Goal: Task Accomplishment & Management: Manage account settings

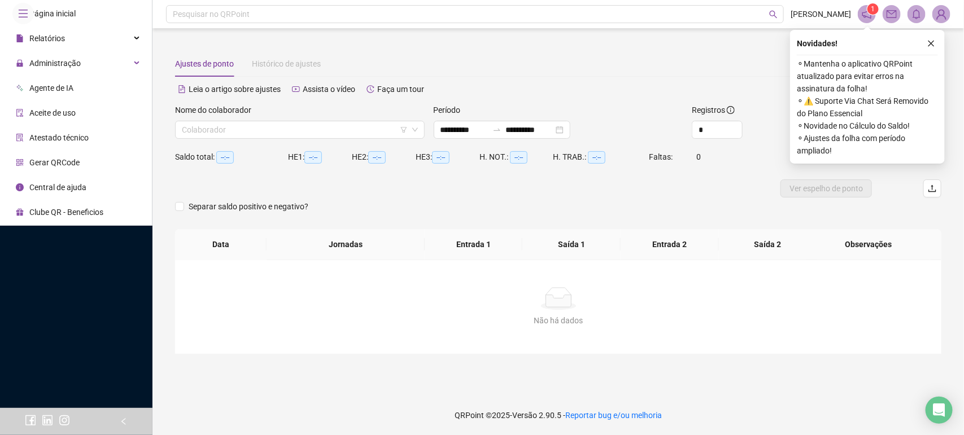
type input "**********"
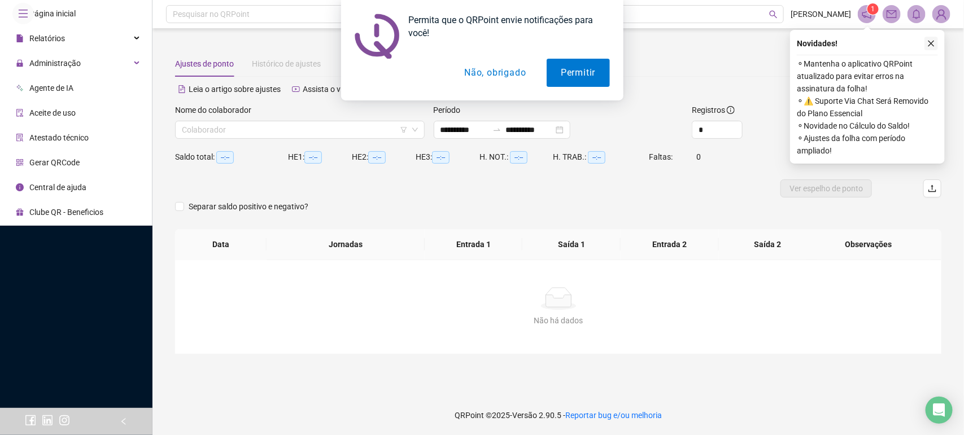
click at [934, 42] on div "Permita que o QRPoint envie notificações para você! Permitir Não, obrigado" at bounding box center [482, 50] width 964 height 101
click at [564, 72] on button "Permitir" at bounding box center [578, 73] width 63 height 28
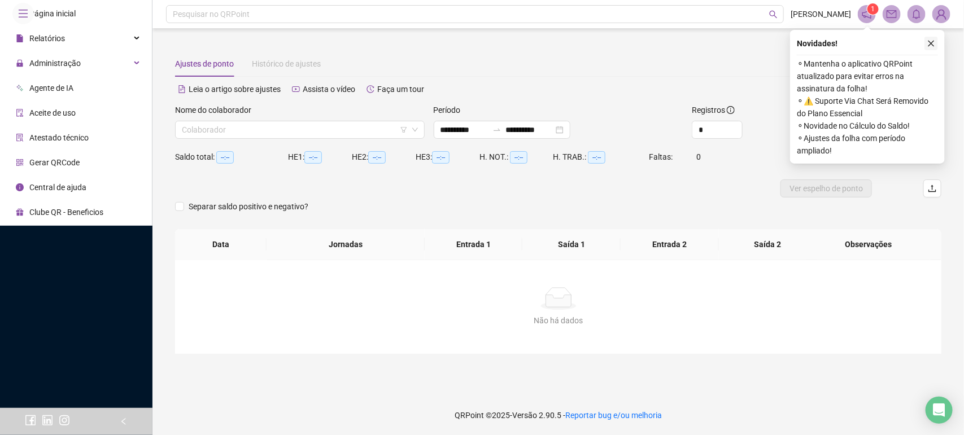
click at [935, 41] on icon "close" at bounding box center [931, 44] width 8 height 8
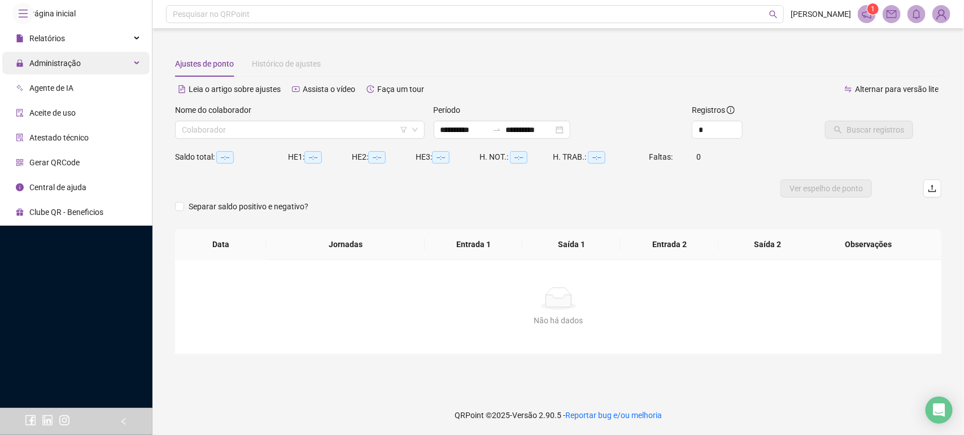
click at [67, 75] on span "Administração" at bounding box center [48, 63] width 65 height 23
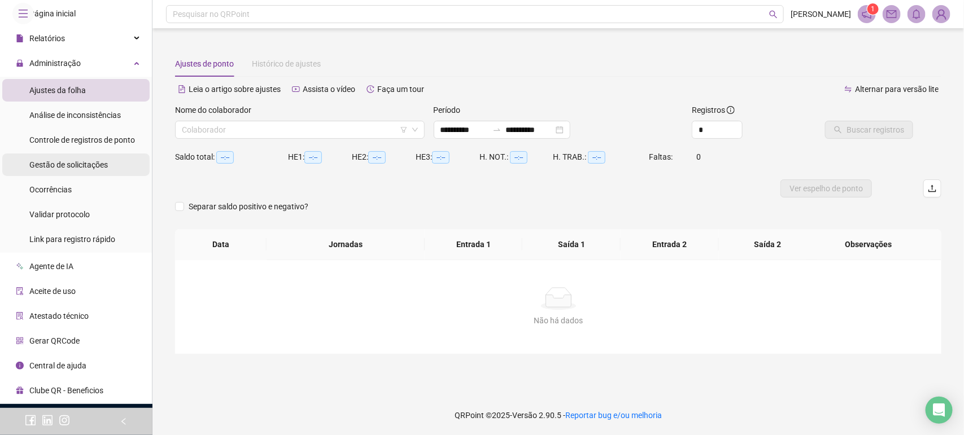
click at [68, 176] on div "Gestão de solicitações" at bounding box center [68, 165] width 79 height 23
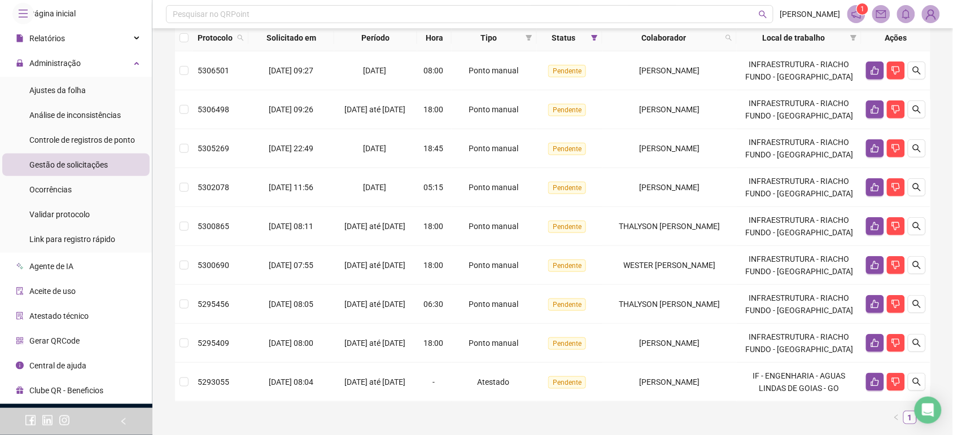
scroll to position [141, 0]
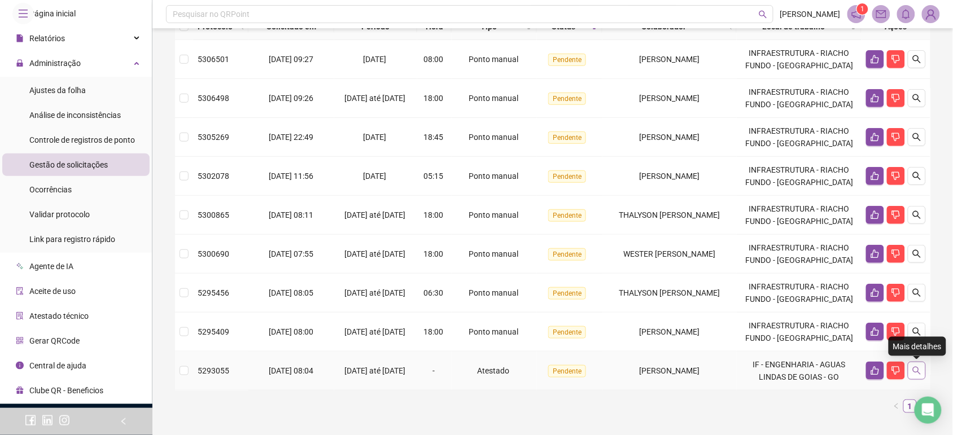
click at [917, 377] on button "button" at bounding box center [917, 371] width 18 height 18
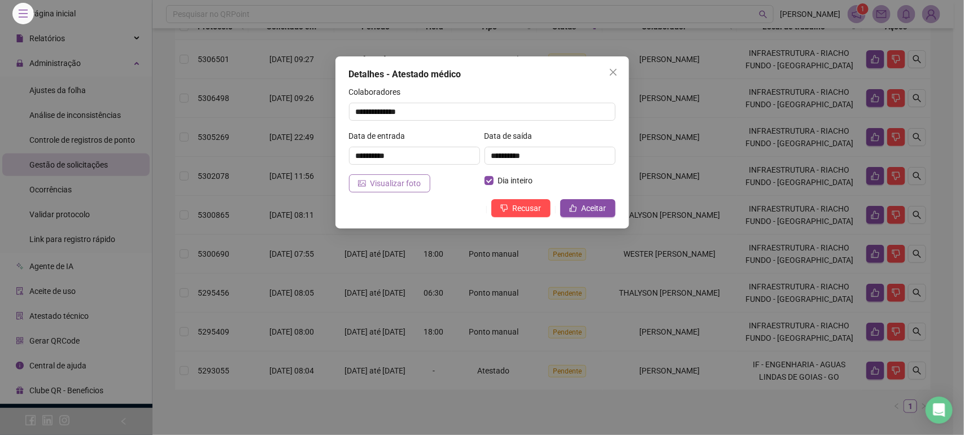
click at [407, 182] on span "Visualizar foto" at bounding box center [395, 183] width 51 height 12
click at [614, 69] on icon "close" at bounding box center [613, 72] width 9 height 9
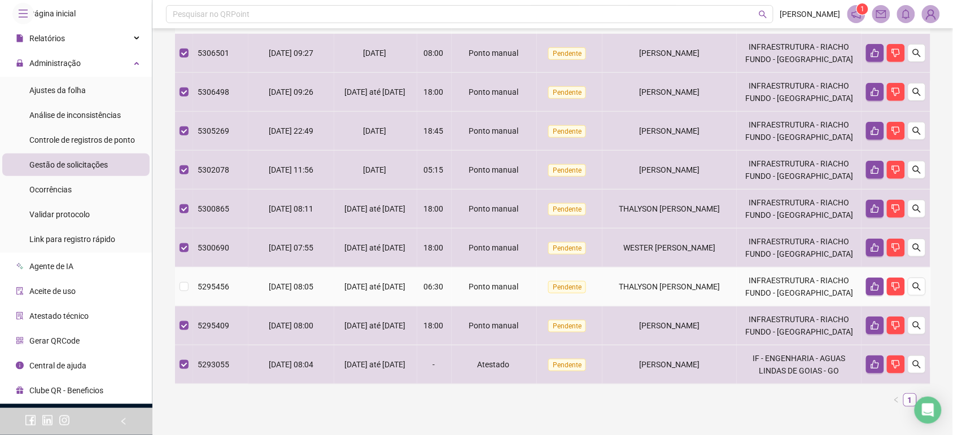
scroll to position [51, 0]
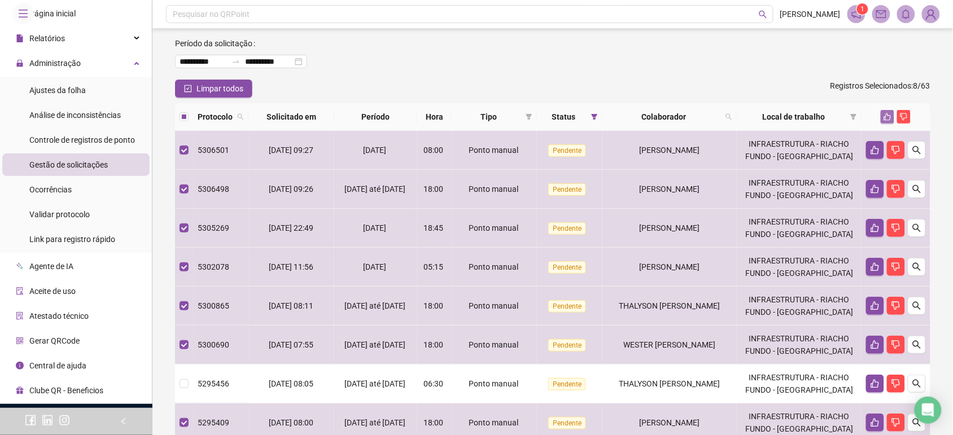
click at [887, 115] on icon "like" at bounding box center [888, 117] width 8 height 8
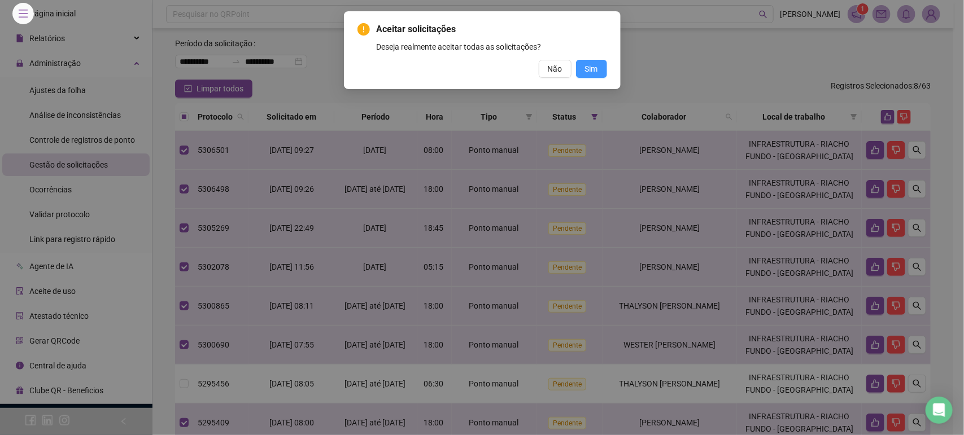
click at [599, 72] on button "Sim" at bounding box center [591, 69] width 31 height 18
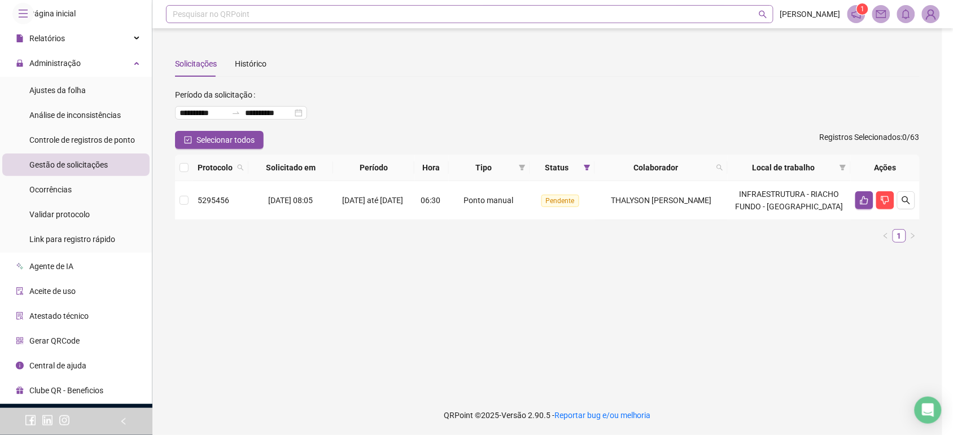
scroll to position [0, 0]
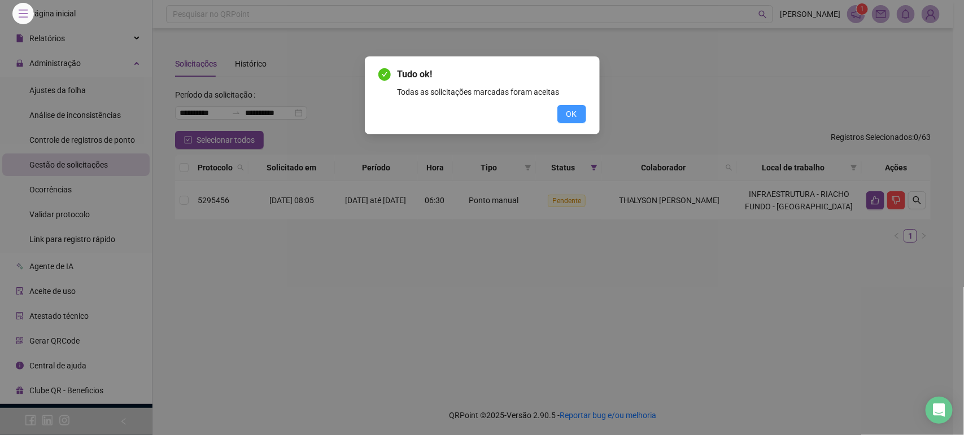
click at [558, 117] on button "OK" at bounding box center [571, 114] width 29 height 18
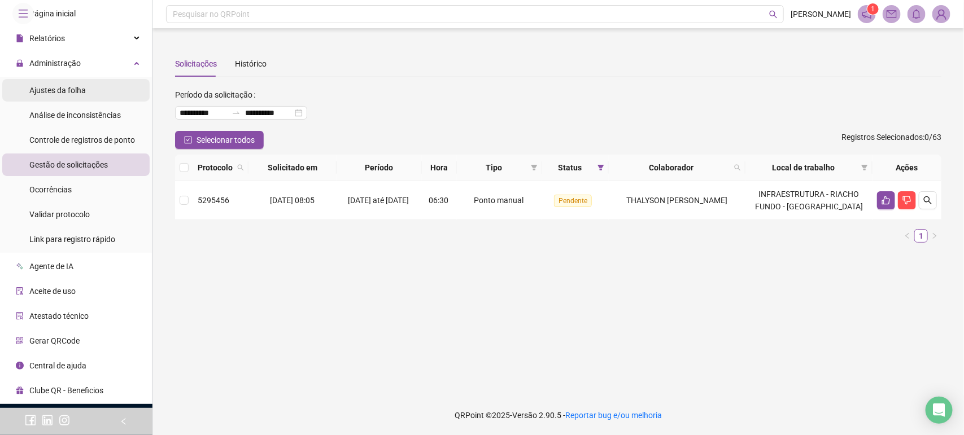
click at [75, 95] on span "Ajustes da folha" at bounding box center [57, 90] width 56 height 9
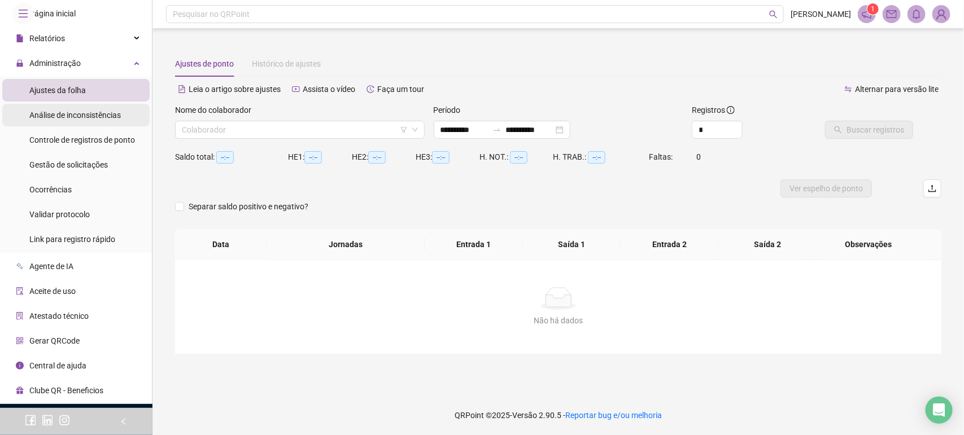
type input "**********"
click at [95, 176] on div "Gestão de solicitações" at bounding box center [68, 165] width 79 height 23
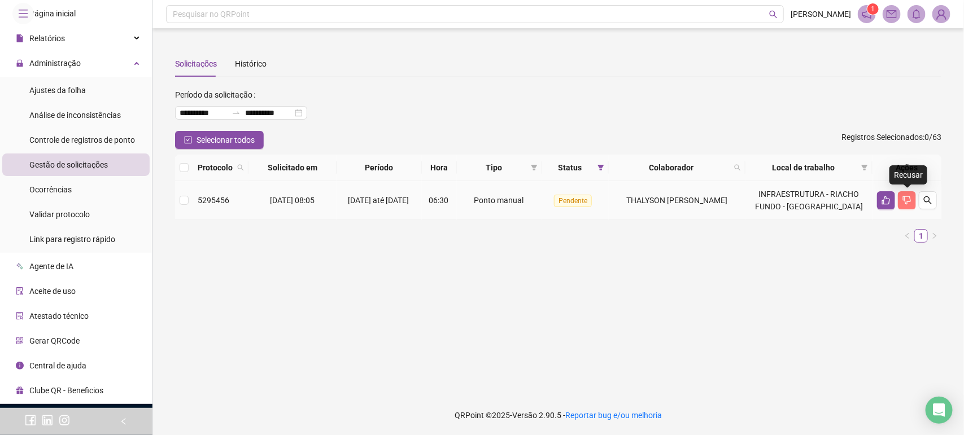
click at [904, 196] on icon "dislike" at bounding box center [906, 200] width 9 height 9
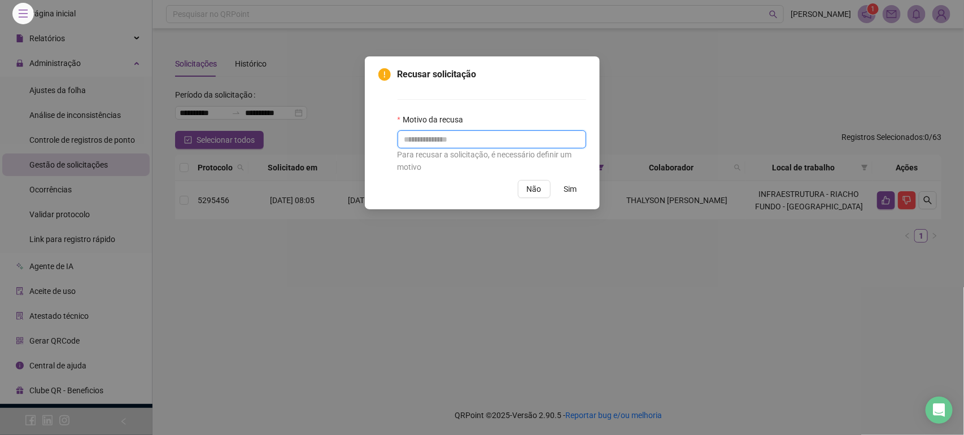
click at [465, 145] on input "text" at bounding box center [492, 139] width 189 height 18
type input "********"
click at [561, 187] on button "Sim" at bounding box center [570, 189] width 31 height 18
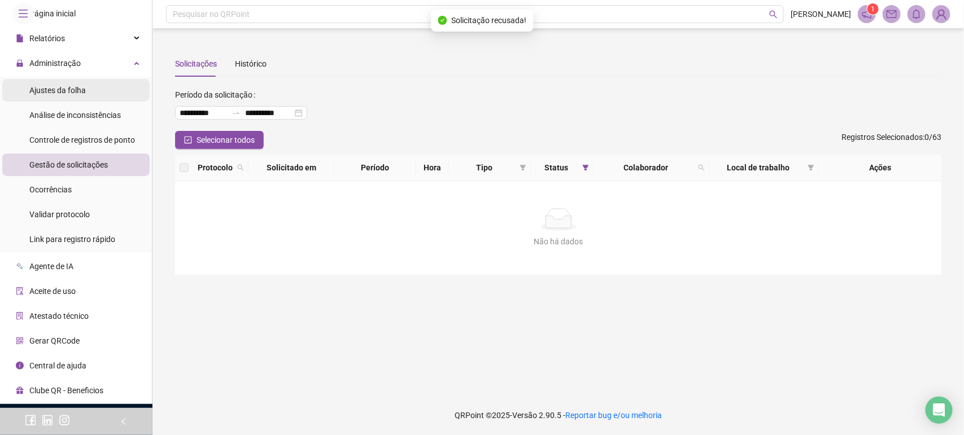
click at [57, 102] on div "Ajustes da folha" at bounding box center [57, 90] width 56 height 23
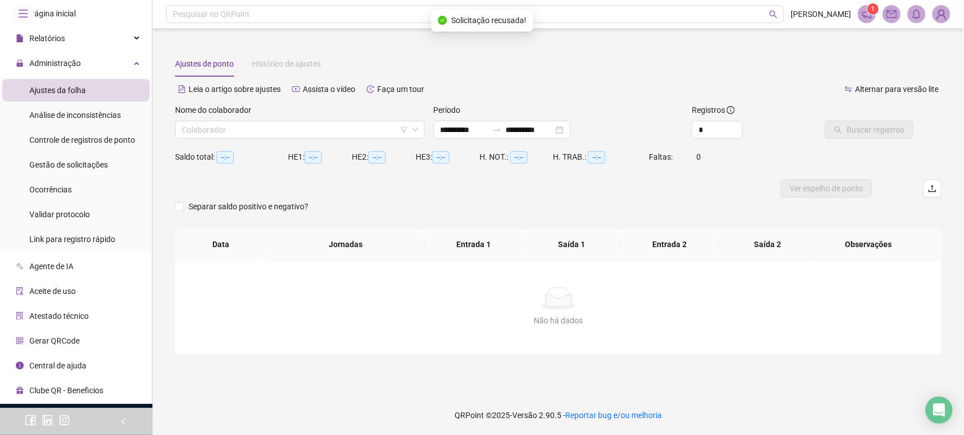
type input "**********"
click at [457, 133] on input "**********" at bounding box center [464, 130] width 47 height 12
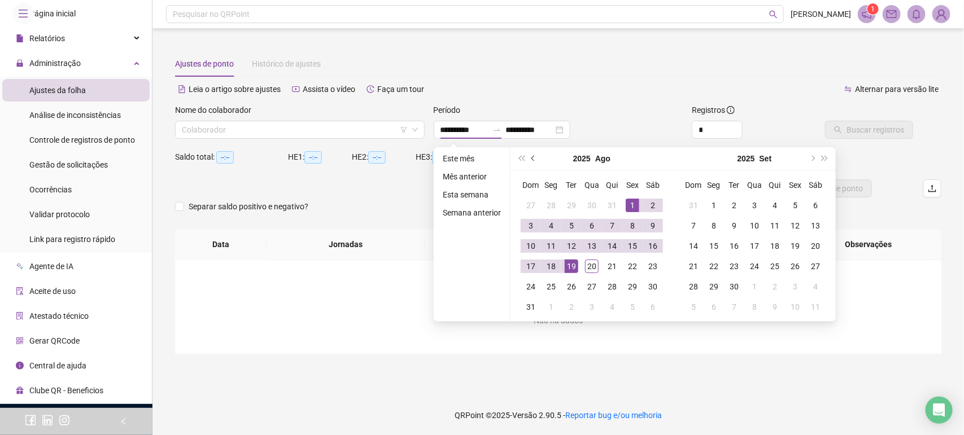
click at [533, 162] on button "prev-year" at bounding box center [533, 158] width 12 height 23
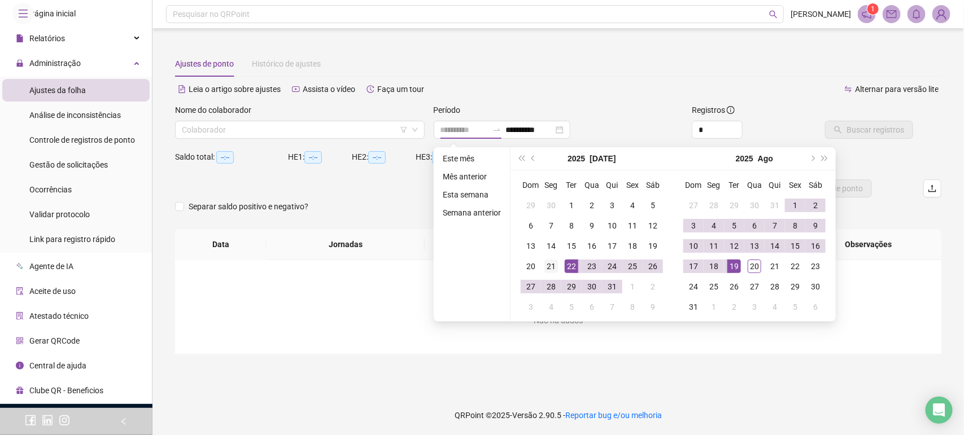
type input "**********"
click at [557, 271] on div "21" at bounding box center [551, 267] width 14 height 14
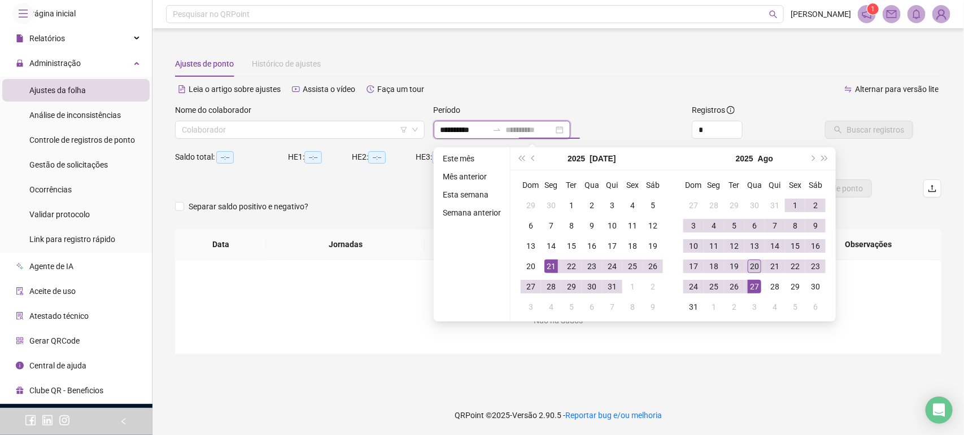
type input "**********"
click at [751, 267] on div "20" at bounding box center [755, 267] width 14 height 14
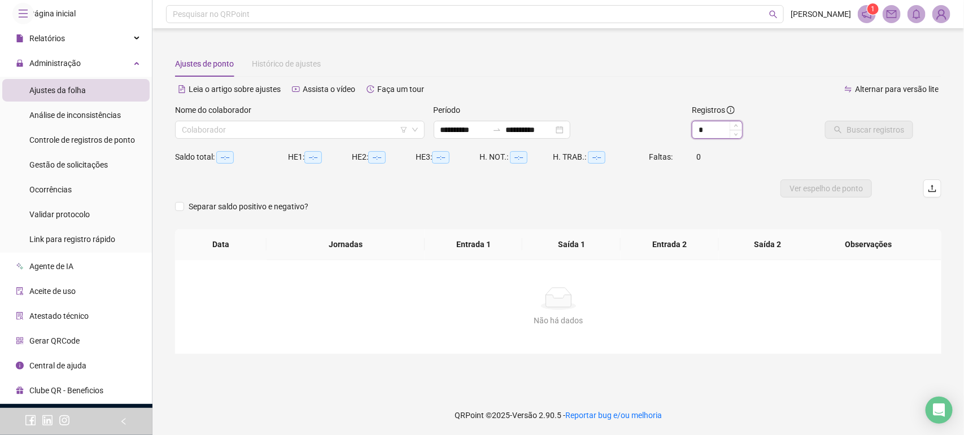
click at [735, 127] on icon "up" at bounding box center [736, 126] width 3 height 2
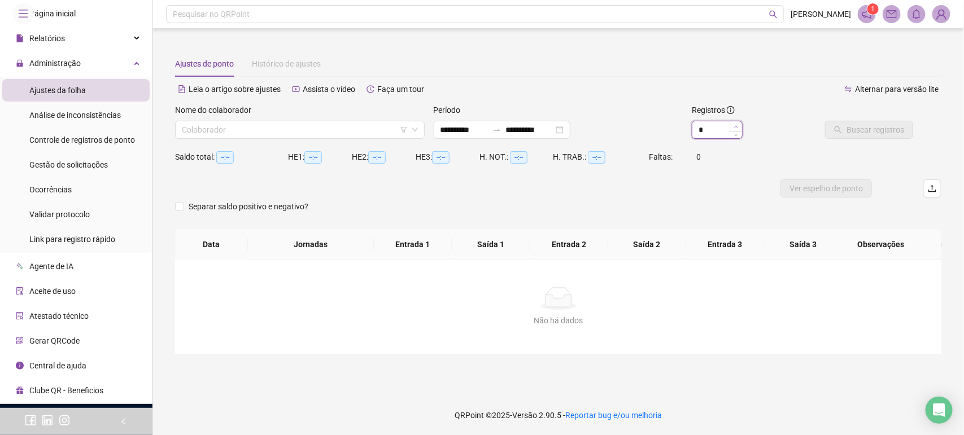
click at [735, 126] on icon "up" at bounding box center [736, 127] width 4 height 4
type input "*"
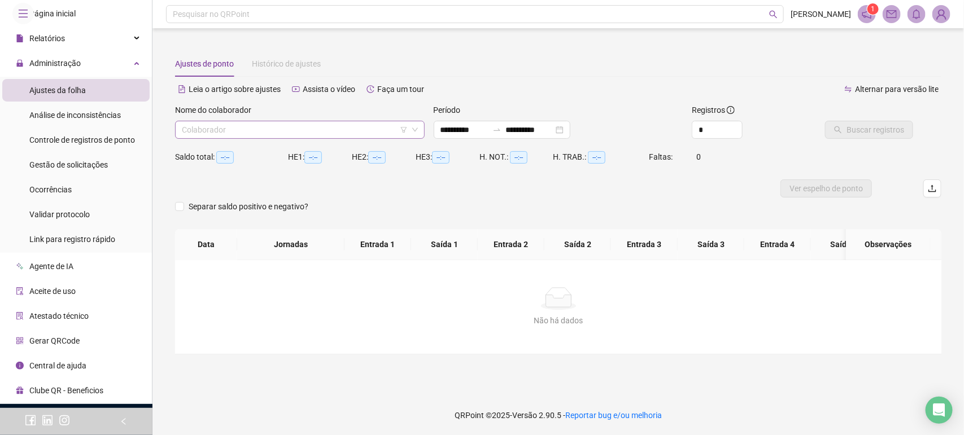
click at [354, 128] on input "search" at bounding box center [295, 129] width 226 height 17
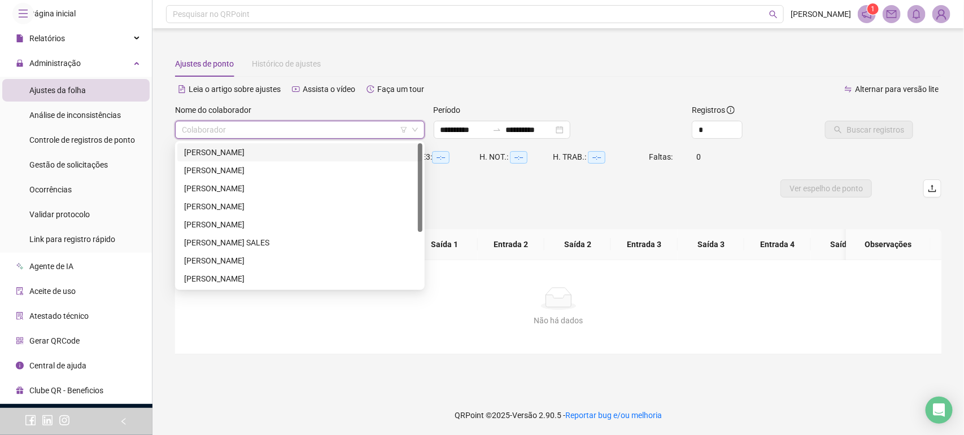
click at [264, 147] on div "[PERSON_NAME]" at bounding box center [300, 152] width 232 height 12
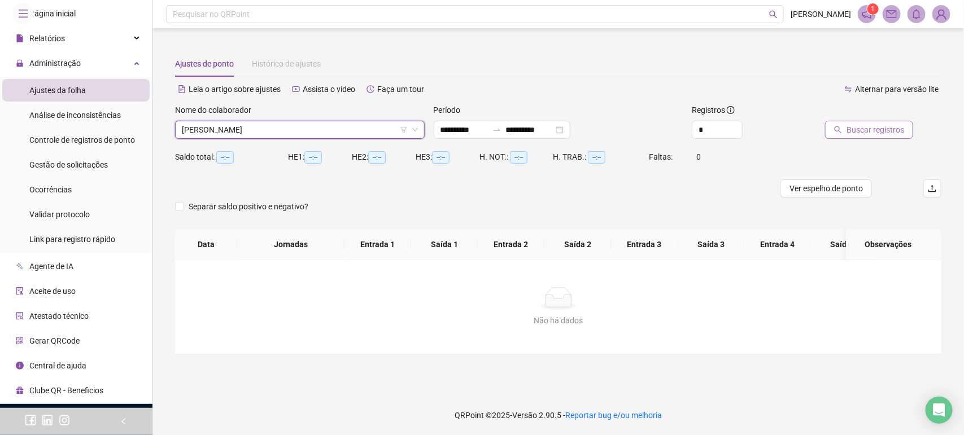
click at [884, 125] on span "Buscar registros" at bounding box center [876, 130] width 58 height 12
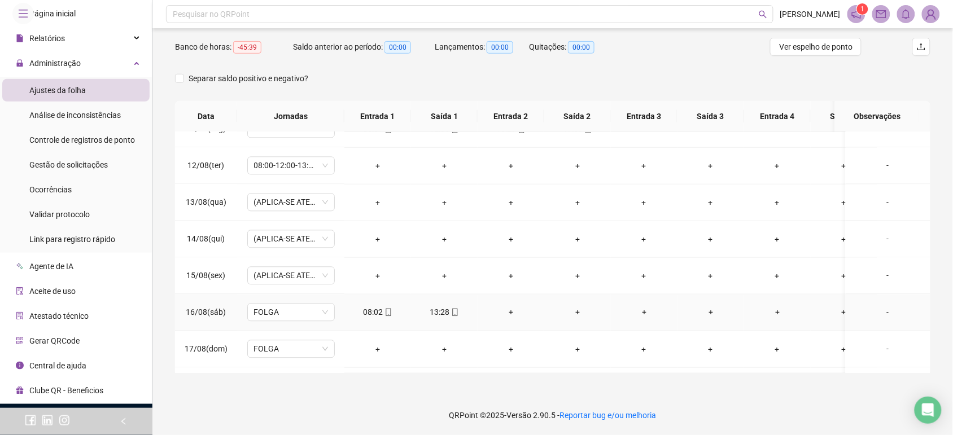
scroll to position [770, 0]
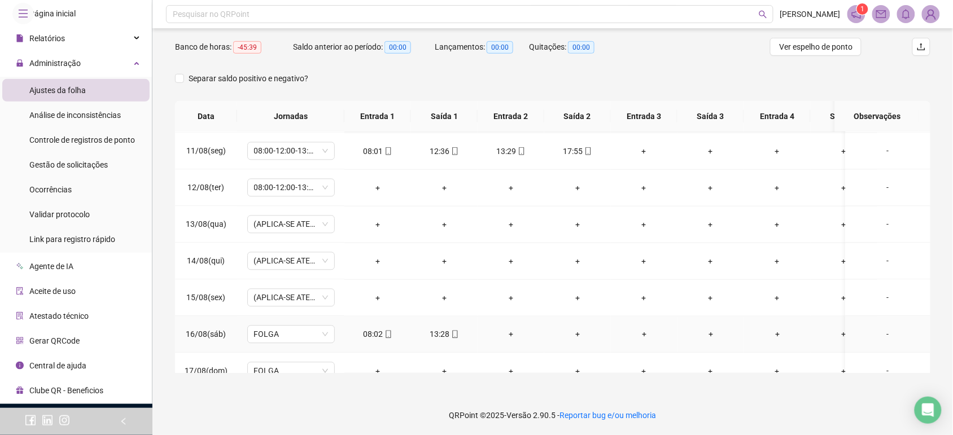
click at [884, 339] on div "-" at bounding box center [888, 335] width 67 height 12
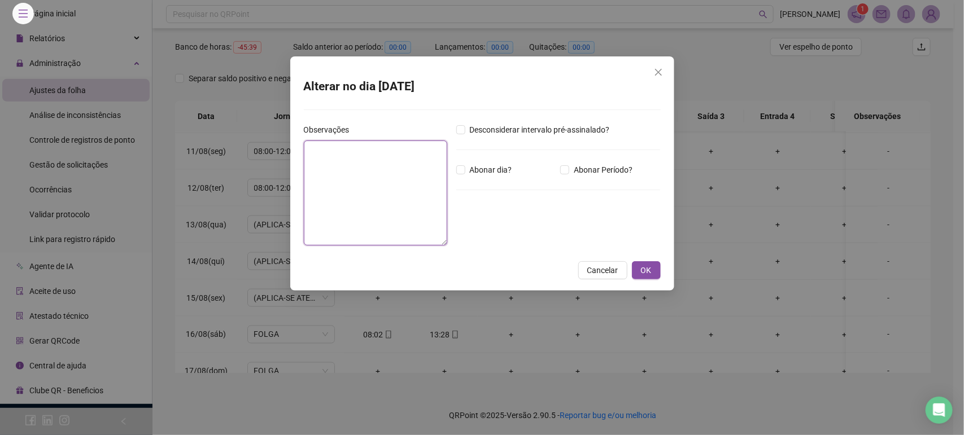
click at [373, 146] on textarea at bounding box center [375, 193] width 143 height 105
paste textarea "**********"
type textarea "**********"
click at [642, 265] on span "OK" at bounding box center [646, 271] width 11 height 12
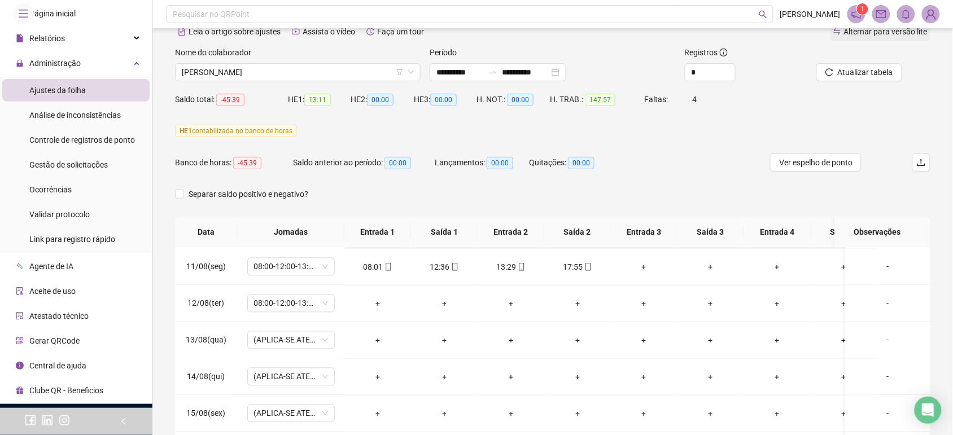
scroll to position [32, 0]
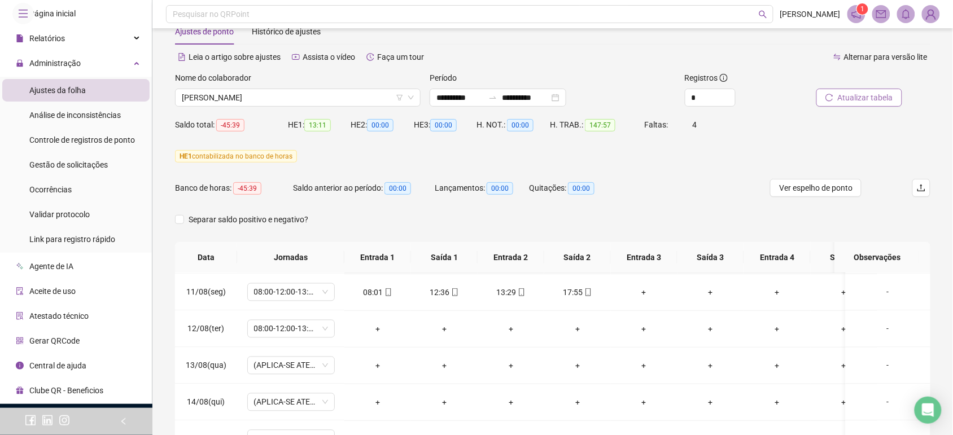
click at [853, 99] on span "Atualizar tabela" at bounding box center [865, 97] width 55 height 12
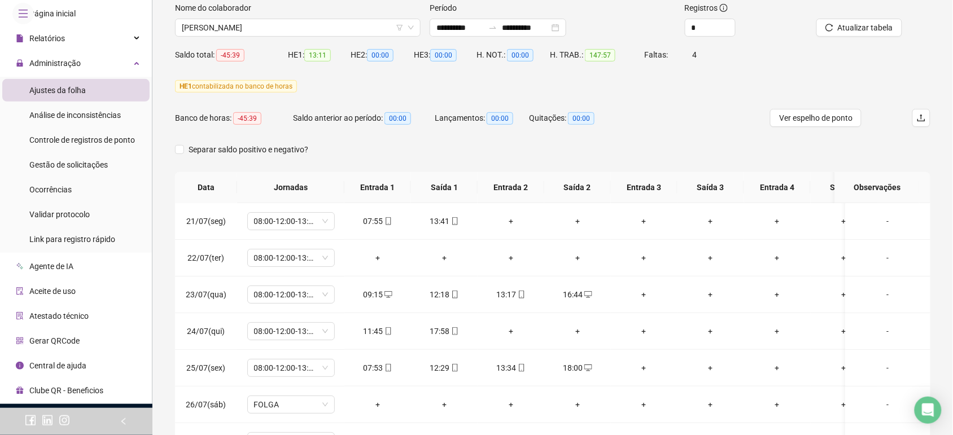
scroll to position [0, 0]
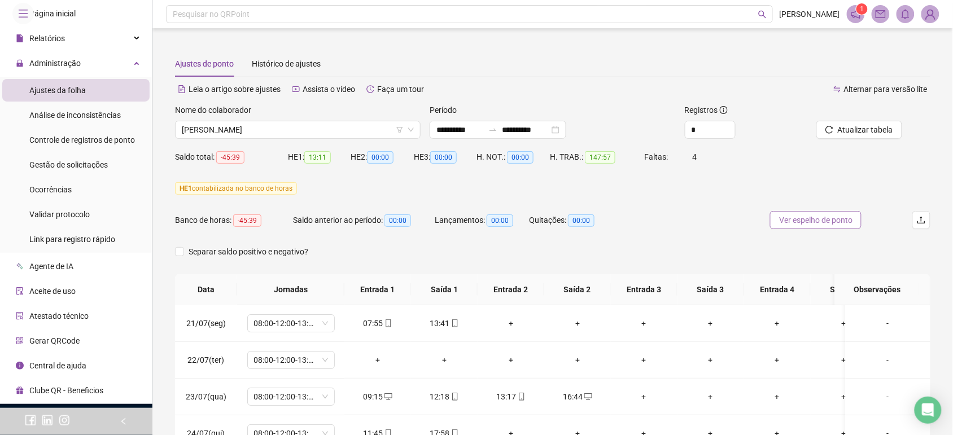
click at [829, 221] on span "Ver espelho de ponto" at bounding box center [815, 220] width 73 height 12
click at [287, 128] on span "[PERSON_NAME]" at bounding box center [298, 129] width 232 height 17
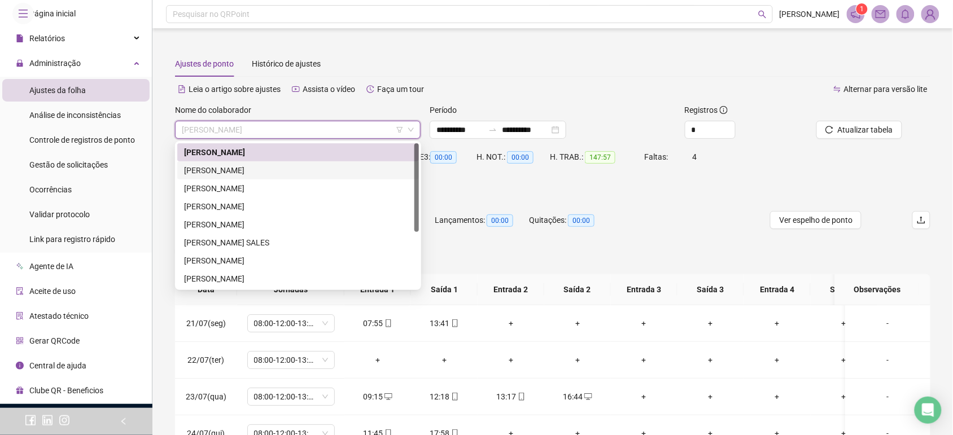
click at [278, 167] on div "[PERSON_NAME]" at bounding box center [298, 170] width 228 height 12
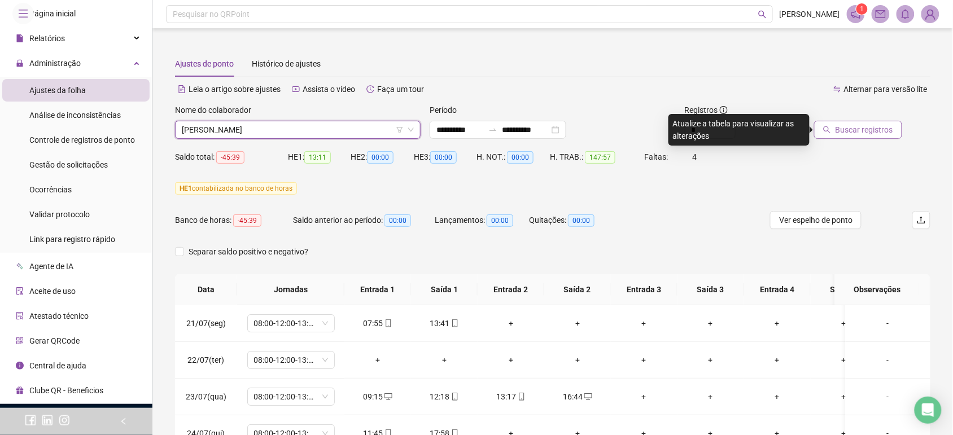
click at [874, 127] on span "Buscar registros" at bounding box center [865, 130] width 58 height 12
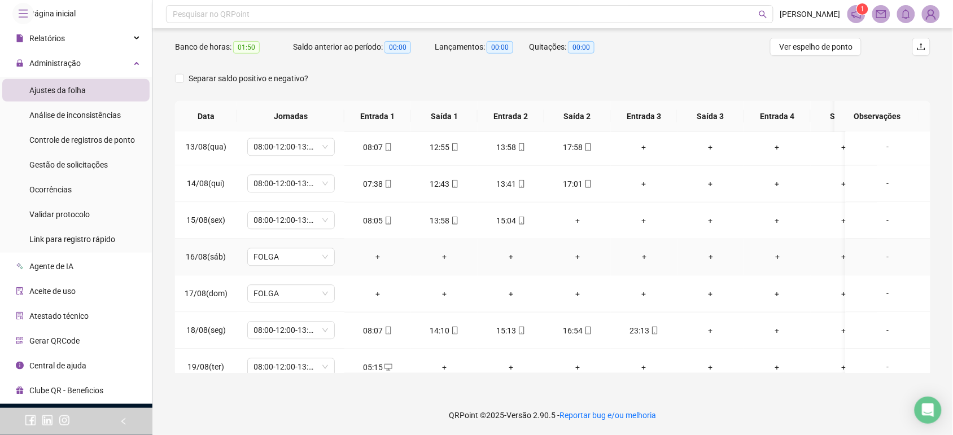
scroll to position [911, 0]
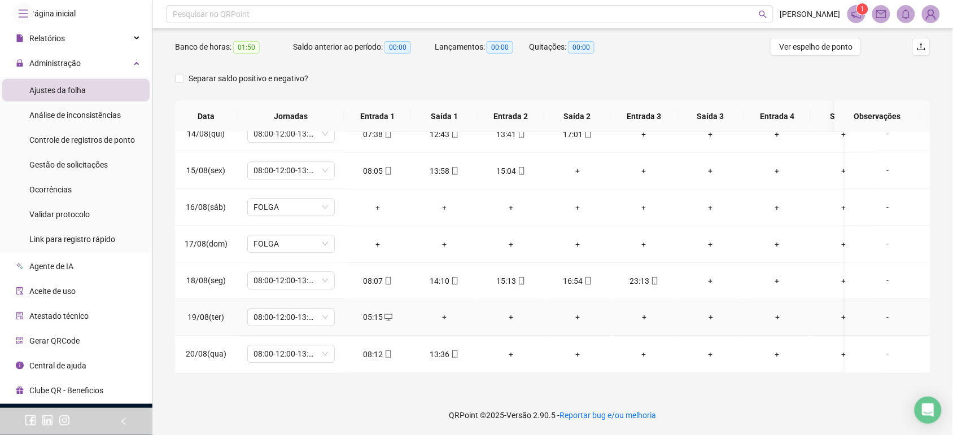
click at [391, 312] on div "05:15" at bounding box center [378, 318] width 49 height 12
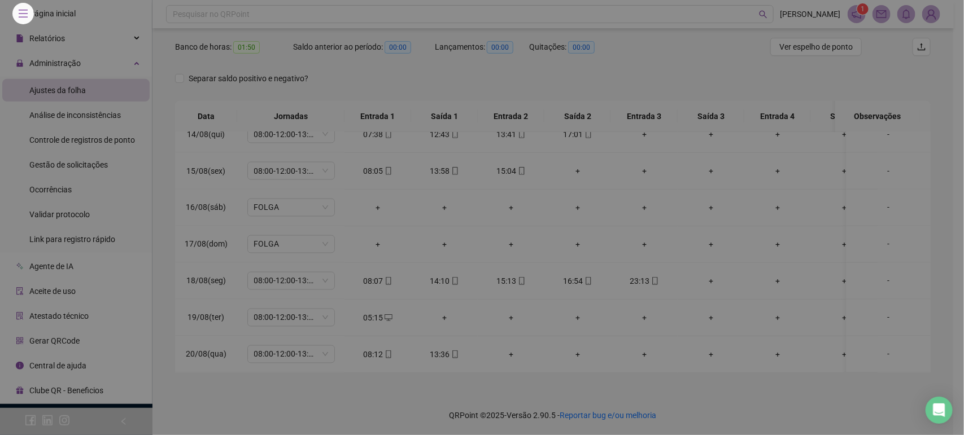
type input "**********"
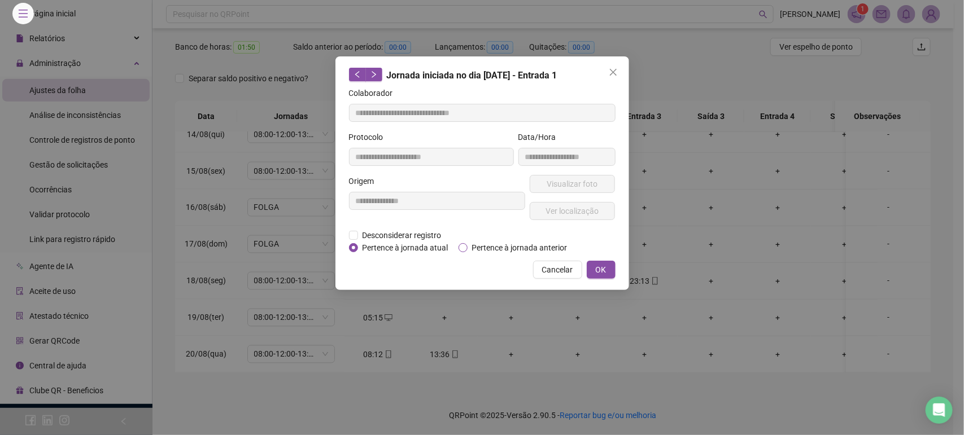
click at [503, 247] on span "Pertence à jornada anterior" at bounding box center [520, 248] width 104 height 12
click at [616, 272] on div "**********" at bounding box center [482, 173] width 294 height 234
click at [614, 272] on button "OK" at bounding box center [601, 270] width 29 height 18
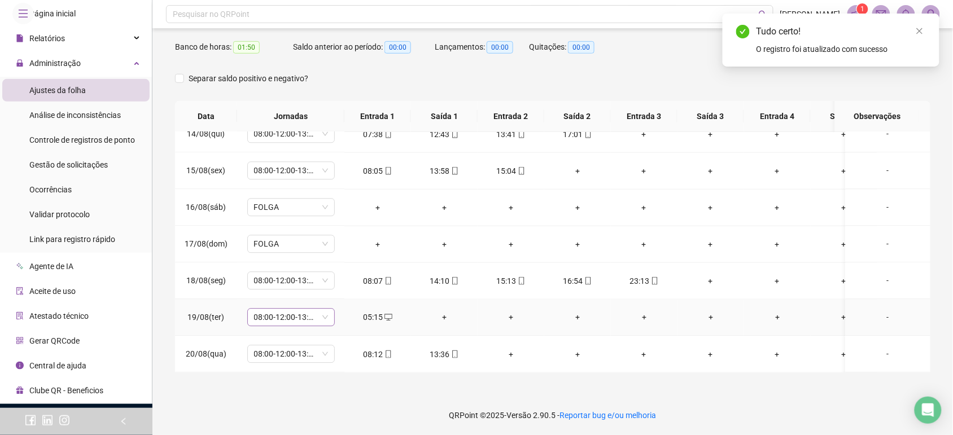
click at [314, 309] on span "08:00-12:00-13:12-18:00" at bounding box center [291, 317] width 74 height 17
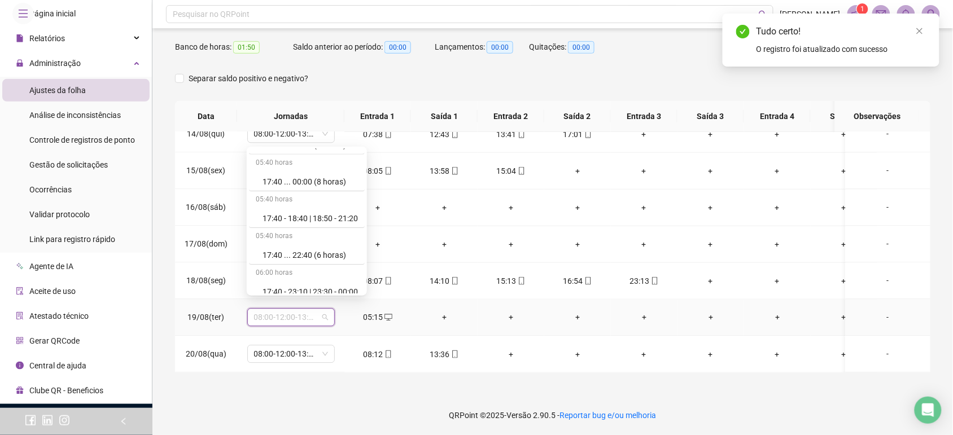
scroll to position [6744, 0]
click at [323, 246] on div "Folga compensatória" at bounding box center [310, 247] width 95 height 12
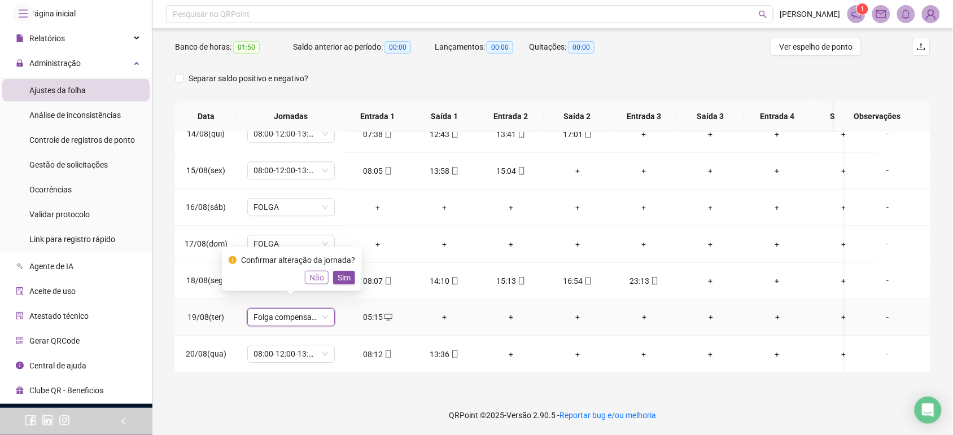
click at [315, 275] on span "Não" at bounding box center [316, 278] width 15 height 12
click at [332, 309] on div "08:00-12:00-13:12-18:00" at bounding box center [291, 318] width 88 height 18
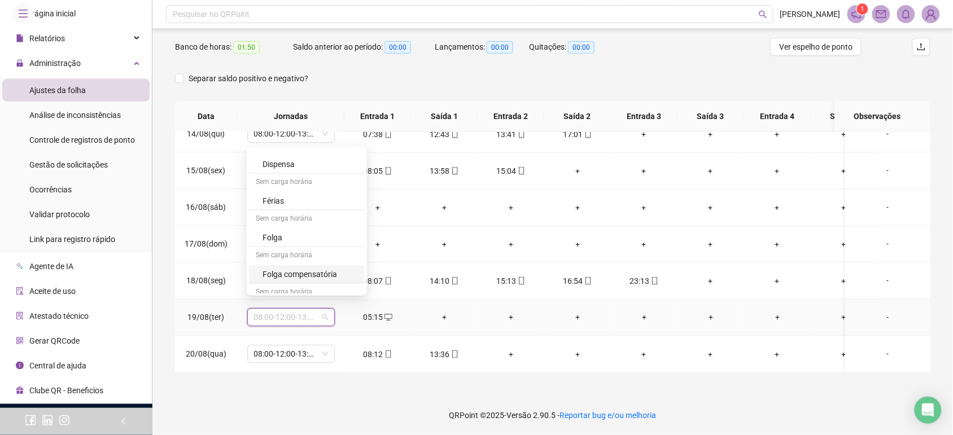
scroll to position [6674, 0]
click at [297, 190] on div "Dispensa" at bounding box center [310, 183] width 95 height 12
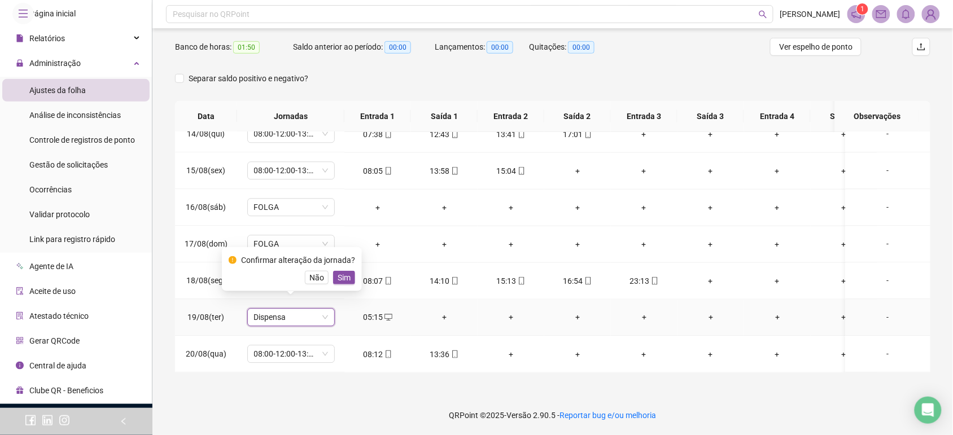
click at [343, 278] on span "Sim" at bounding box center [344, 278] width 13 height 12
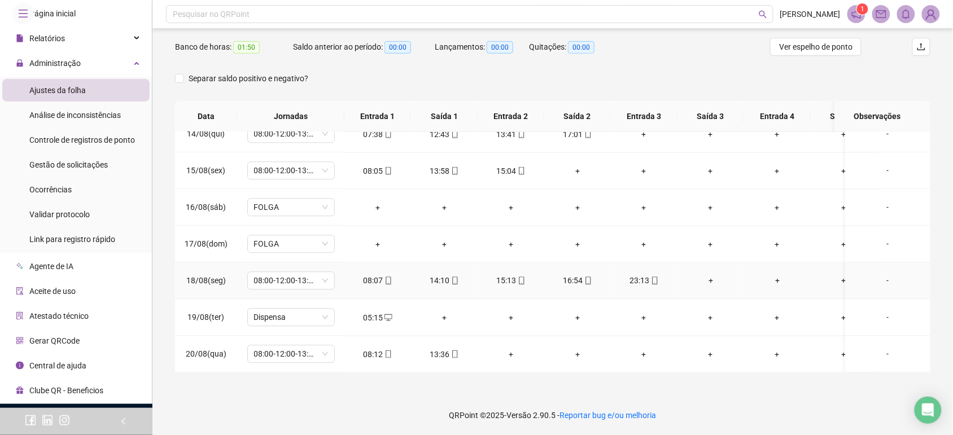
click at [879, 275] on div "-" at bounding box center [888, 281] width 67 height 12
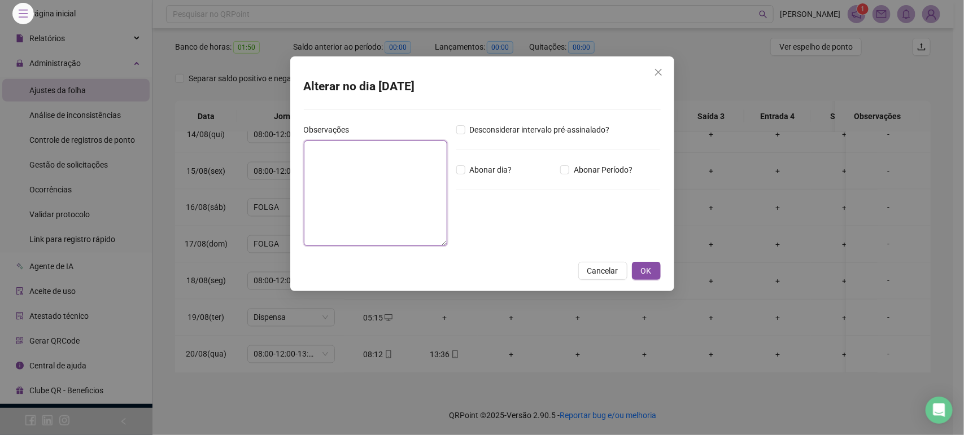
click at [415, 179] on textarea at bounding box center [375, 193] width 143 height 105
paste textarea "**********"
type textarea "**********"
click at [644, 265] on span "OK" at bounding box center [646, 271] width 11 height 12
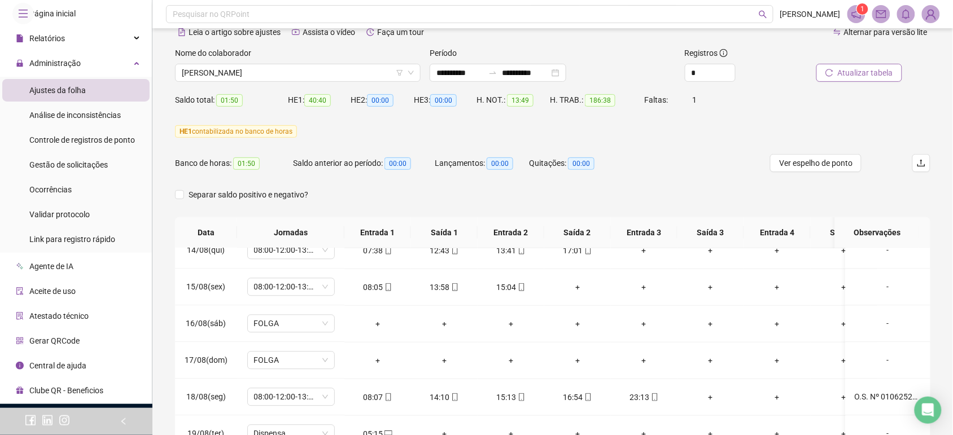
scroll to position [32, 0]
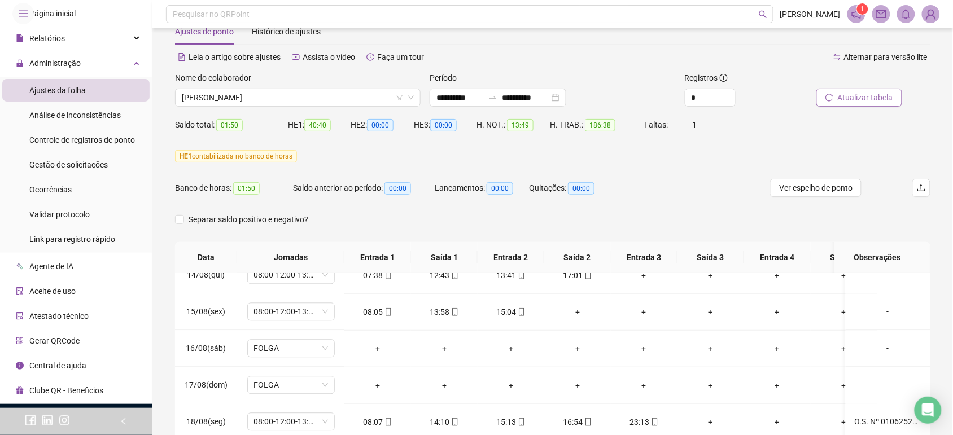
click at [833, 99] on icon "reload" at bounding box center [830, 98] width 8 height 8
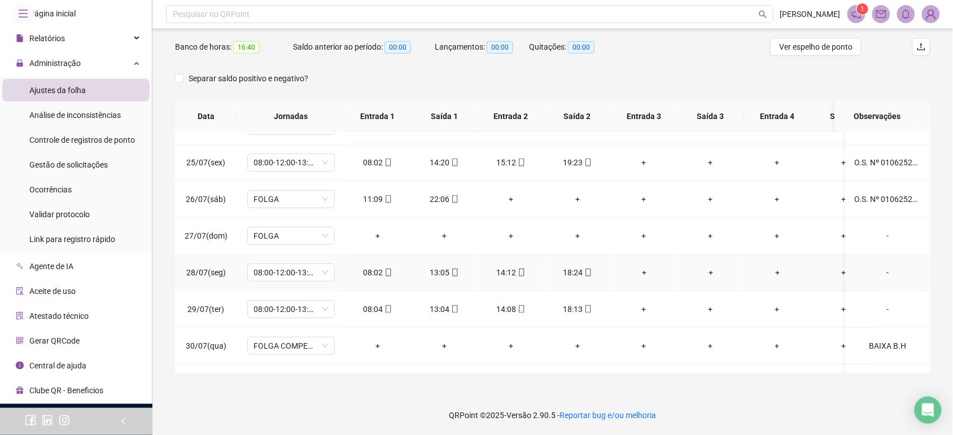
scroll to position [0, 0]
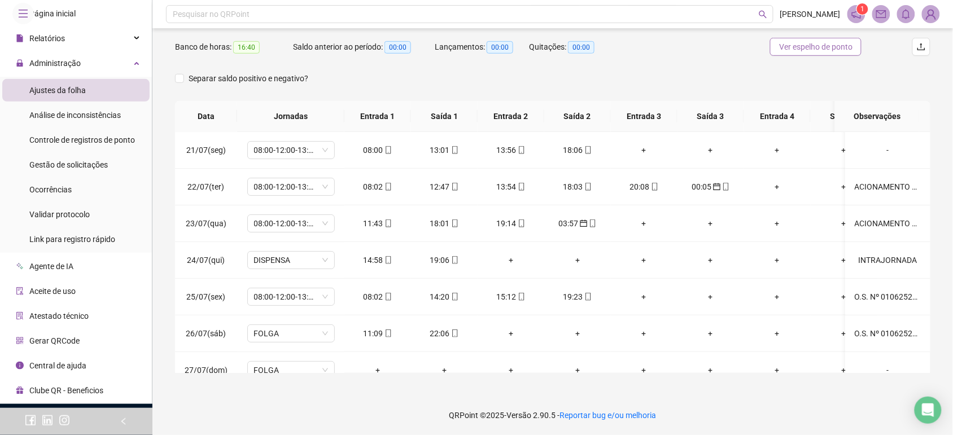
click at [826, 46] on span "Ver espelho de ponto" at bounding box center [815, 47] width 73 height 12
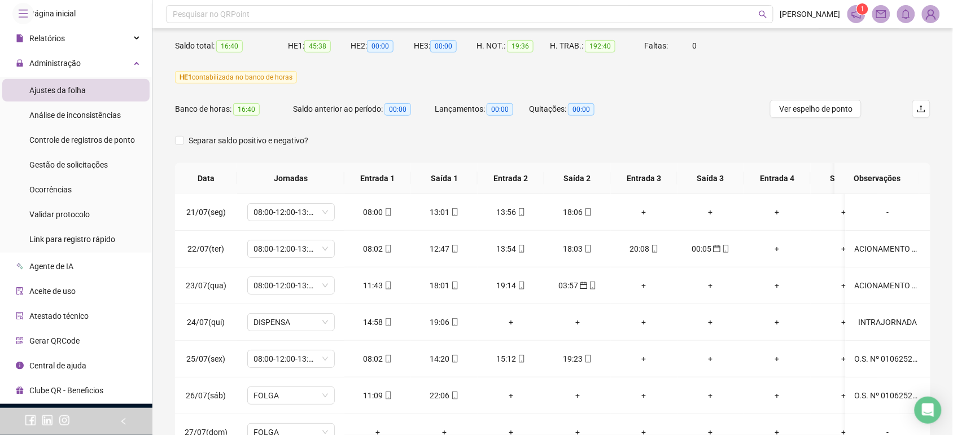
scroll to position [32, 0]
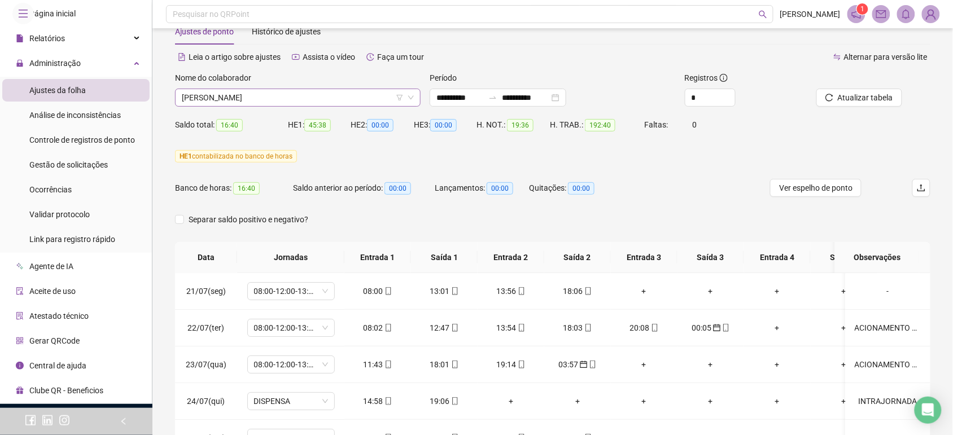
click at [281, 96] on span "[PERSON_NAME]" at bounding box center [298, 97] width 232 height 17
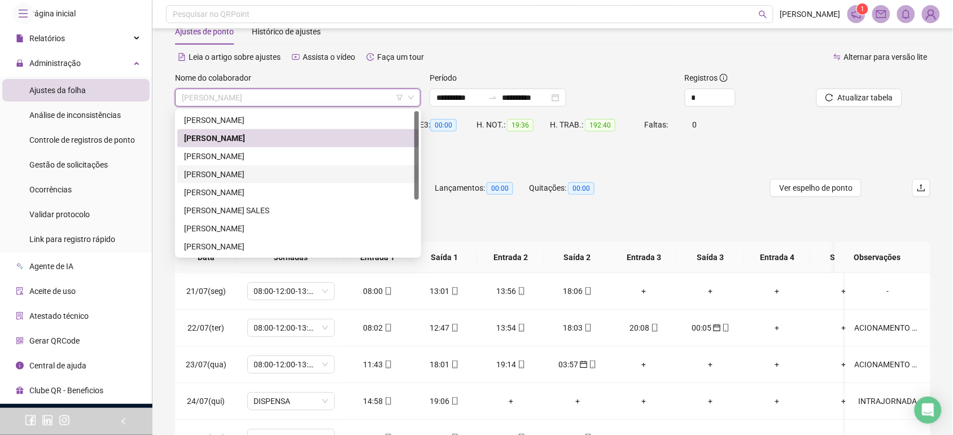
click at [264, 173] on div "[PERSON_NAME]" at bounding box center [298, 174] width 228 height 12
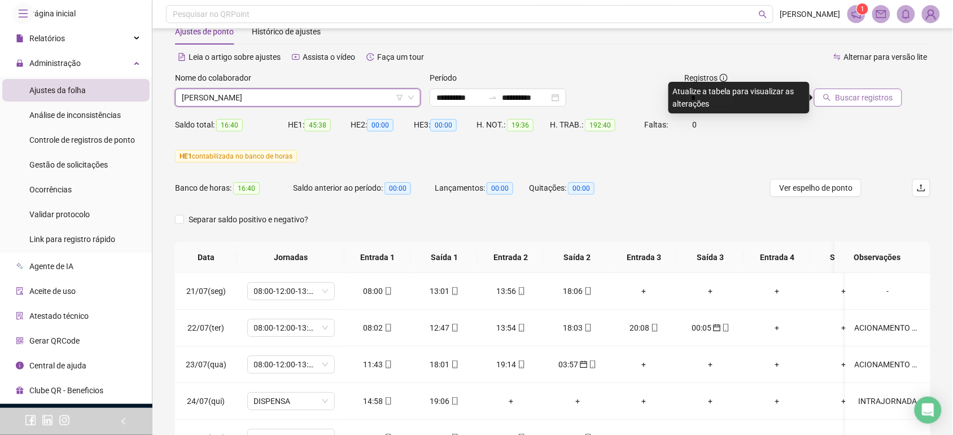
click at [882, 94] on span "Buscar registros" at bounding box center [865, 97] width 58 height 12
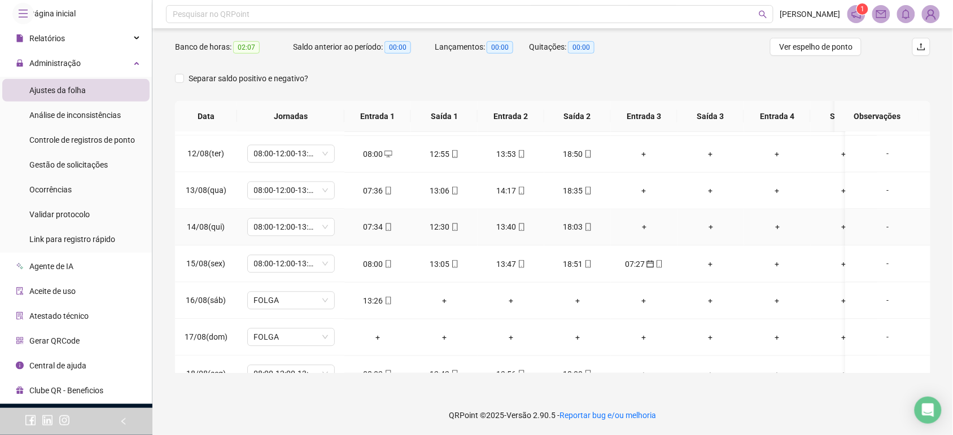
scroll to position [847, 0]
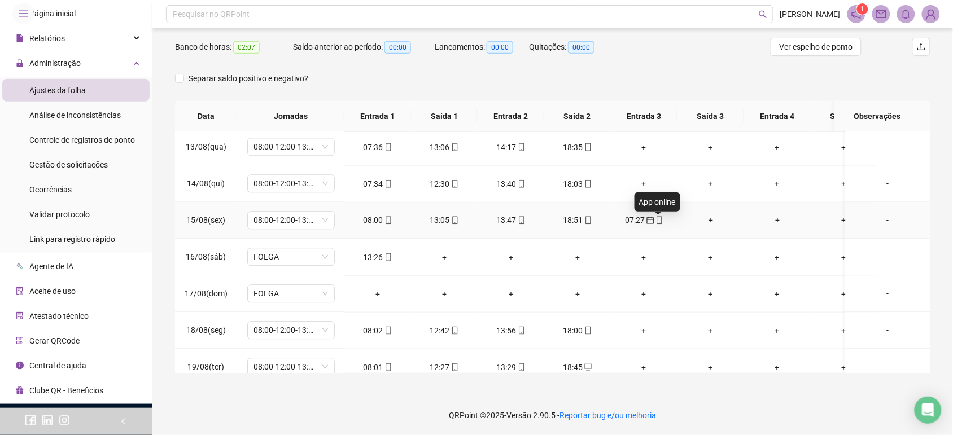
click at [659, 224] on icon "mobile" at bounding box center [660, 221] width 8 height 8
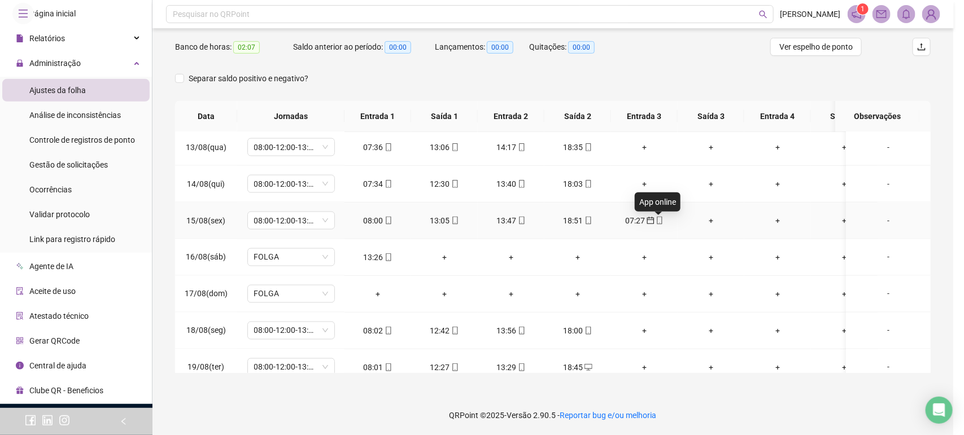
type input "**********"
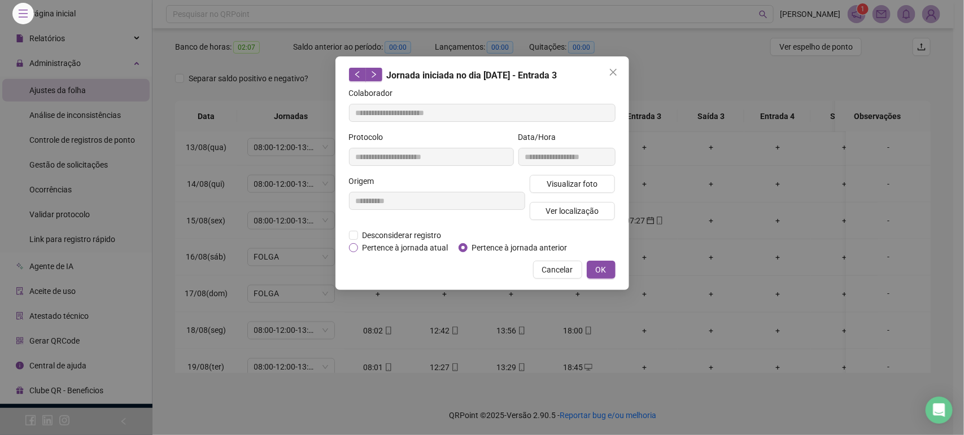
click at [387, 246] on span "Pertence à jornada atual" at bounding box center [405, 248] width 95 height 12
click at [600, 268] on span "OK" at bounding box center [601, 270] width 11 height 12
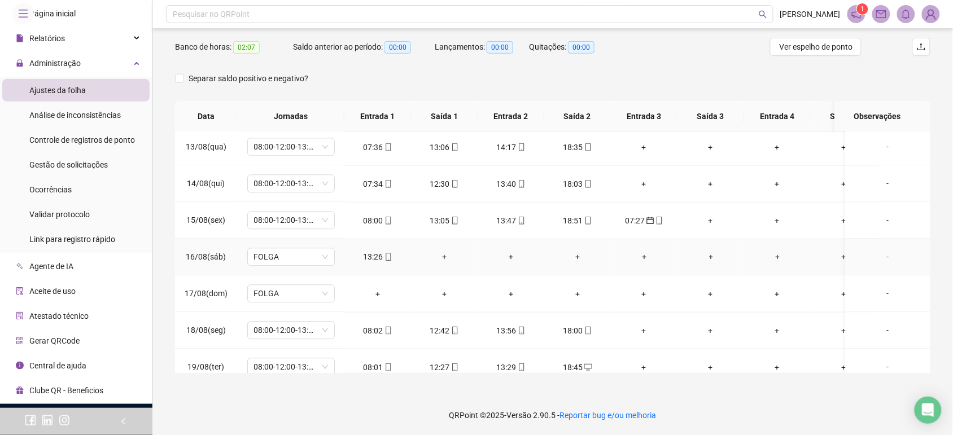
click at [883, 255] on div "-" at bounding box center [888, 257] width 67 height 12
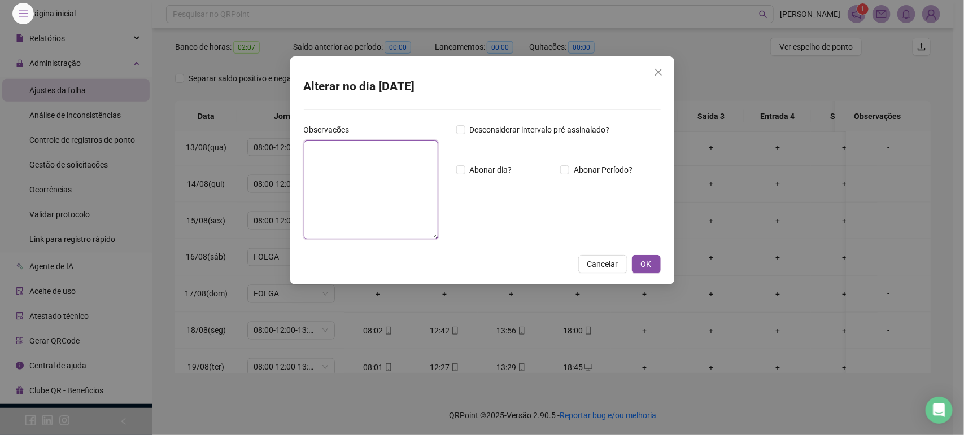
click at [329, 167] on textarea at bounding box center [371, 190] width 134 height 99
paste textarea "**********"
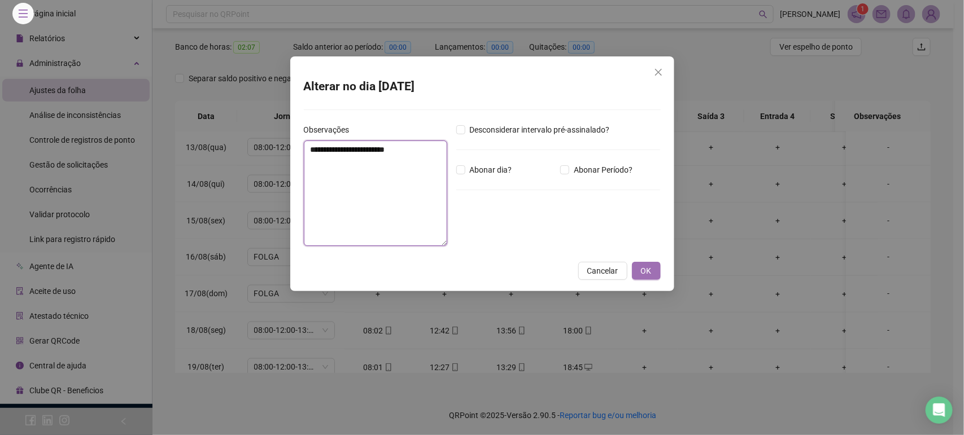
type textarea "**********"
click at [654, 262] on button "OK" at bounding box center [646, 271] width 29 height 18
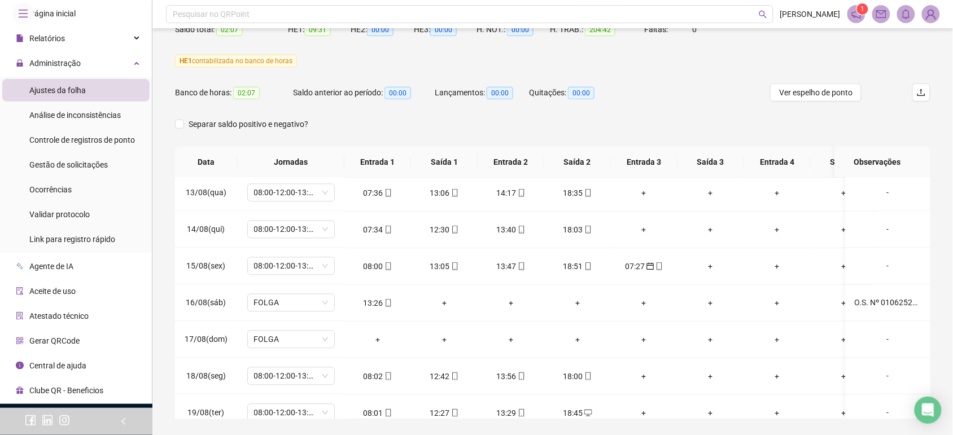
scroll to position [103, 0]
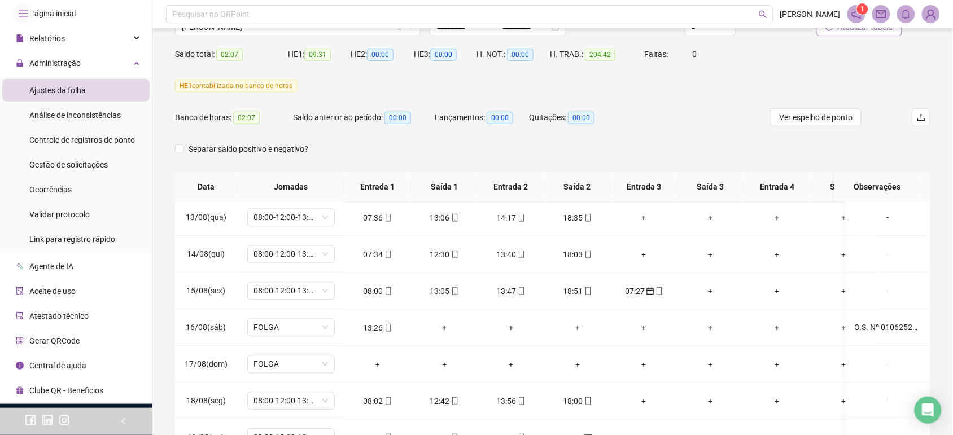
click at [861, 32] on span "Atualizar tabela" at bounding box center [865, 27] width 55 height 12
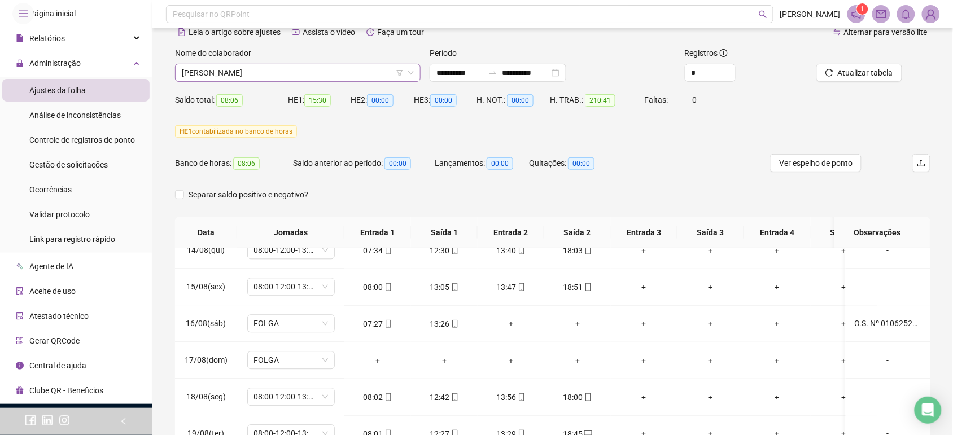
scroll to position [32, 0]
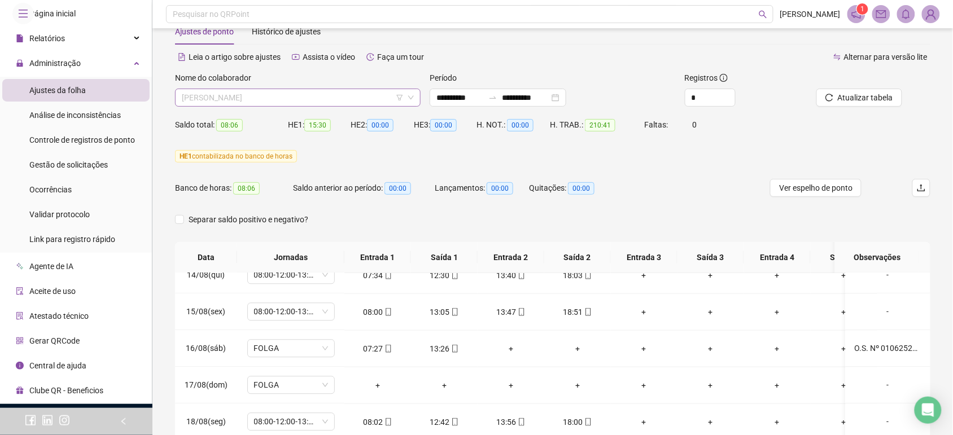
click at [244, 93] on span "[PERSON_NAME]" at bounding box center [298, 97] width 232 height 17
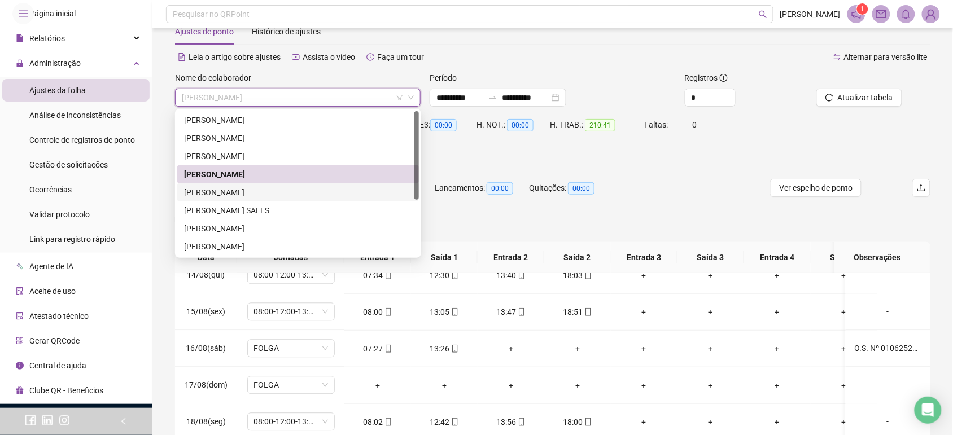
click at [283, 187] on div "[PERSON_NAME]" at bounding box center [298, 192] width 228 height 12
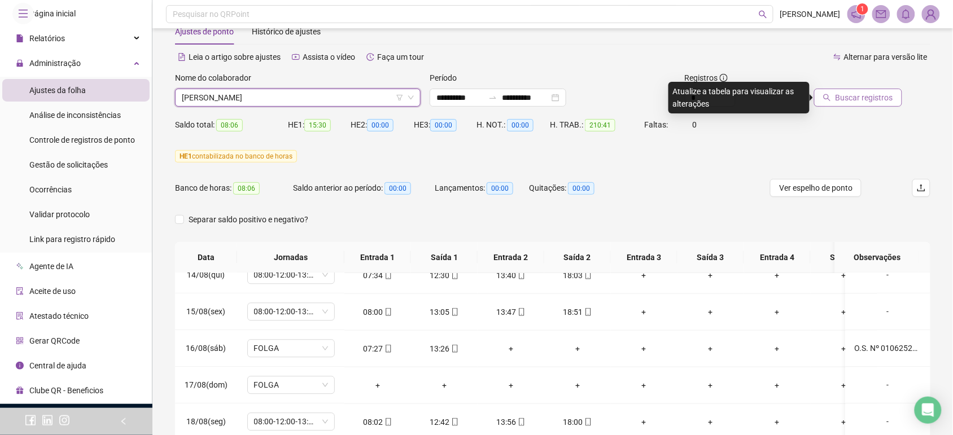
click at [886, 99] on span "Buscar registros" at bounding box center [865, 97] width 58 height 12
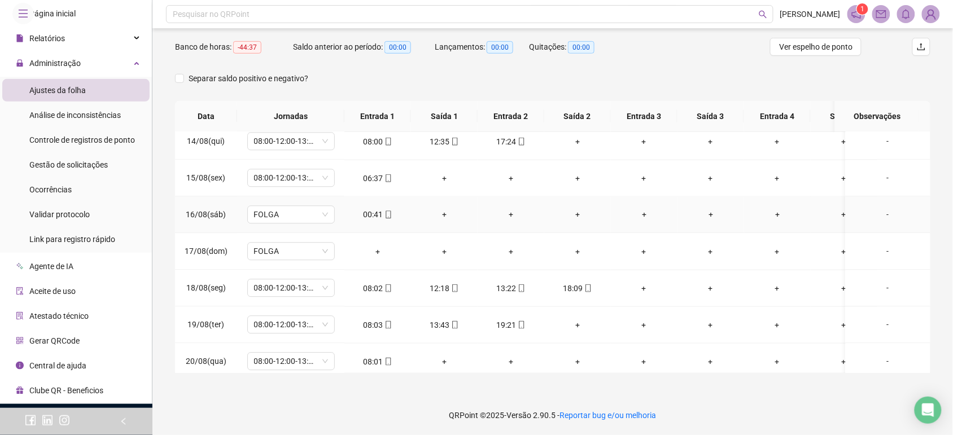
scroll to position [911, 0]
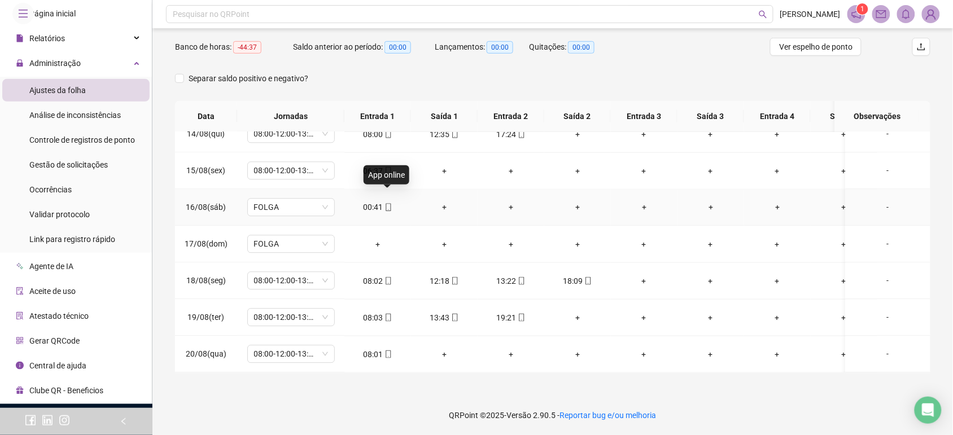
click at [390, 204] on icon "mobile" at bounding box center [389, 208] width 8 height 8
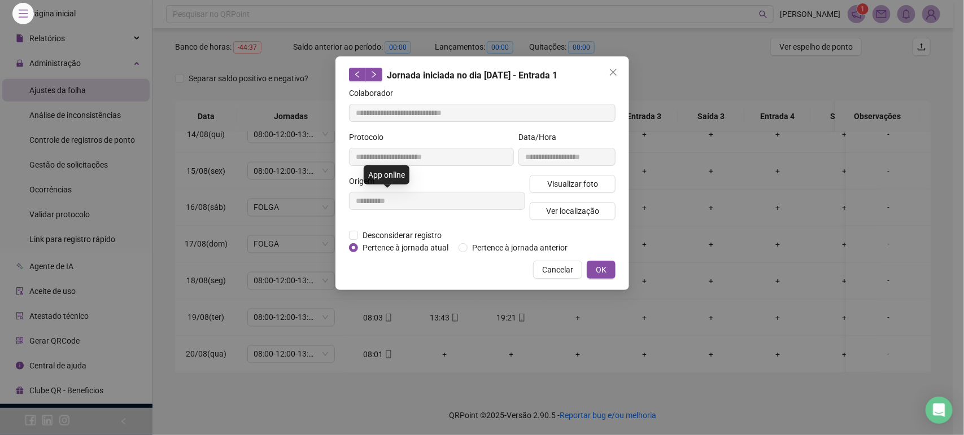
type input "**********"
click at [557, 178] on span "Visualizar foto" at bounding box center [572, 184] width 51 height 12
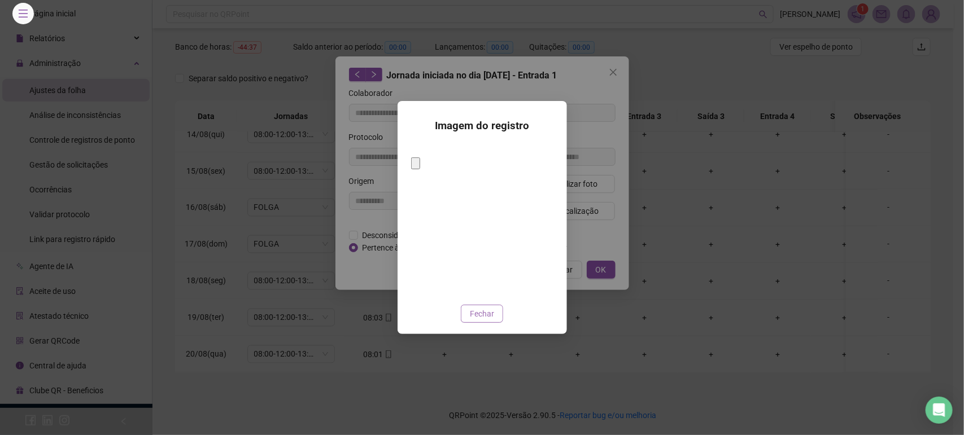
click at [482, 308] on span "Fechar" at bounding box center [482, 314] width 24 height 12
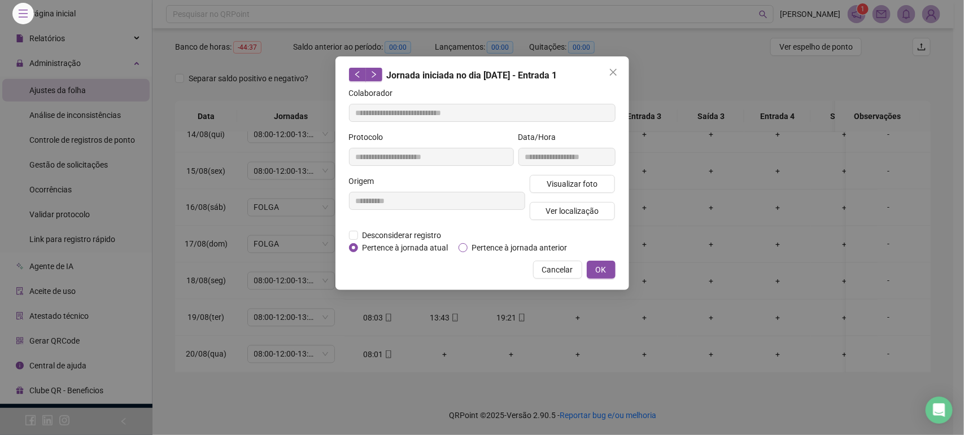
click at [514, 246] on span "Pertence à jornada anterior" at bounding box center [520, 248] width 104 height 12
click at [602, 272] on span "OK" at bounding box center [601, 270] width 11 height 12
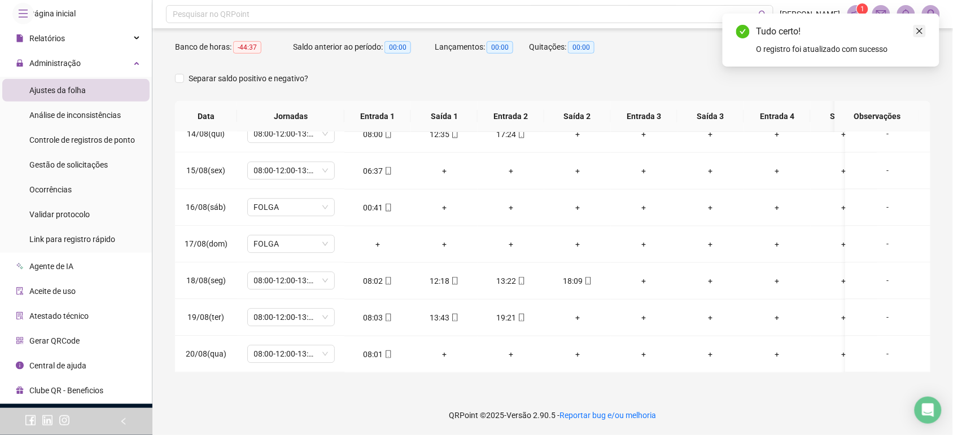
click at [921, 30] on icon "close" at bounding box center [920, 31] width 6 height 6
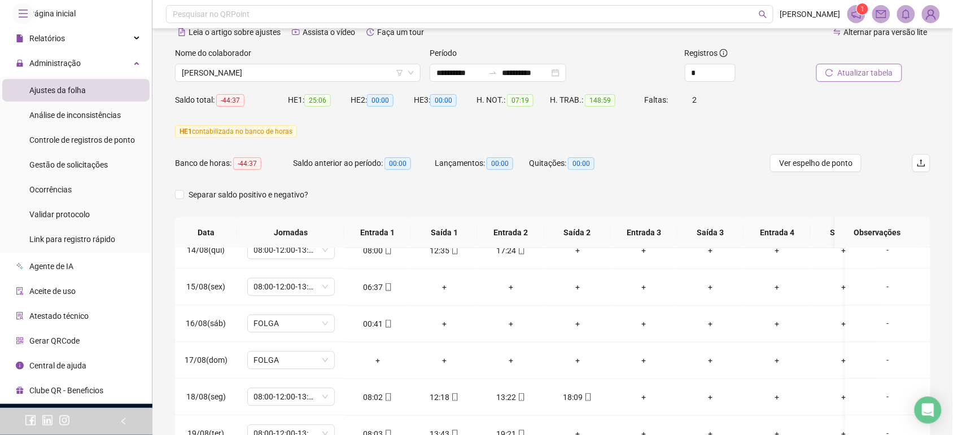
scroll to position [32, 0]
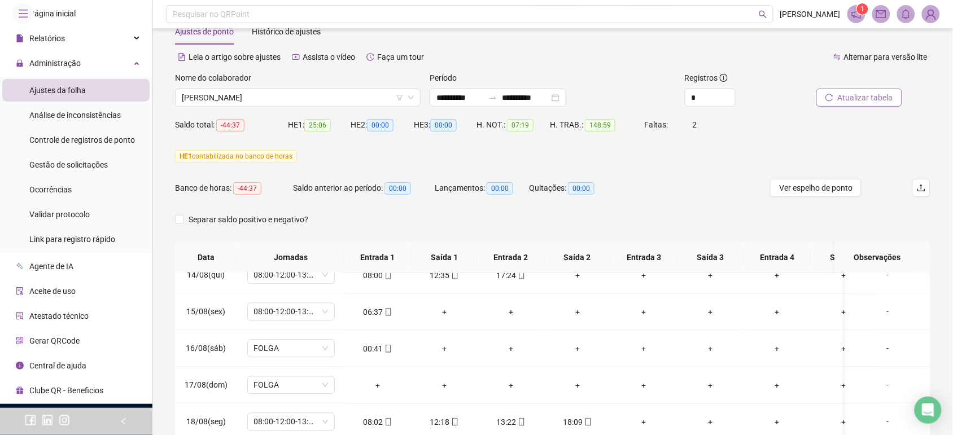
click at [849, 97] on span "Atualizar tabela" at bounding box center [865, 97] width 55 height 12
click at [881, 306] on div "-" at bounding box center [888, 312] width 67 height 12
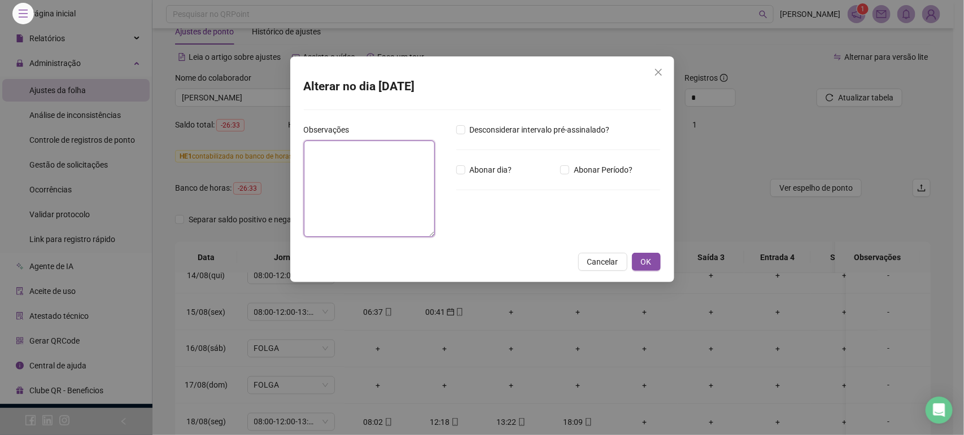
click at [386, 189] on textarea at bounding box center [370, 189] width 132 height 97
paste textarea "**********"
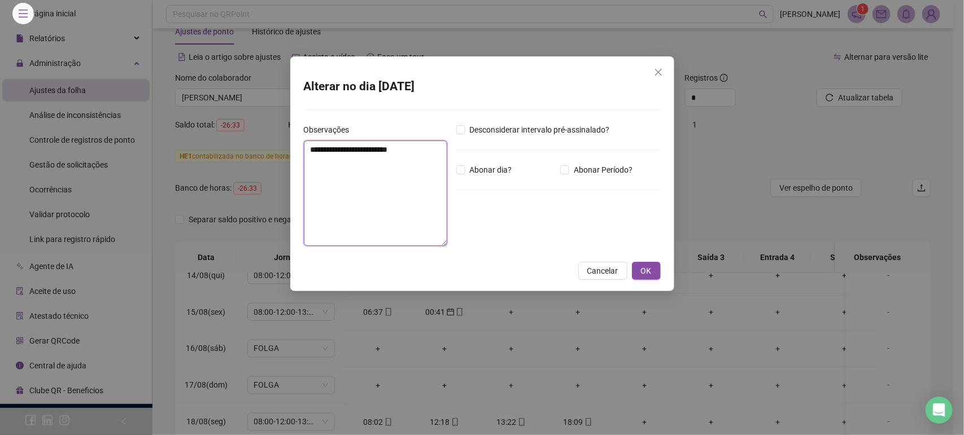
paste textarea "**********"
type textarea "**********"
click at [647, 265] on span "OK" at bounding box center [646, 271] width 11 height 12
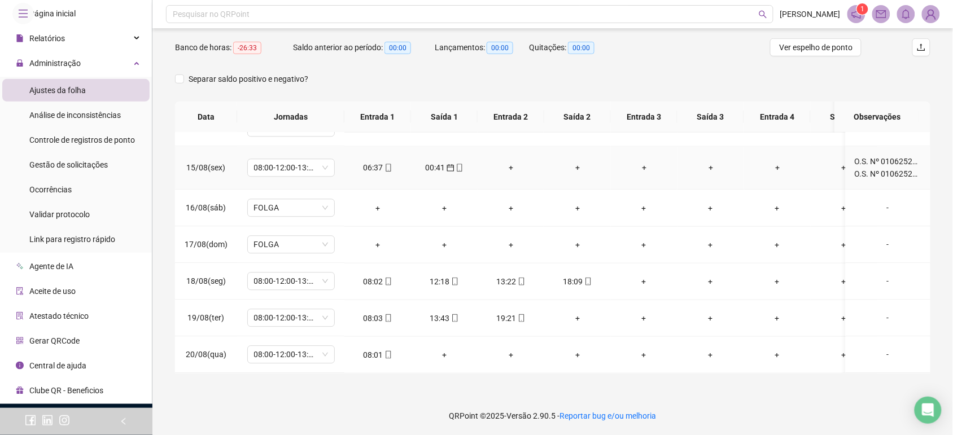
scroll to position [173, 0]
click at [524, 314] on icon "mobile" at bounding box center [522, 318] width 8 height 8
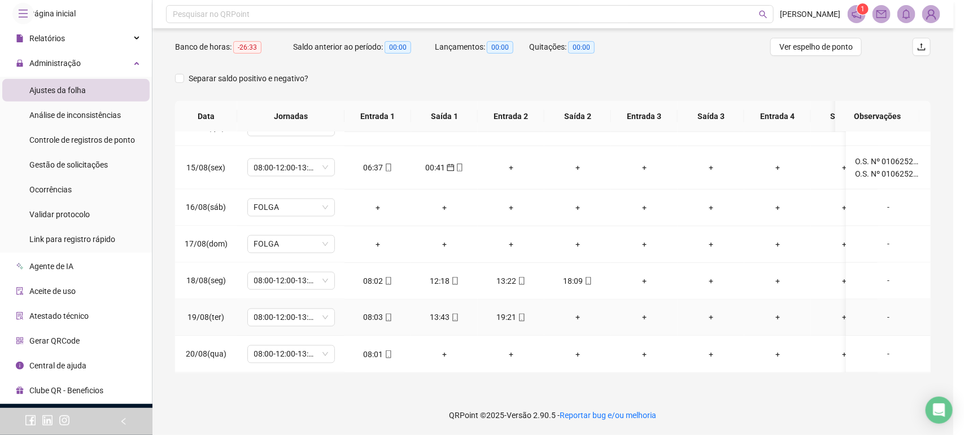
type input "**********"
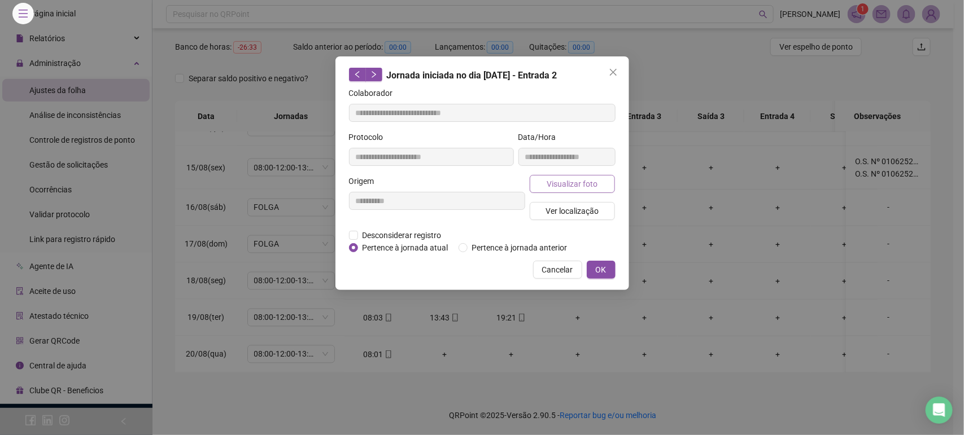
click at [575, 178] on span "Visualizar foto" at bounding box center [572, 184] width 51 height 12
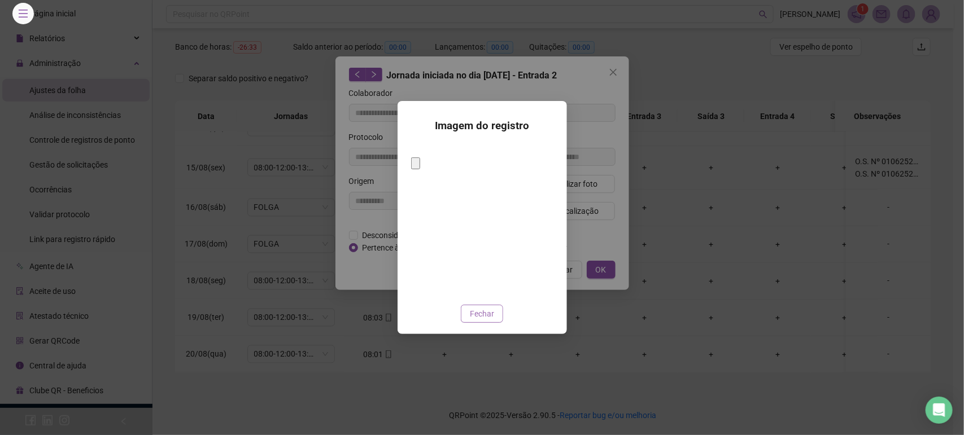
click at [479, 308] on span "Fechar" at bounding box center [482, 314] width 24 height 12
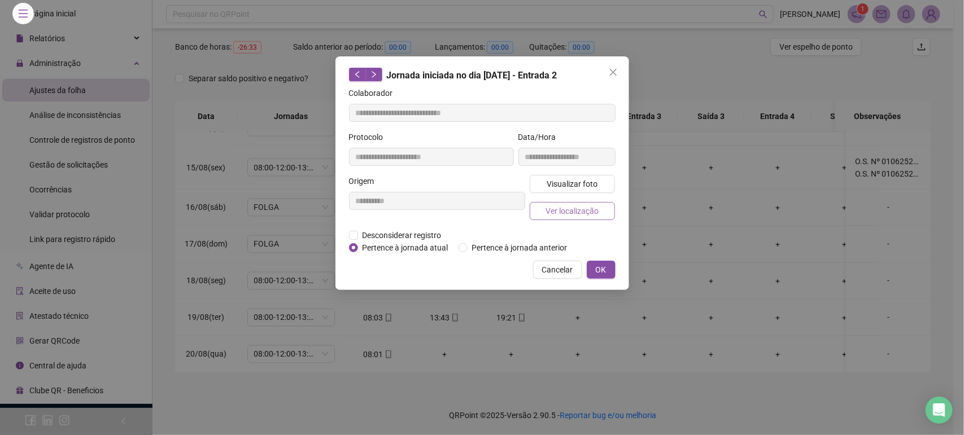
click at [577, 219] on button "Ver localização" at bounding box center [573, 211] width 86 height 18
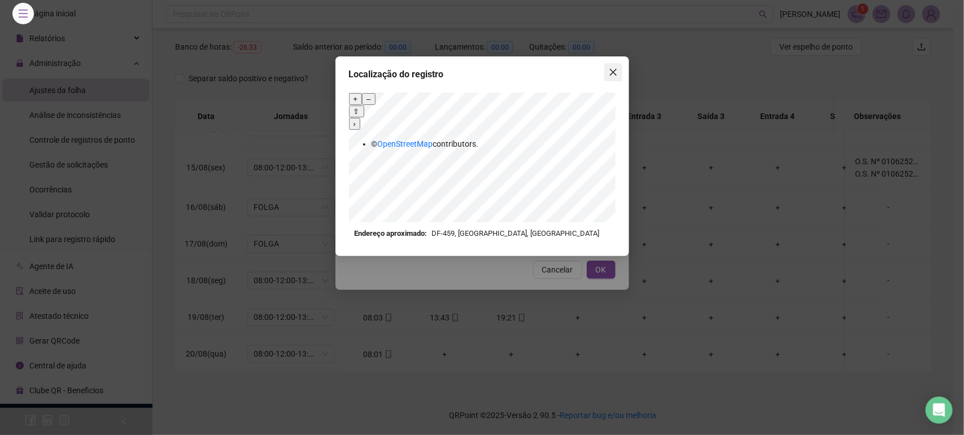
click at [618, 68] on span "Close" at bounding box center [613, 72] width 18 height 9
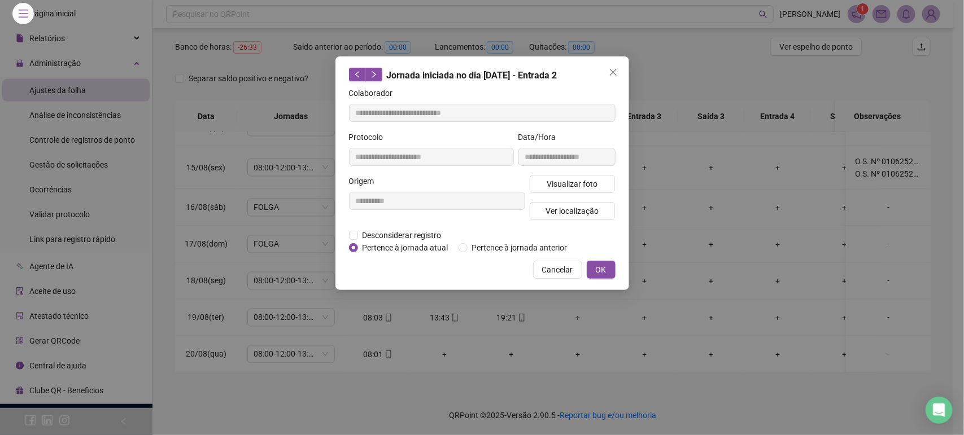
click at [599, 266] on span "OK" at bounding box center [601, 270] width 11 height 12
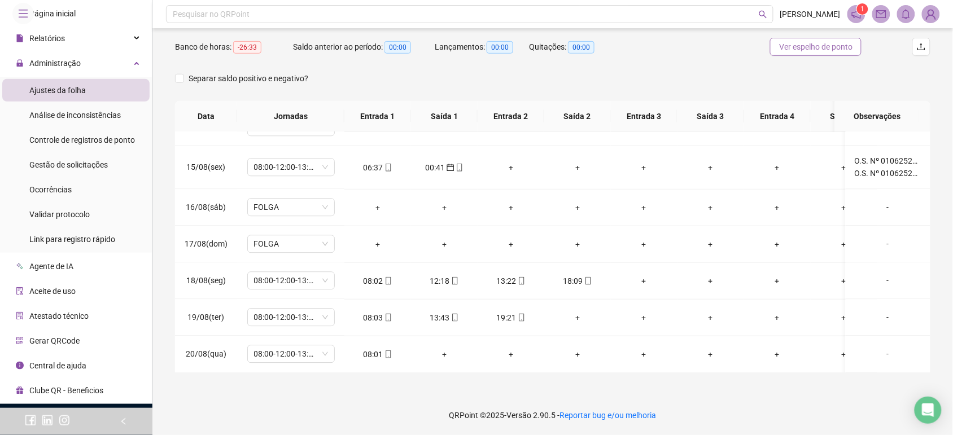
click at [804, 44] on span "Ver espelho de ponto" at bounding box center [815, 47] width 73 height 12
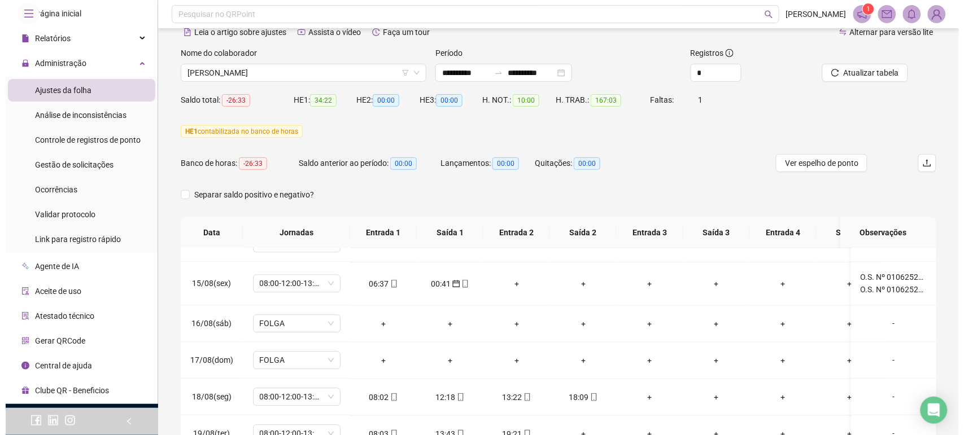
scroll to position [32, 0]
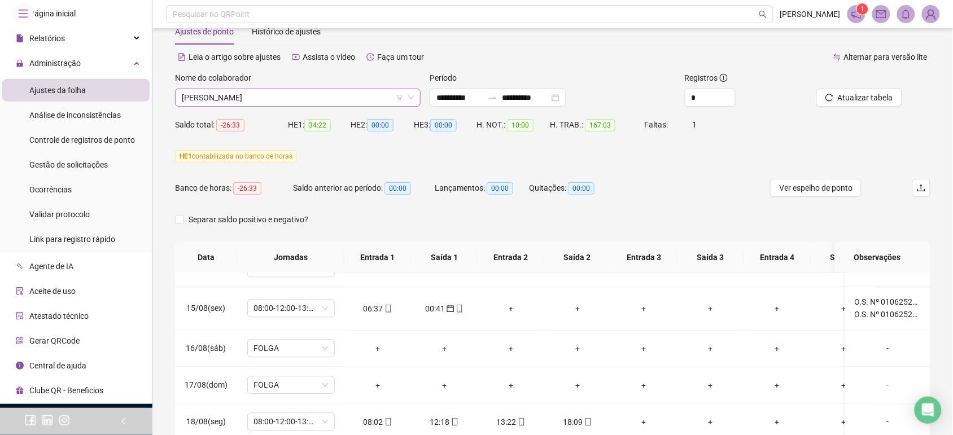
click at [269, 94] on span "[PERSON_NAME]" at bounding box center [298, 97] width 232 height 17
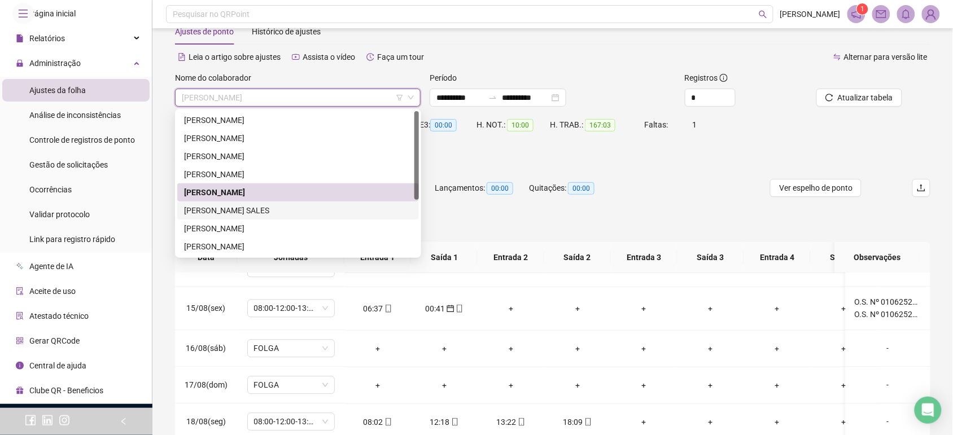
click at [256, 212] on div "[PERSON_NAME] SALES" at bounding box center [298, 210] width 228 height 12
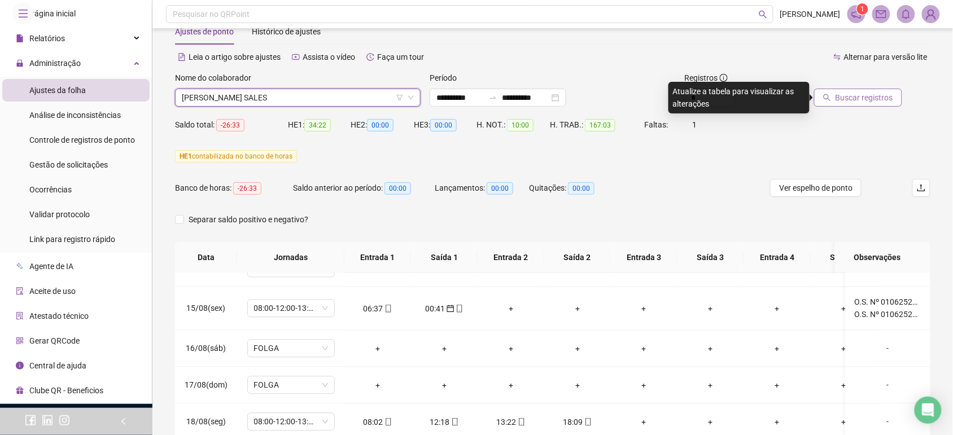
click at [875, 94] on span "Buscar registros" at bounding box center [865, 97] width 58 height 12
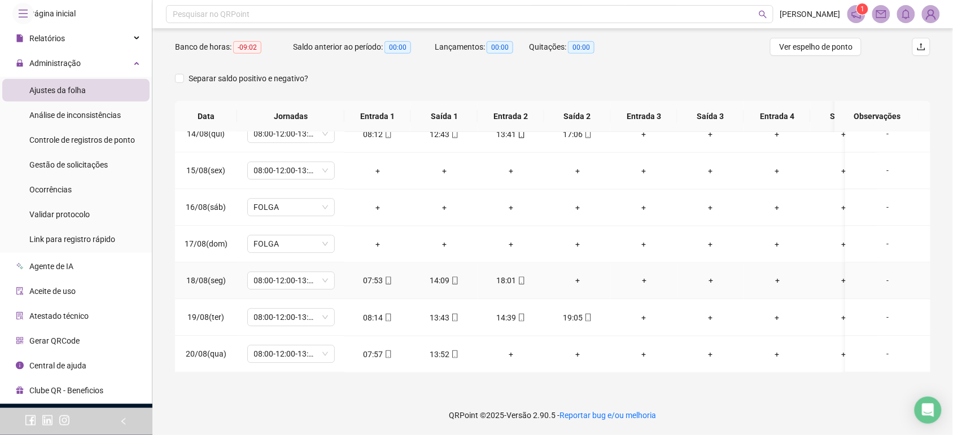
scroll to position [840, 0]
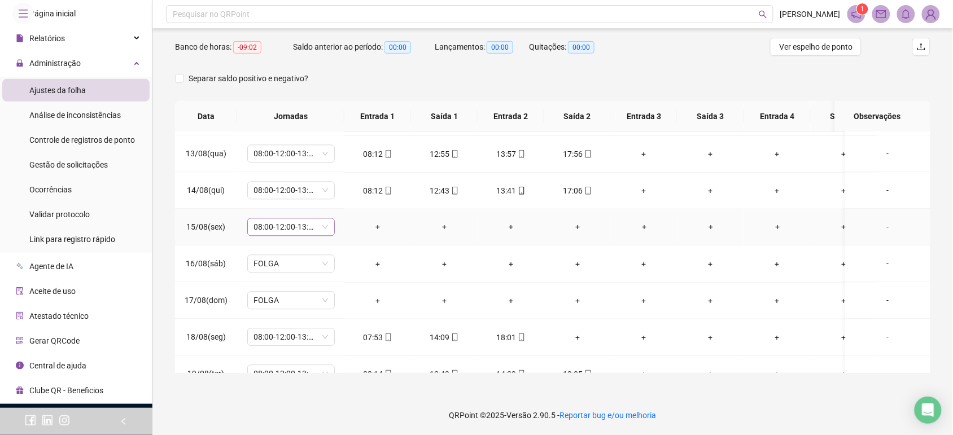
click at [318, 226] on span "08:00-12:00-13:12-18:00" at bounding box center [291, 227] width 74 height 17
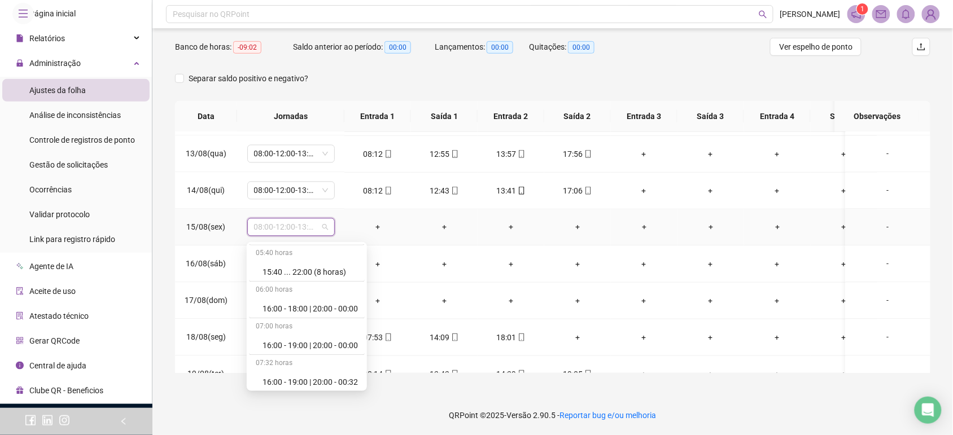
scroll to position [6744, 0]
click at [318, 348] on div "Folga compensatória" at bounding box center [307, 343] width 116 height 19
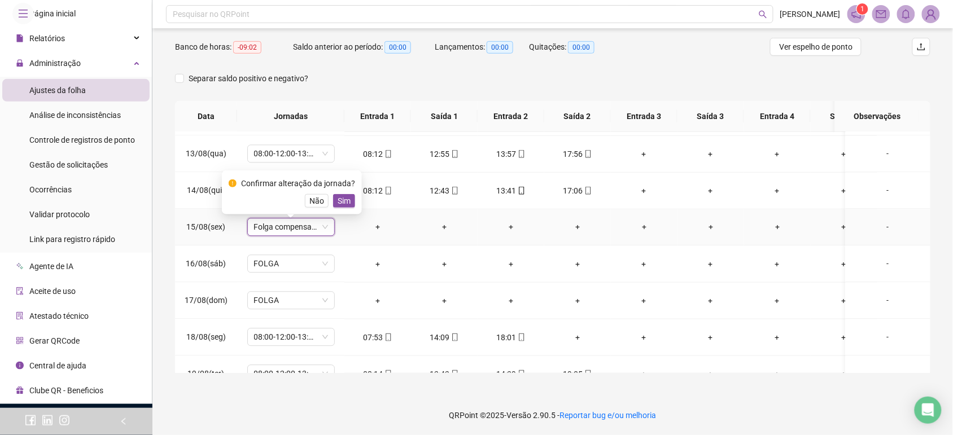
click at [346, 196] on span "Sim" at bounding box center [344, 201] width 13 height 12
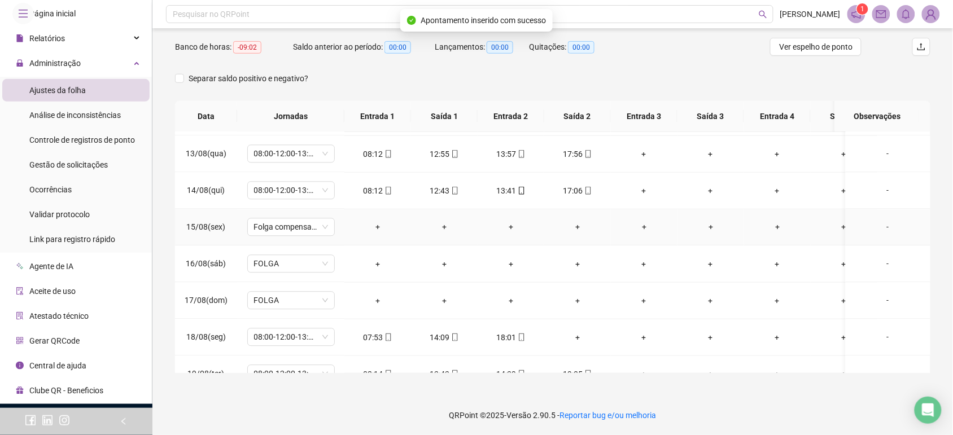
click at [887, 229] on div "-" at bounding box center [888, 227] width 67 height 12
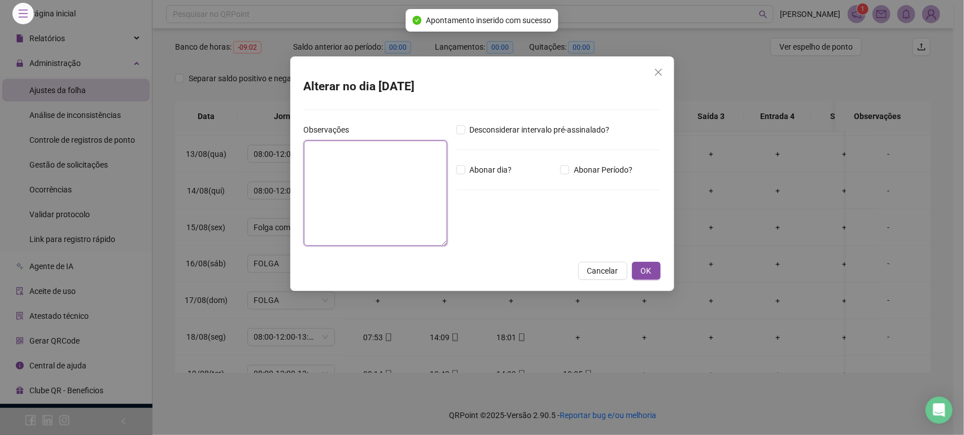
click at [417, 191] on textarea at bounding box center [375, 193] width 143 height 105
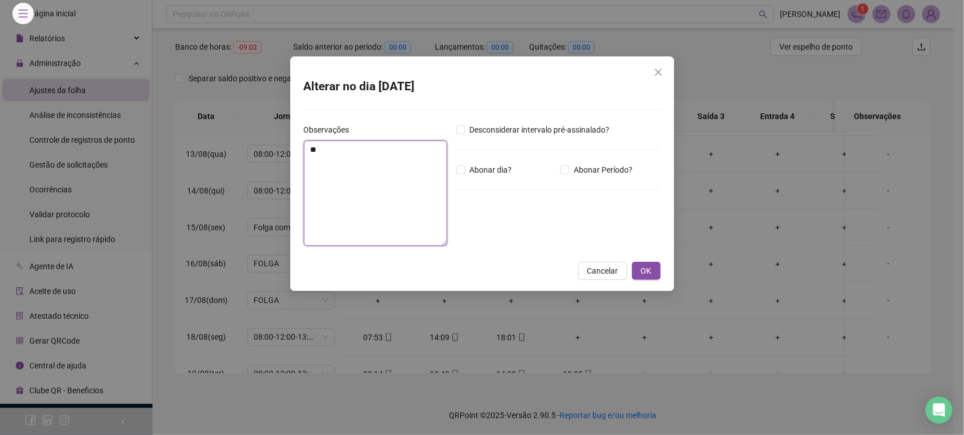
type textarea "*"
type textarea "*********"
click at [643, 265] on span "OK" at bounding box center [646, 271] width 11 height 12
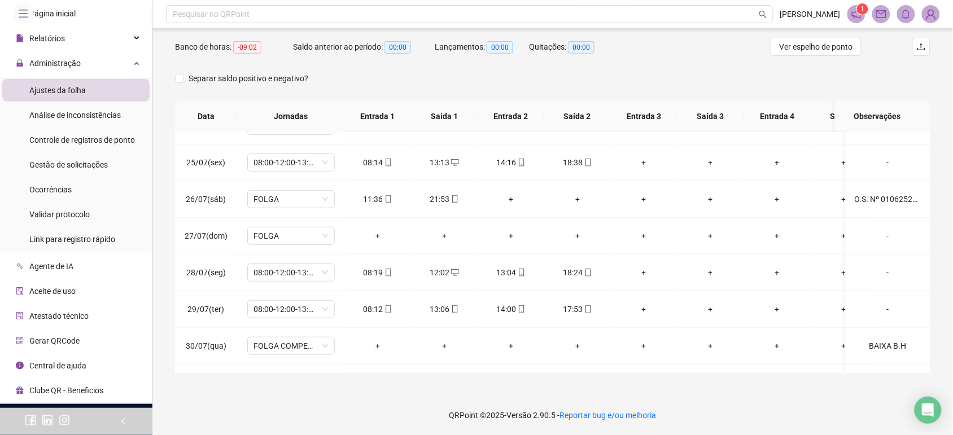
scroll to position [0, 0]
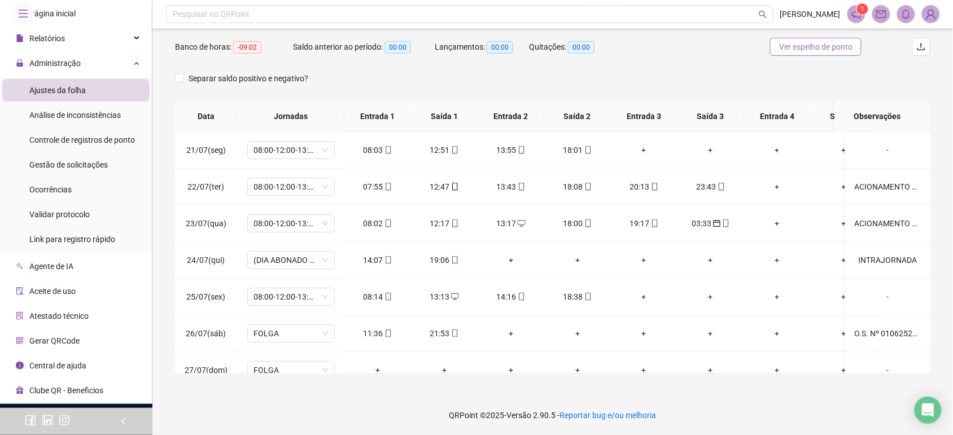
click at [792, 51] on span "Ver espelho de ponto" at bounding box center [815, 47] width 73 height 12
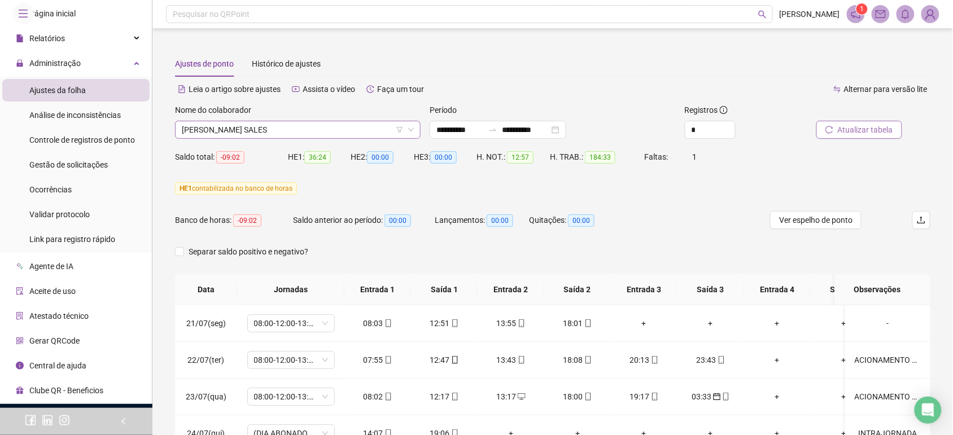
click at [261, 131] on span "[PERSON_NAME] SALES" at bounding box center [298, 129] width 232 height 17
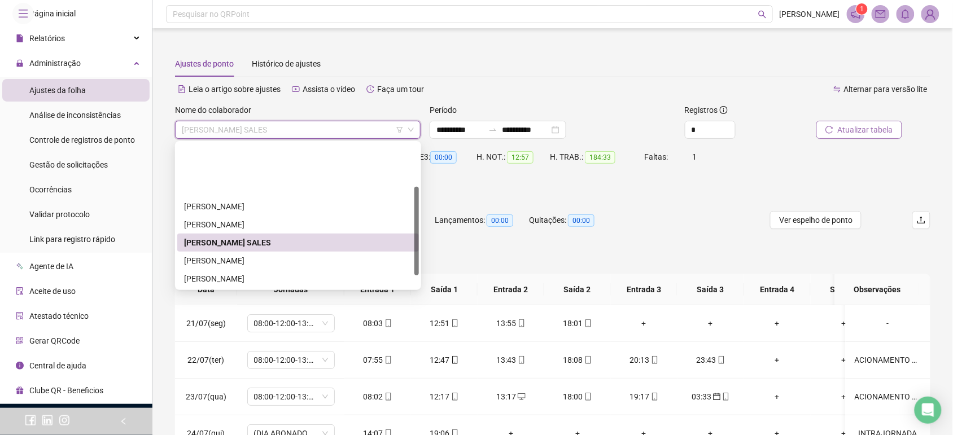
scroll to position [71, 0]
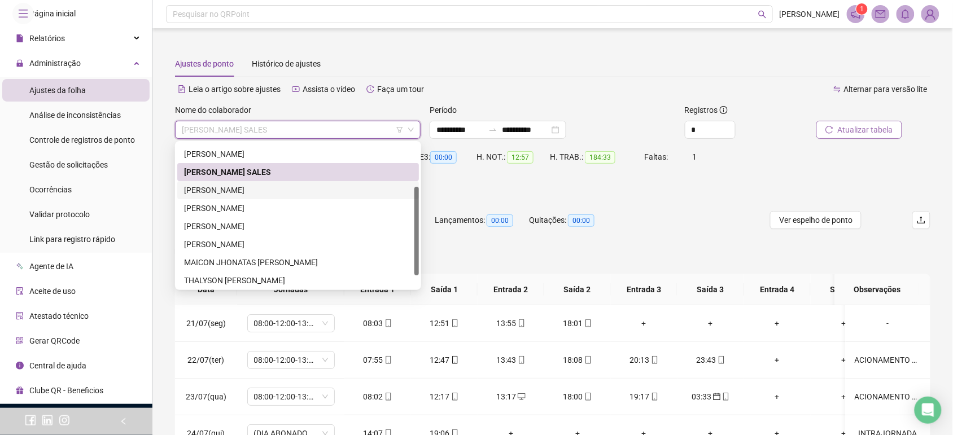
click at [284, 194] on div "[PERSON_NAME]" at bounding box center [298, 190] width 228 height 12
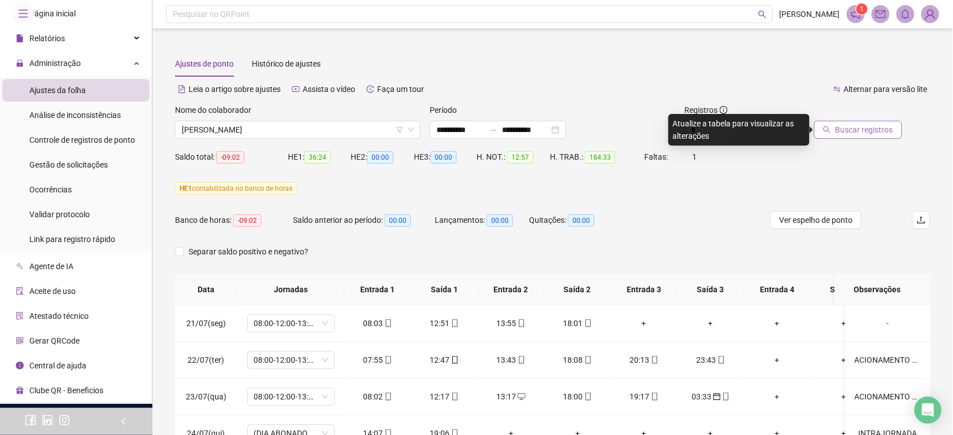
click at [887, 133] on span "Buscar registros" at bounding box center [865, 130] width 58 height 12
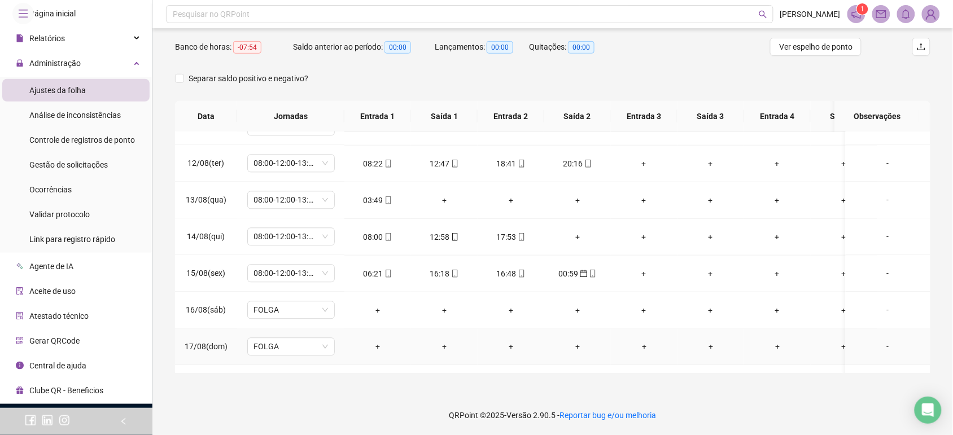
scroll to position [770, 0]
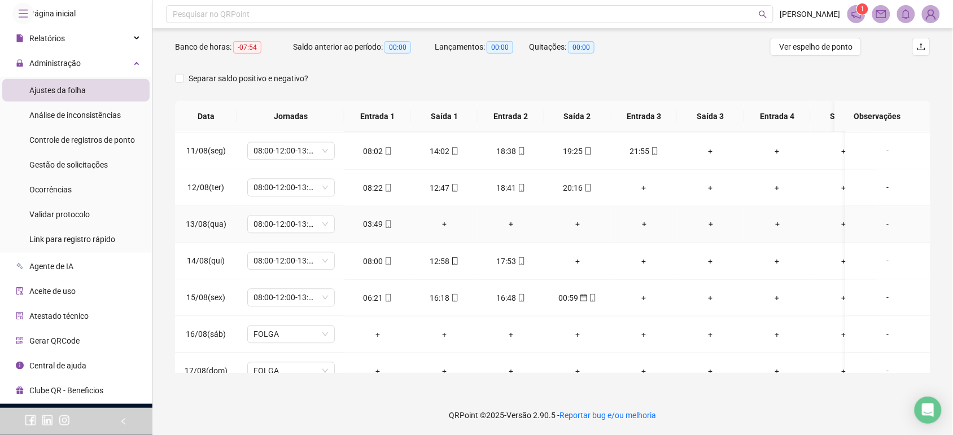
click at [394, 227] on div "03:49" at bounding box center [378, 225] width 49 height 12
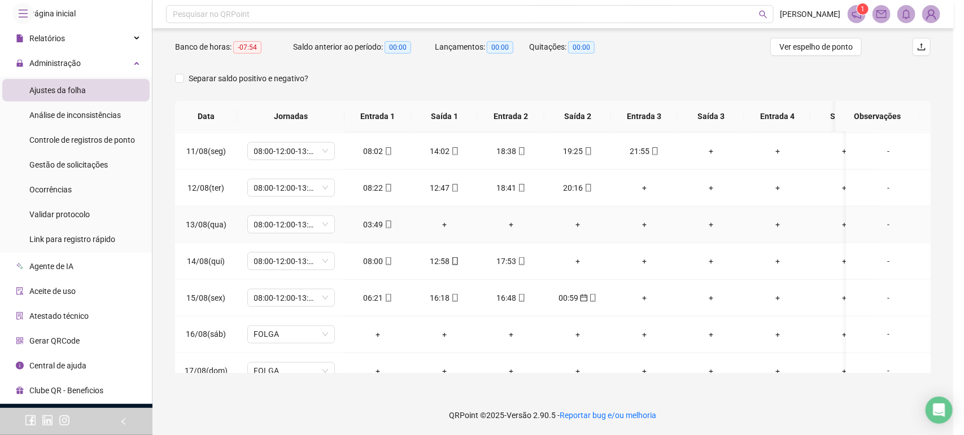
type input "**********"
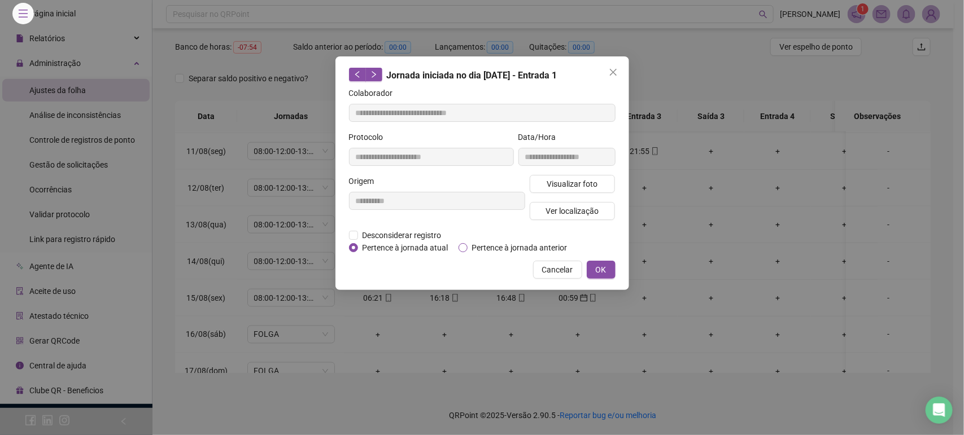
click at [503, 250] on span "Pertence à jornada anterior" at bounding box center [520, 248] width 104 height 12
click at [605, 269] on span "OK" at bounding box center [601, 270] width 11 height 12
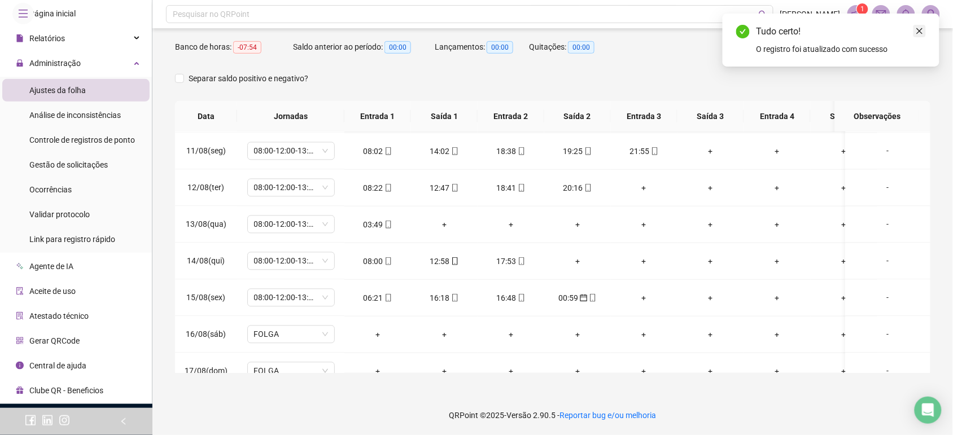
click at [916, 29] on icon "close" at bounding box center [920, 31] width 8 height 8
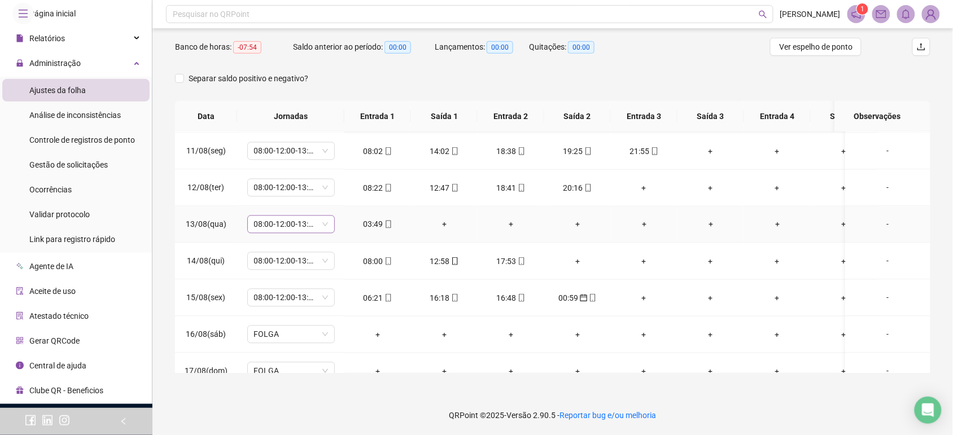
click at [324, 226] on span "08:00-12:00-13:12-18:00" at bounding box center [291, 224] width 74 height 17
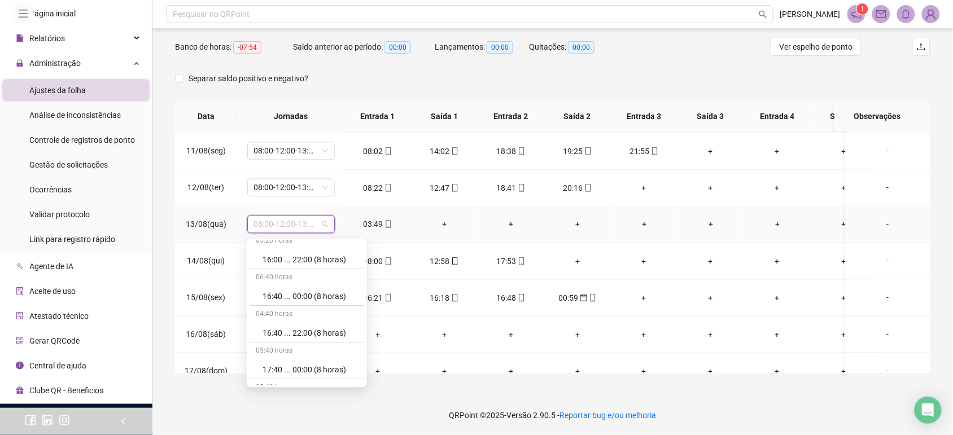
scroll to position [6744, 0]
click at [329, 331] on div "Folga compensatória" at bounding box center [307, 339] width 116 height 19
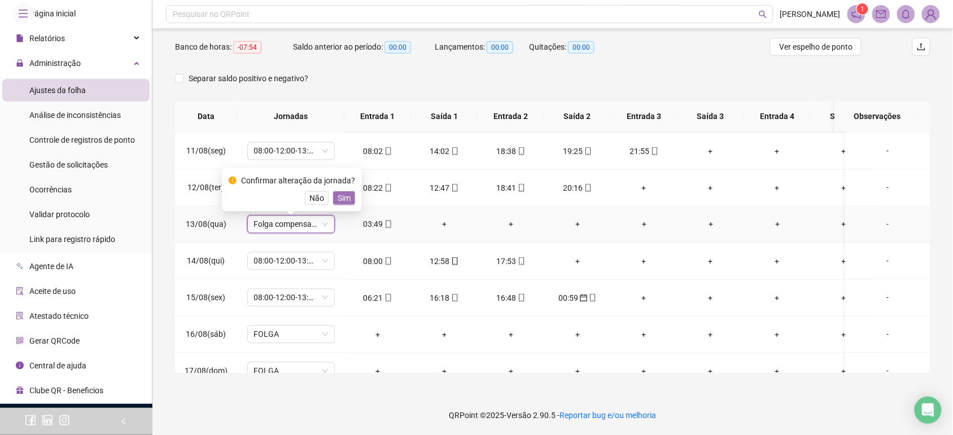
click at [350, 203] on button "Sim" at bounding box center [344, 198] width 22 height 14
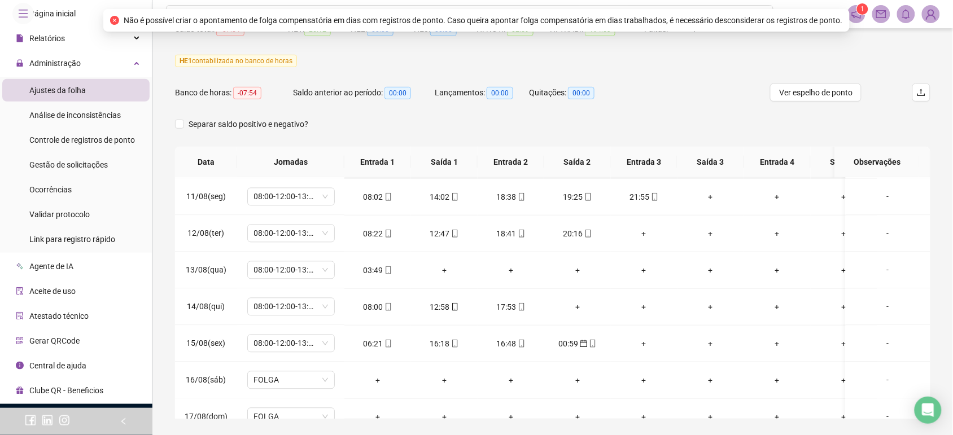
scroll to position [103, 0]
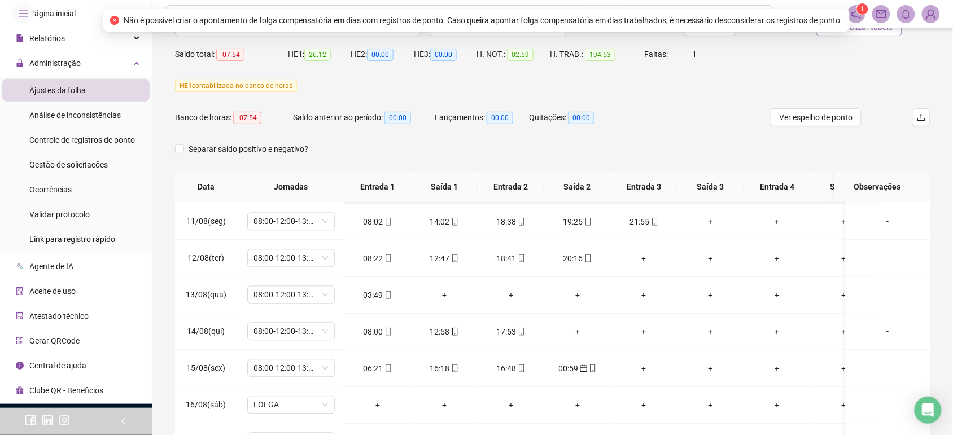
click at [867, 33] on button "Atualizar tabela" at bounding box center [860, 27] width 86 height 18
click at [322, 291] on span "08:00-12:00-13:12-18:00" at bounding box center [291, 295] width 74 height 17
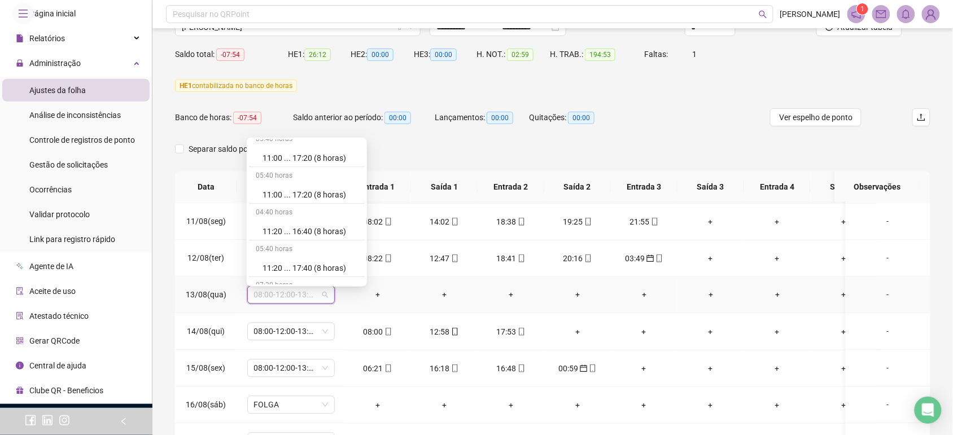
scroll to position [6744, 0]
click at [331, 236] on div "Folga compensatória" at bounding box center [310, 238] width 95 height 12
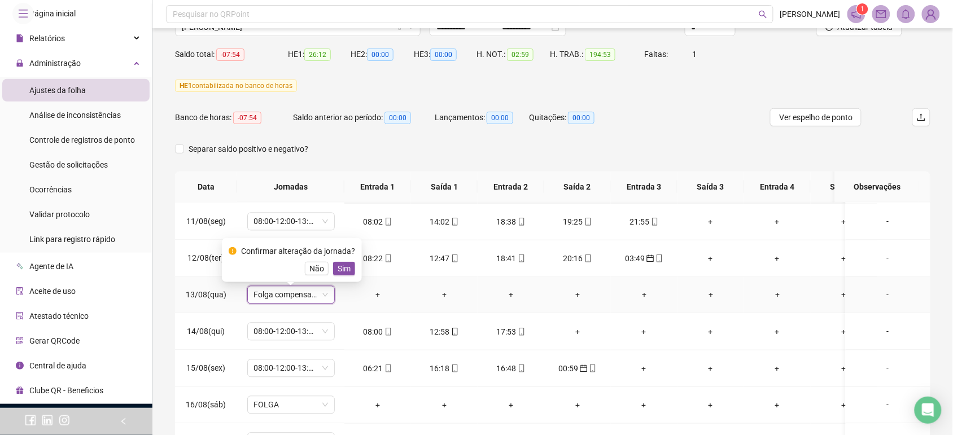
click at [353, 261] on div "Confirmar alteração da jornada? Não Sim" at bounding box center [292, 260] width 140 height 44
click at [343, 269] on span "Sim" at bounding box center [344, 269] width 13 height 12
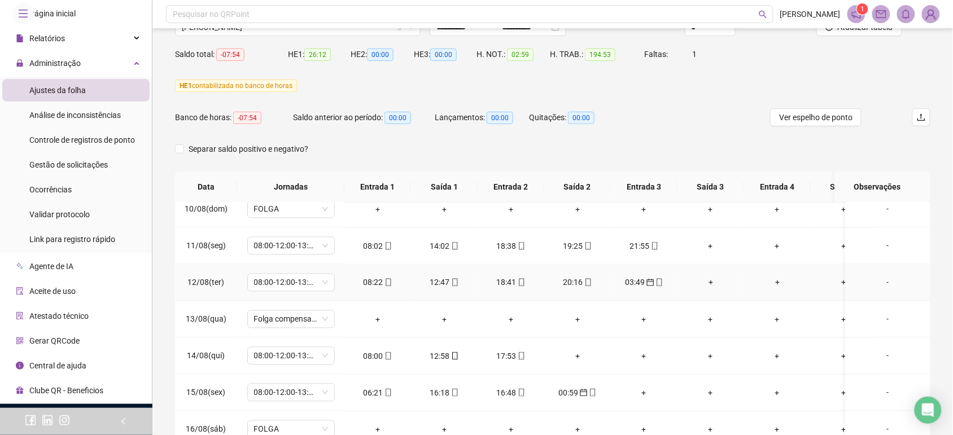
scroll to position [777, 0]
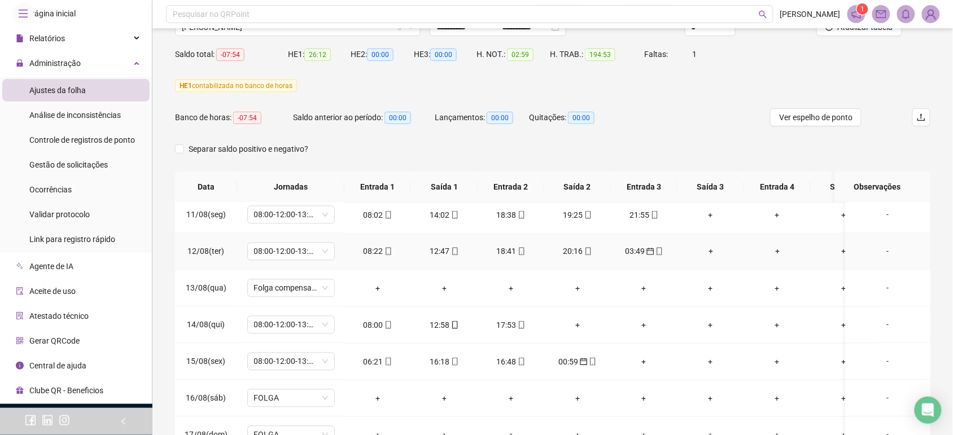
click at [879, 253] on div "-" at bounding box center [888, 252] width 67 height 12
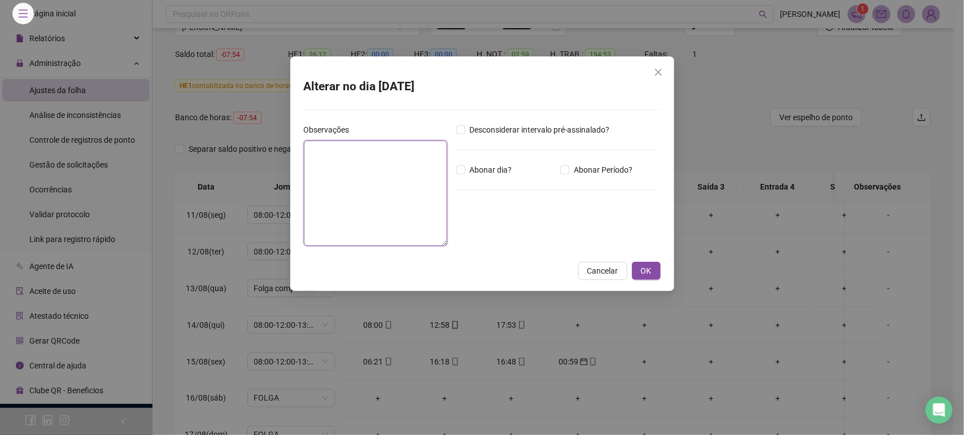
click at [382, 159] on textarea at bounding box center [375, 193] width 143 height 105
paste textarea "**********"
type textarea "**********"
click at [662, 259] on div "**********" at bounding box center [482, 173] width 384 height 235
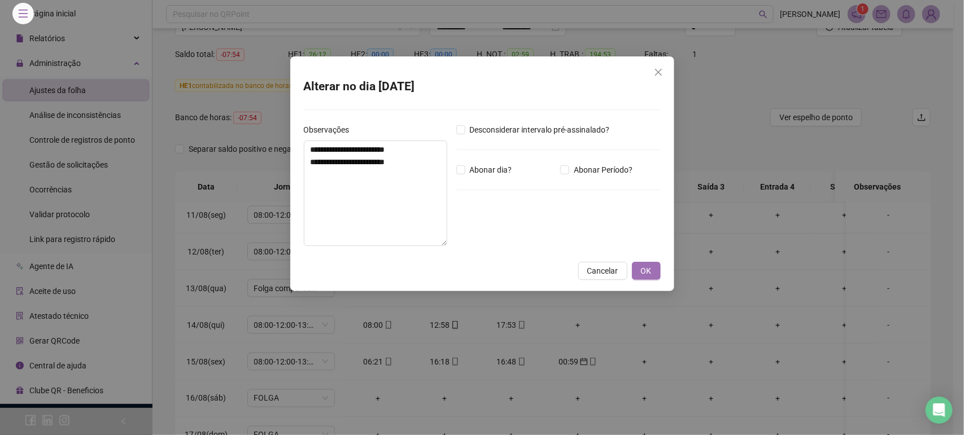
click at [647, 265] on span "OK" at bounding box center [646, 271] width 11 height 12
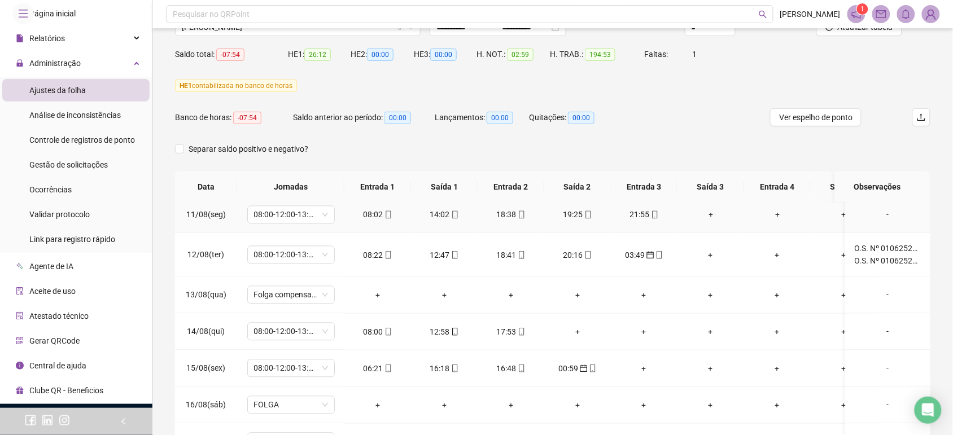
click at [884, 217] on div "-" at bounding box center [888, 215] width 67 height 12
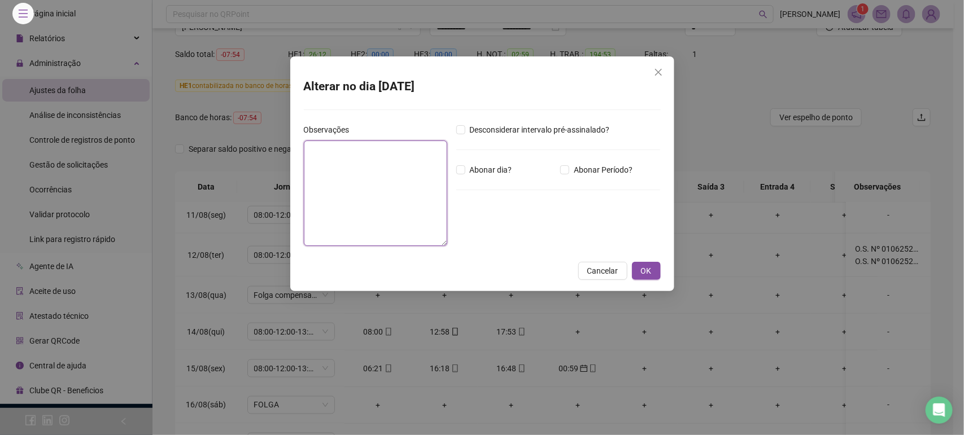
click at [383, 156] on textarea at bounding box center [375, 193] width 143 height 105
paste textarea "**********"
type textarea "**********"
click at [656, 262] on button "OK" at bounding box center [646, 271] width 29 height 18
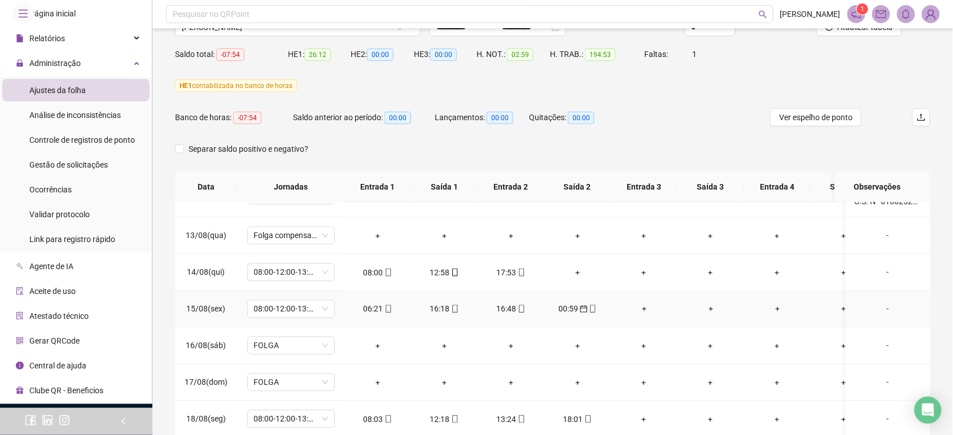
scroll to position [847, 0]
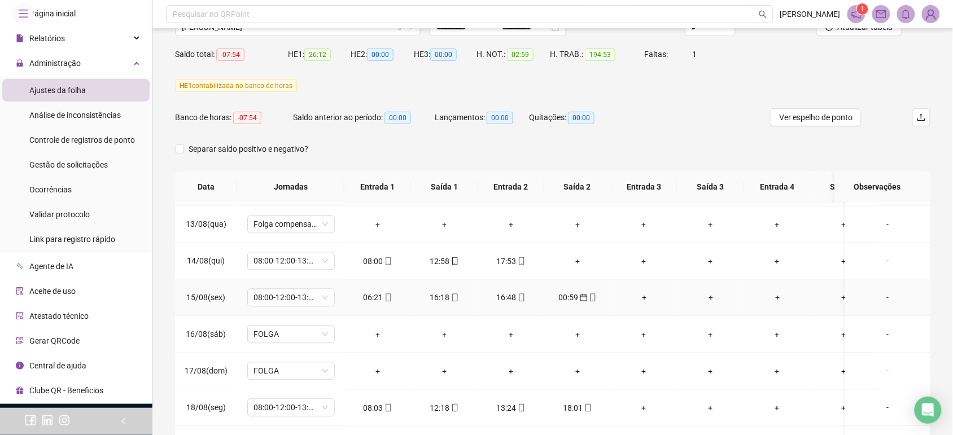
click at [882, 298] on div "-" at bounding box center [888, 298] width 67 height 12
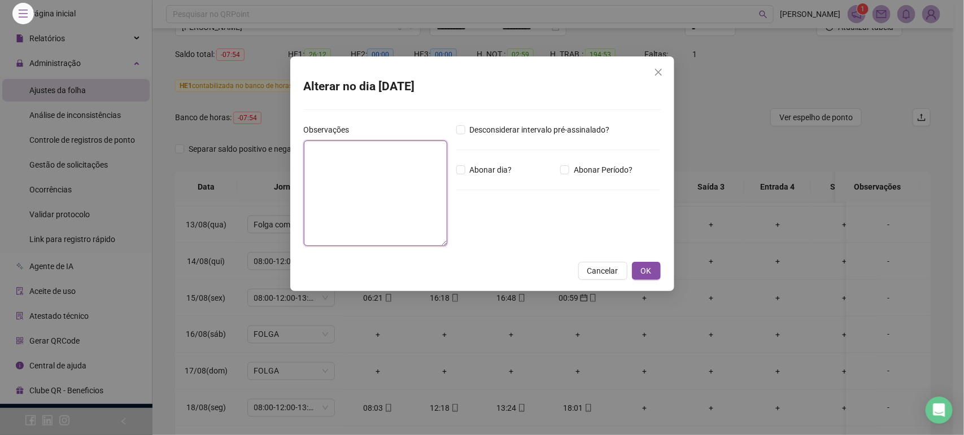
click at [363, 179] on textarea at bounding box center [375, 193] width 143 height 105
paste textarea "**********"
type textarea "**********"
click at [650, 265] on span "OK" at bounding box center [646, 271] width 11 height 12
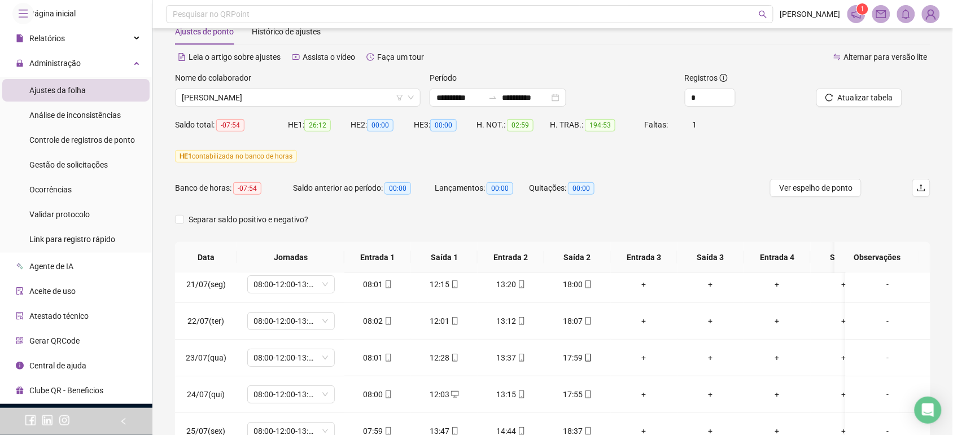
scroll to position [0, 0]
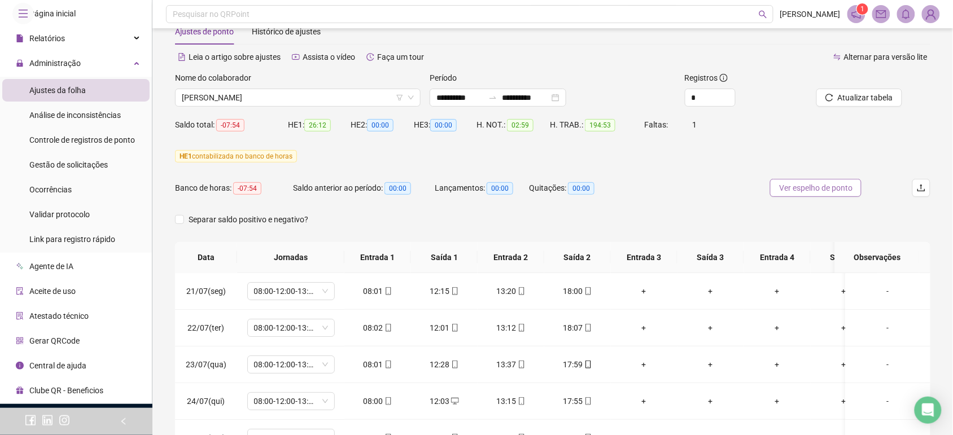
click at [817, 187] on span "Ver espelho de ponto" at bounding box center [815, 188] width 73 height 12
click at [274, 97] on span "[PERSON_NAME]" at bounding box center [298, 97] width 232 height 17
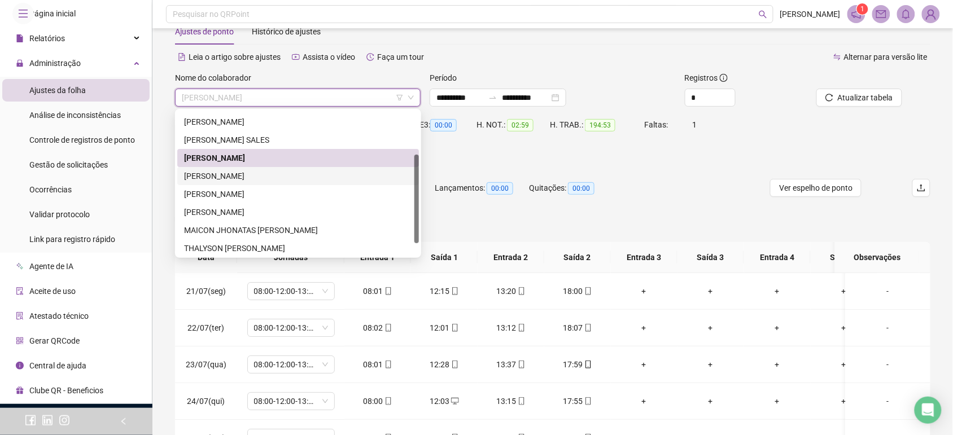
scroll to position [90, 0]
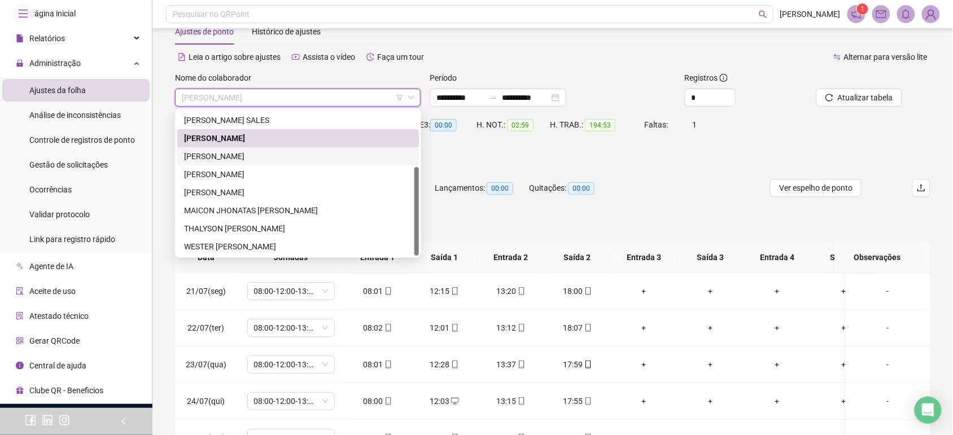
click at [295, 156] on div "[PERSON_NAME]" at bounding box center [298, 156] width 228 height 12
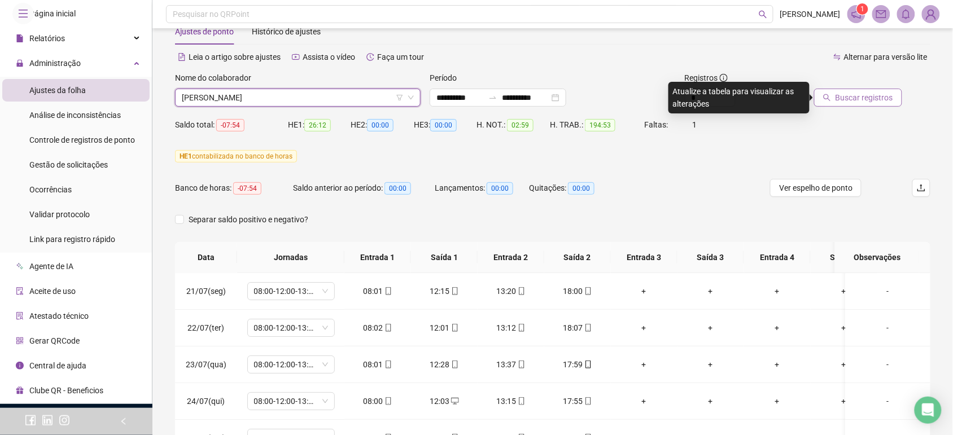
click at [870, 105] on button "Buscar registros" at bounding box center [858, 98] width 88 height 18
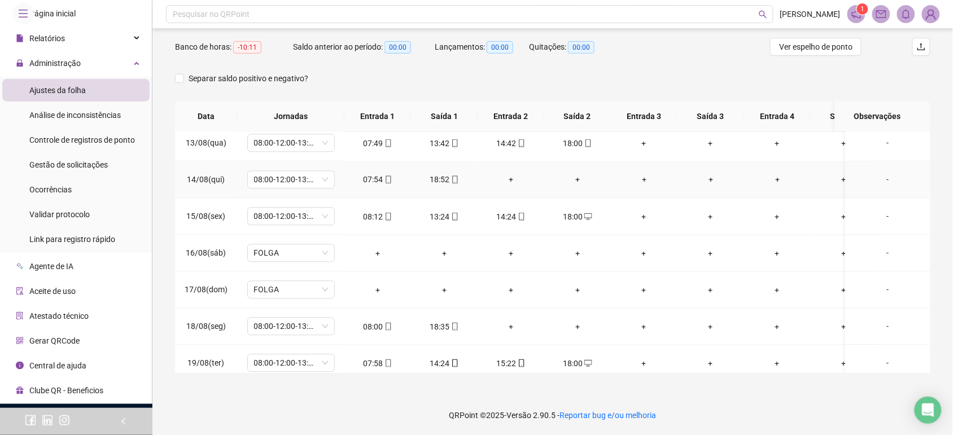
scroll to position [770, 0]
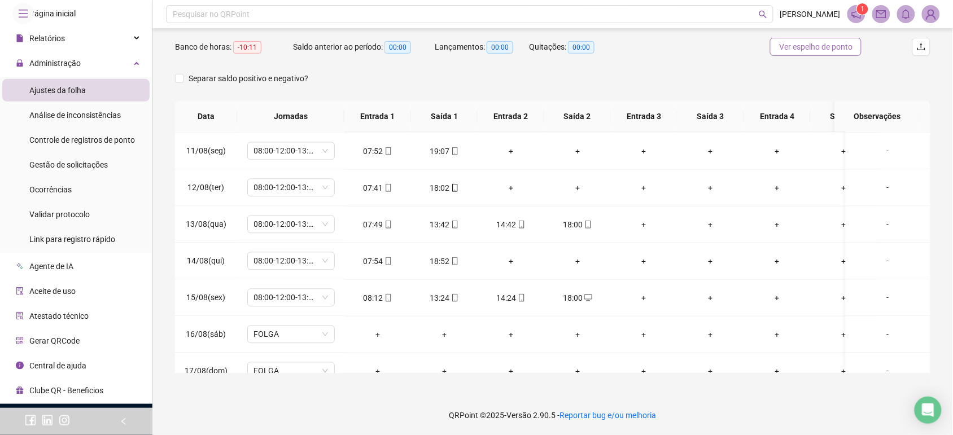
click at [809, 43] on span "Ver espelho de ponto" at bounding box center [815, 47] width 73 height 12
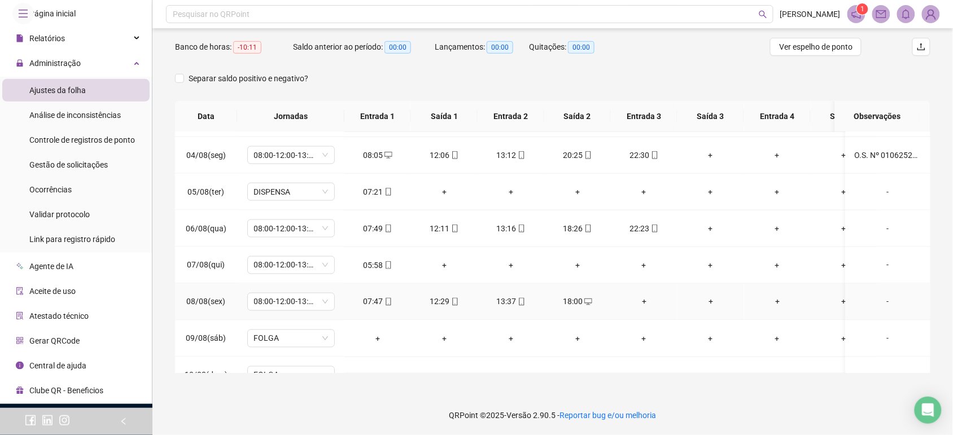
scroll to position [417, 0]
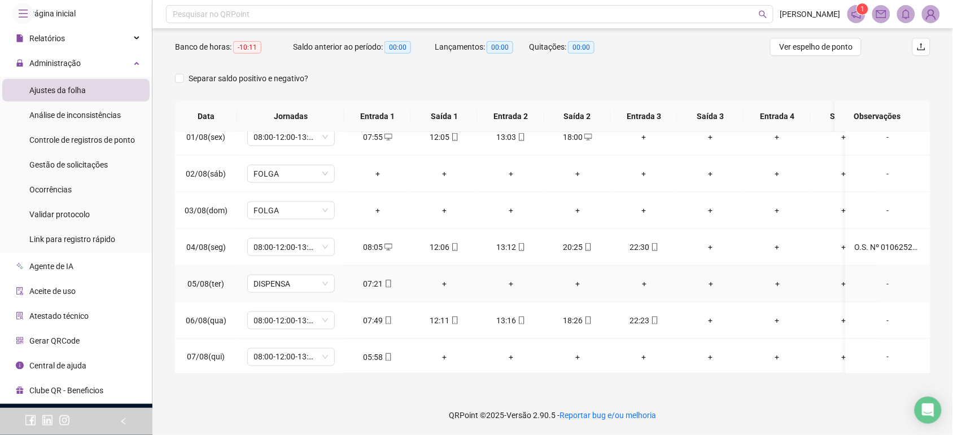
click at [395, 285] on div "07:21" at bounding box center [378, 284] width 49 height 12
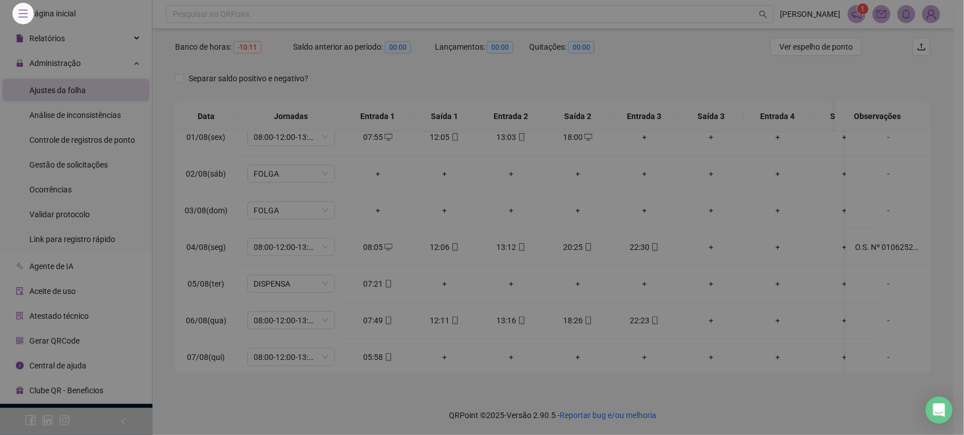
type input "**********"
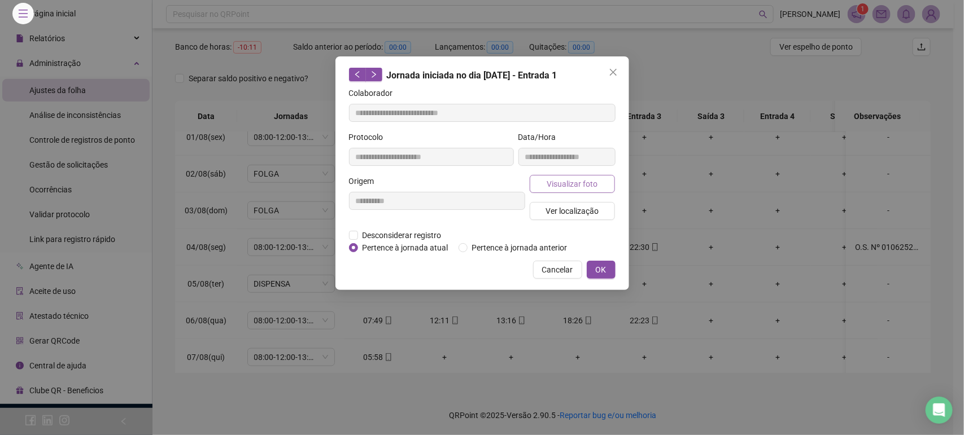
click at [577, 181] on span "Visualizar foto" at bounding box center [572, 184] width 51 height 12
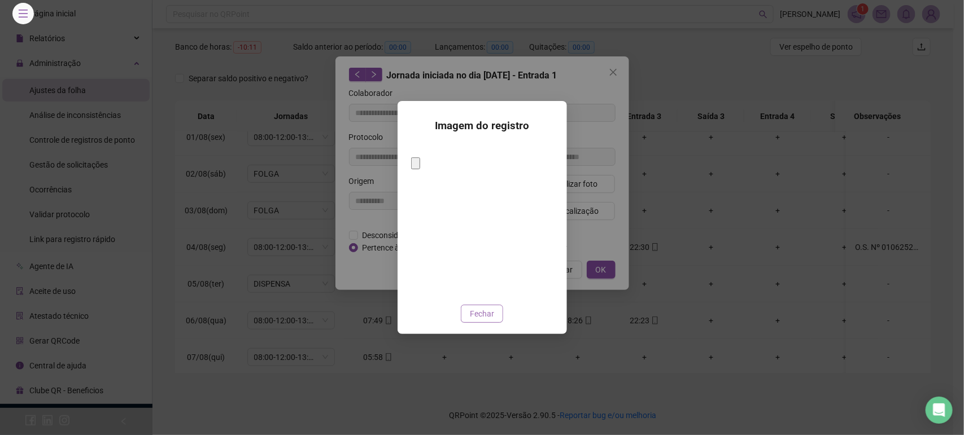
click at [470, 308] on span "Fechar" at bounding box center [482, 314] width 24 height 12
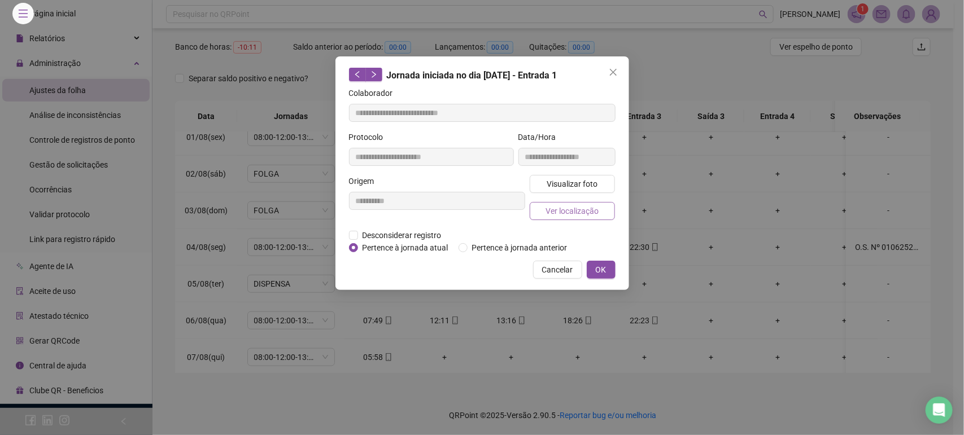
click at [586, 211] on span "Ver localização" at bounding box center [572, 211] width 53 height 12
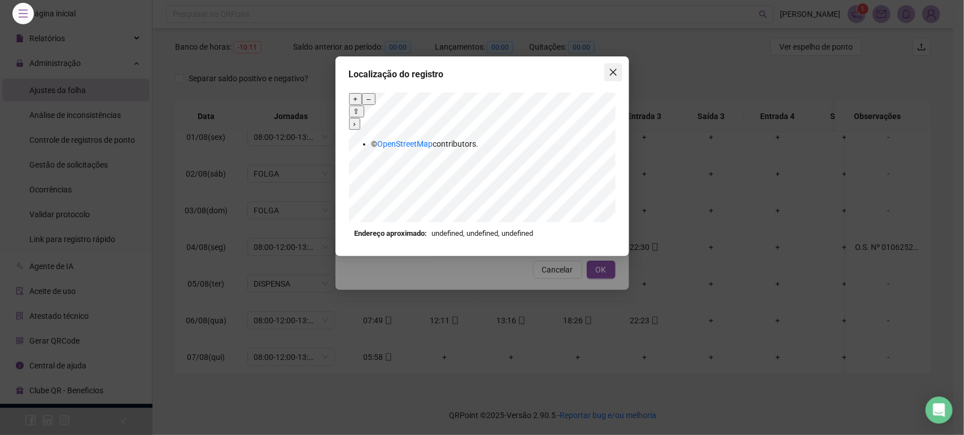
click at [609, 72] on icon "close" at bounding box center [613, 72] width 9 height 9
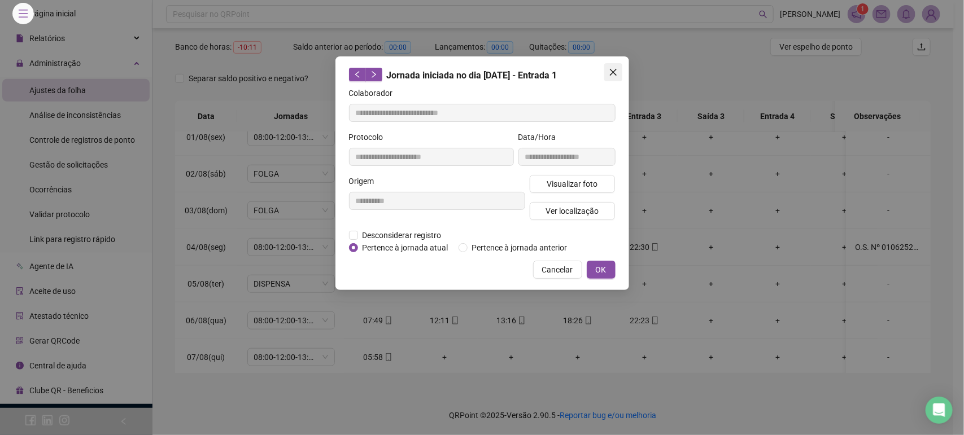
click at [609, 72] on icon "close" at bounding box center [613, 72] width 9 height 9
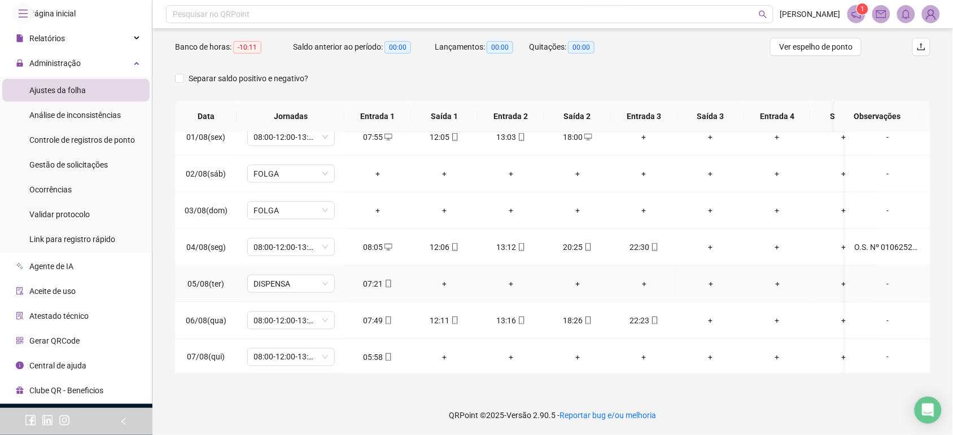
click at [385, 283] on icon "mobile" at bounding box center [389, 284] width 8 height 8
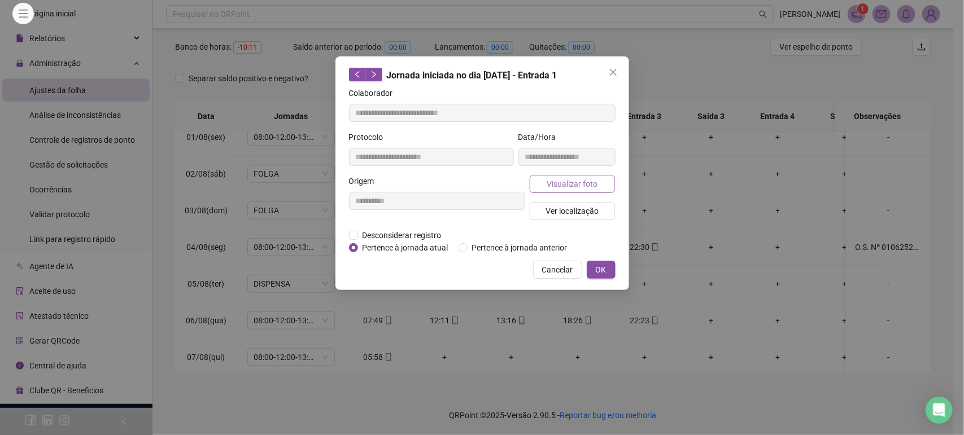
click at [610, 185] on button "Visualizar foto" at bounding box center [573, 184] width 86 height 18
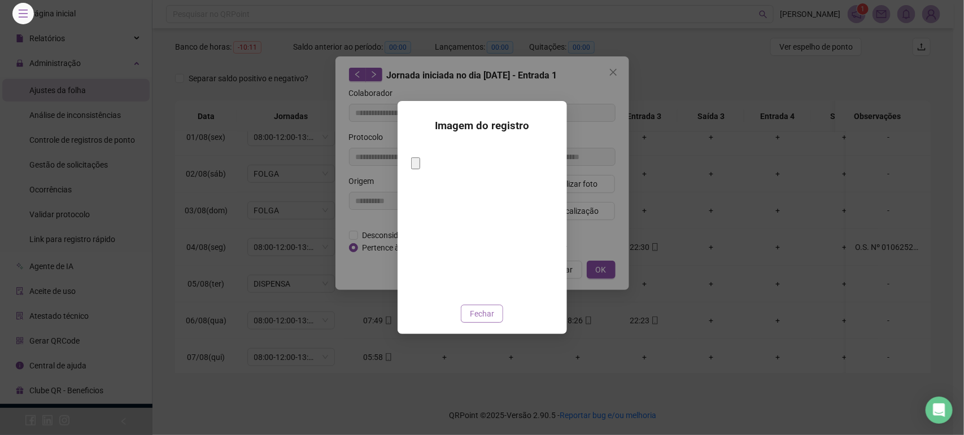
click at [490, 308] on span "Fechar" at bounding box center [482, 314] width 24 height 12
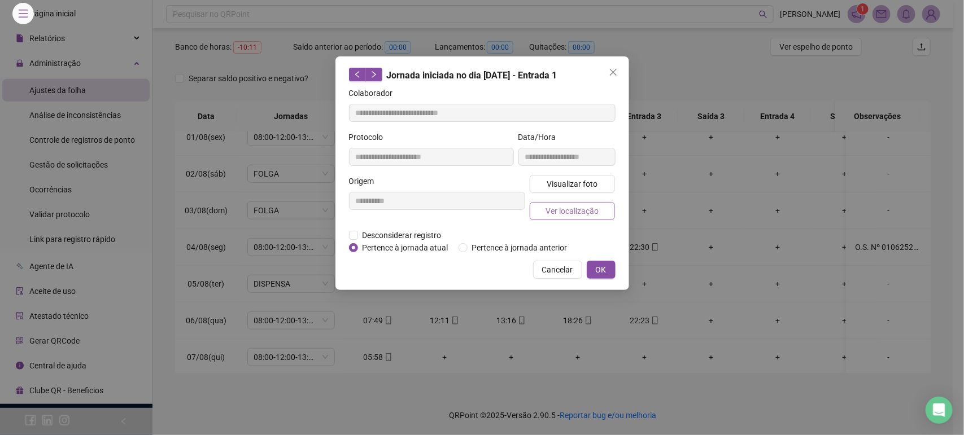
click at [586, 212] on span "Ver localização" at bounding box center [572, 211] width 53 height 12
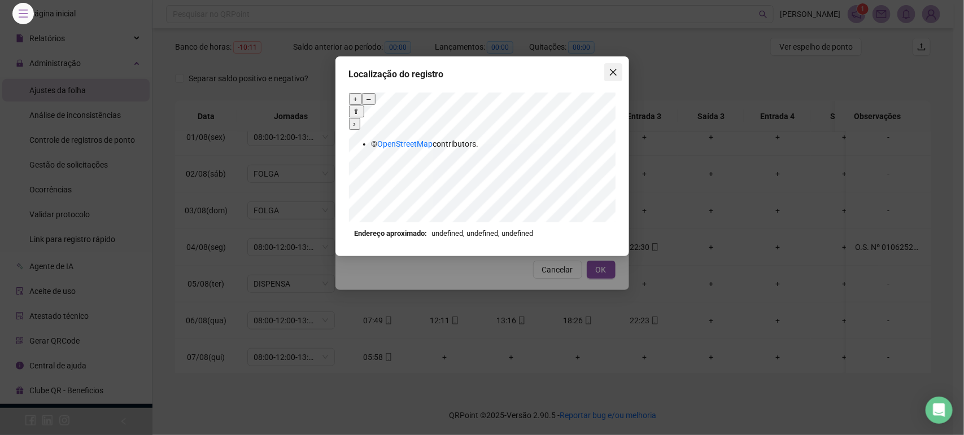
click at [613, 69] on icon "close" at bounding box center [613, 72] width 9 height 9
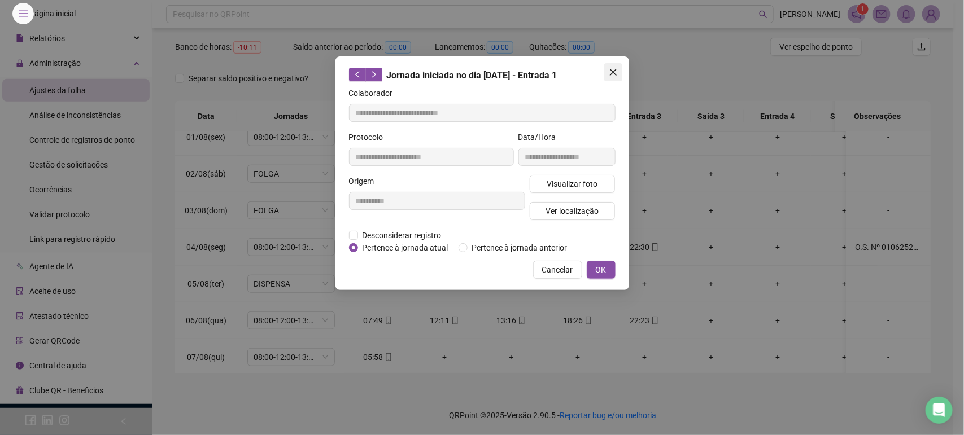
click at [613, 72] on icon "close" at bounding box center [612, 72] width 7 height 7
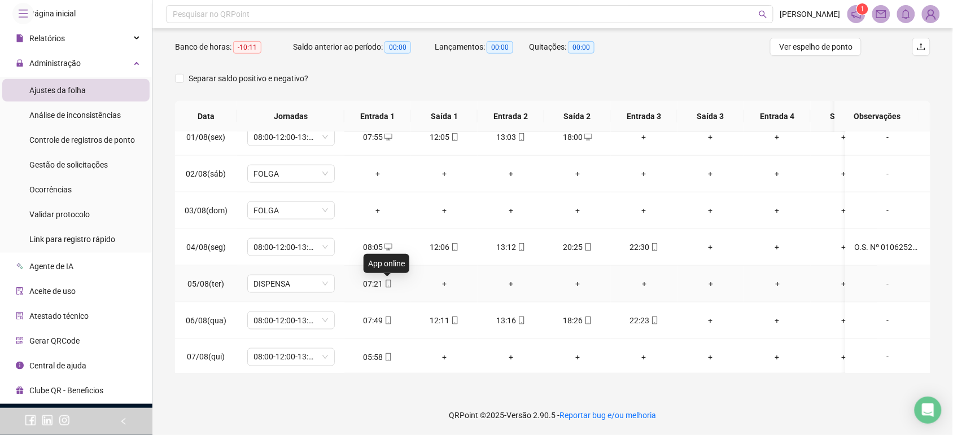
click at [385, 285] on icon "mobile" at bounding box center [389, 284] width 8 height 8
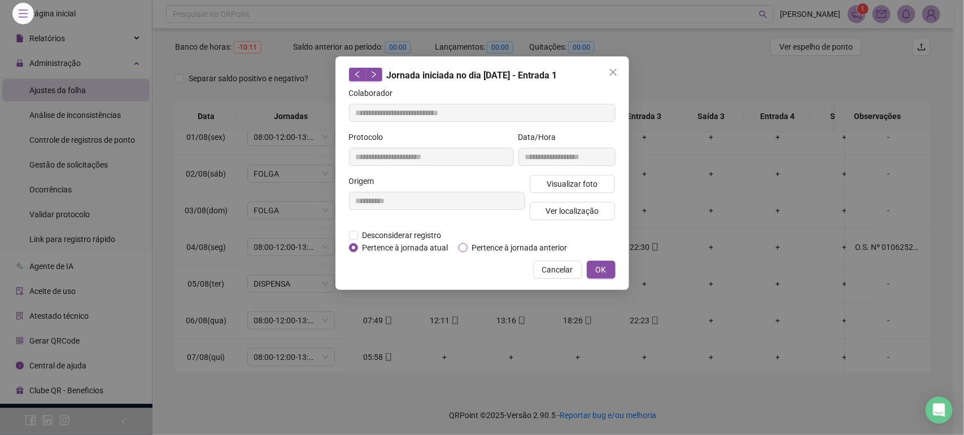
click at [503, 252] on span "Pertence à jornada anterior" at bounding box center [520, 248] width 104 height 12
drag, startPoint x: 403, startPoint y: 229, endPoint x: 402, endPoint y: 237, distance: 8.5
click at [402, 229] on form "**********" at bounding box center [482, 170] width 267 height 167
click at [404, 233] on span "Desconsiderar registro" at bounding box center [402, 235] width 88 height 12
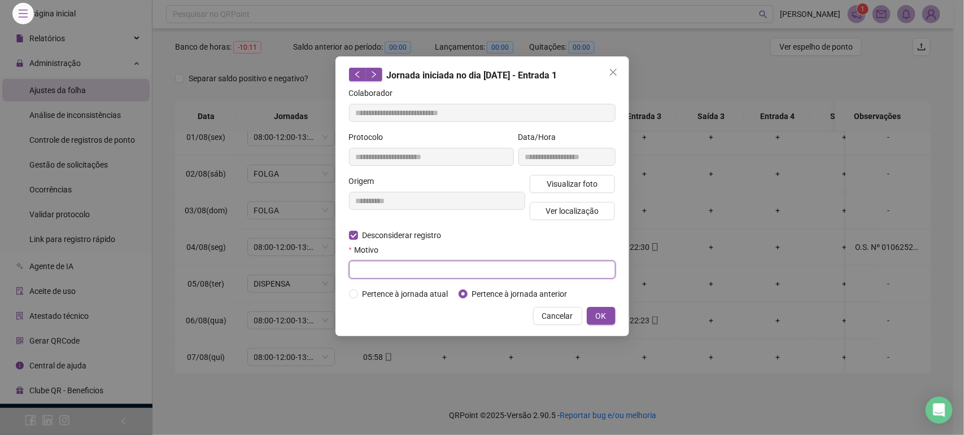
click at [397, 269] on input "text" at bounding box center [482, 270] width 267 height 18
type input "******"
click at [599, 312] on span "OK" at bounding box center [601, 316] width 11 height 12
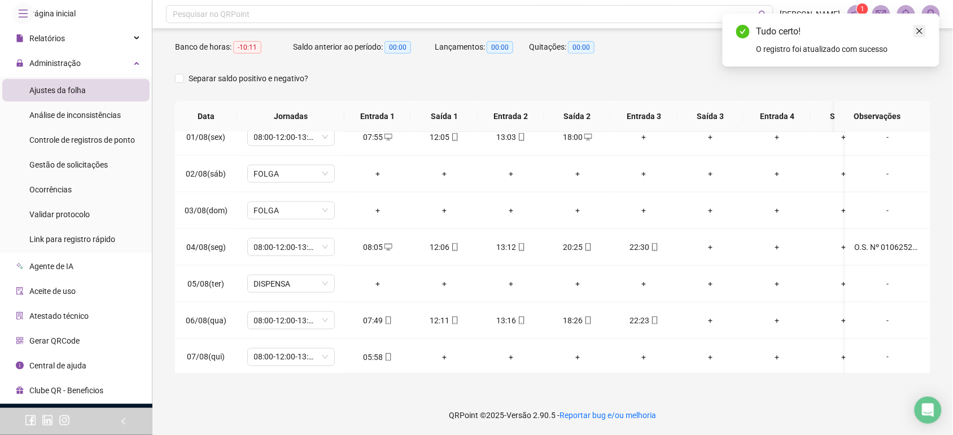
click at [922, 33] on icon "close" at bounding box center [920, 31] width 6 height 6
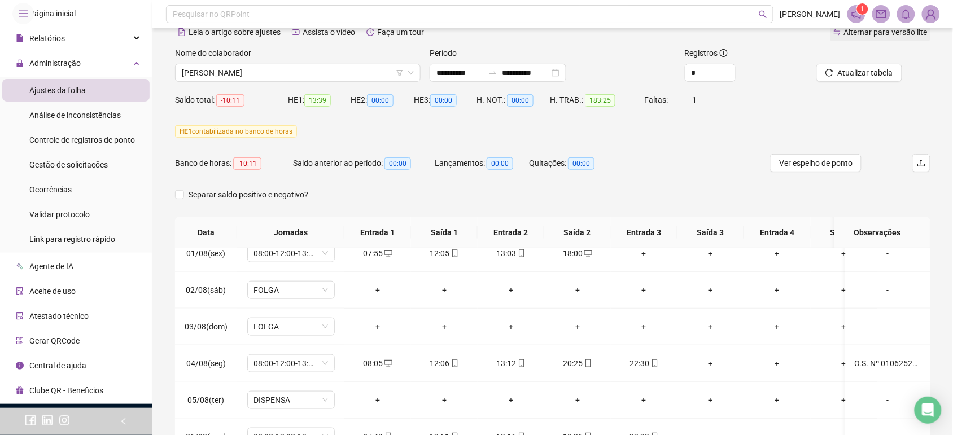
scroll to position [32, 0]
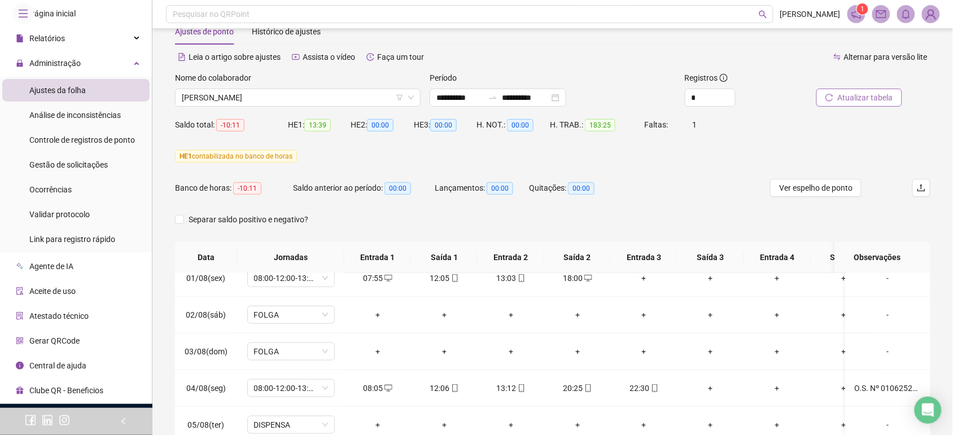
click at [862, 97] on span "Atualizar tabela" at bounding box center [865, 97] width 55 height 12
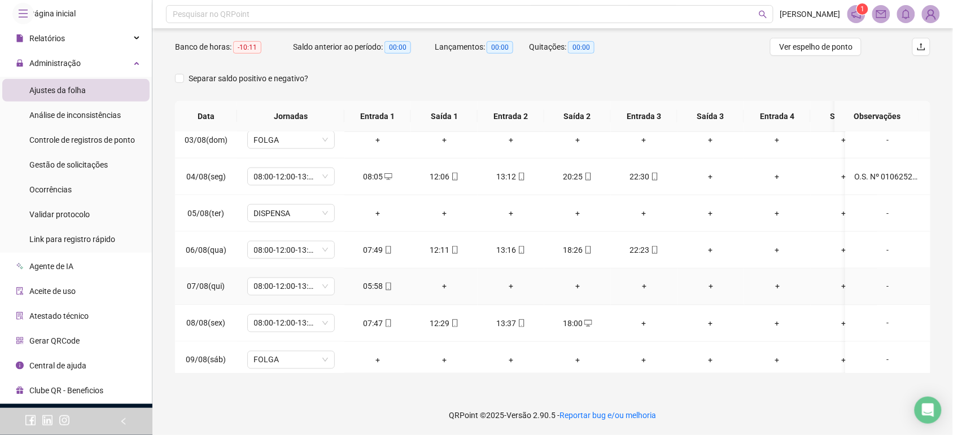
scroll to position [558, 0]
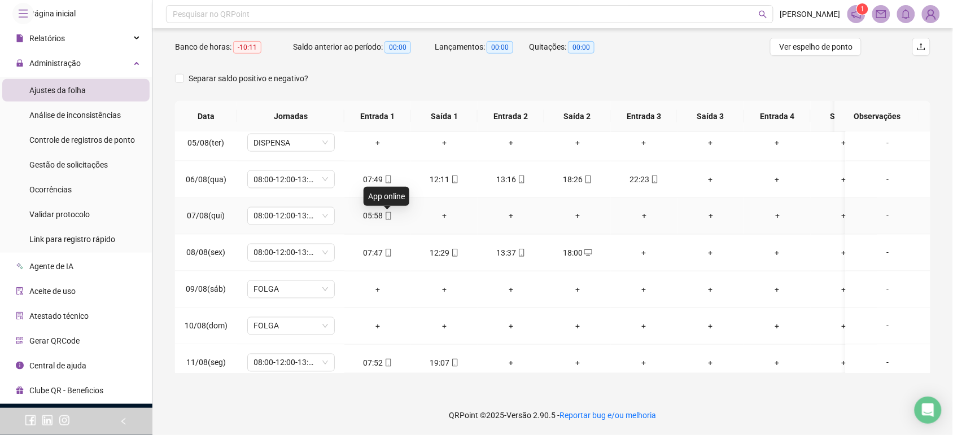
drag, startPoint x: 384, startPoint y: 216, endPoint x: 385, endPoint y: 225, distance: 9.1
click at [385, 217] on icon "mobile" at bounding box center [389, 216] width 8 height 8
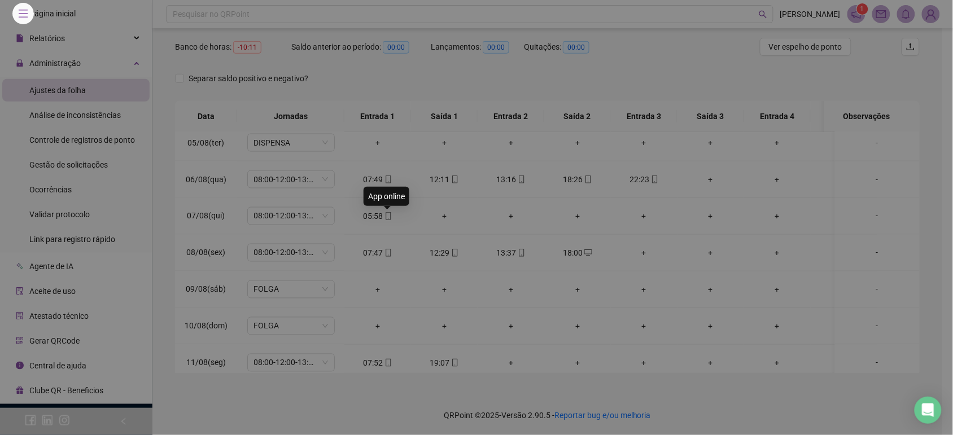
type input "**********"
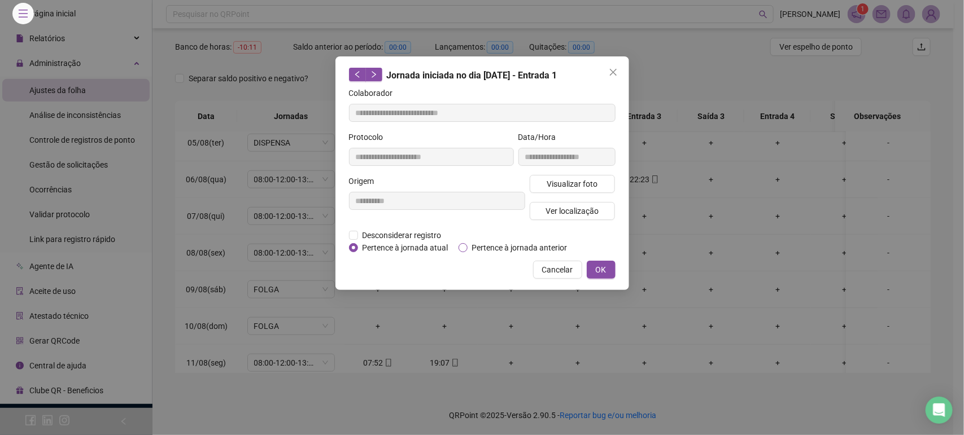
click at [526, 250] on span "Pertence à jornada anterior" at bounding box center [520, 248] width 104 height 12
click at [596, 272] on span "OK" at bounding box center [601, 270] width 11 height 12
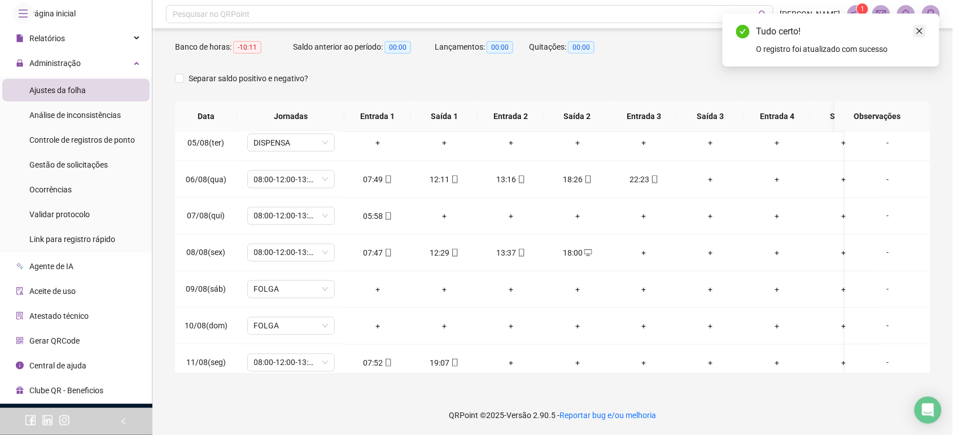
click at [924, 32] on icon "close" at bounding box center [920, 31] width 8 height 8
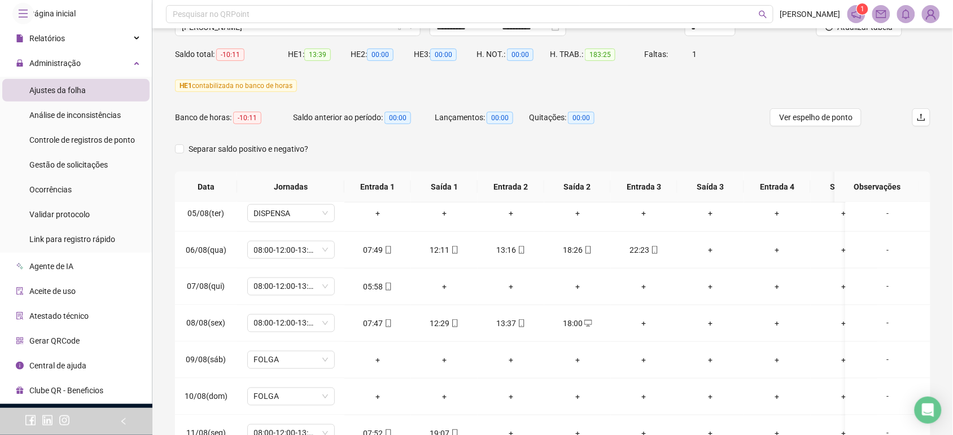
scroll to position [0, 0]
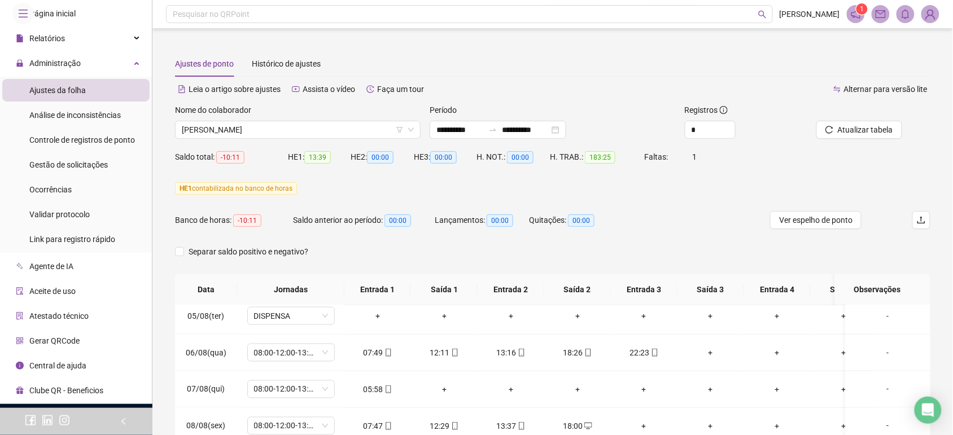
click at [854, 120] on div at bounding box center [857, 112] width 90 height 17
click at [853, 127] on span "Atualizar tabela" at bounding box center [865, 130] width 55 height 12
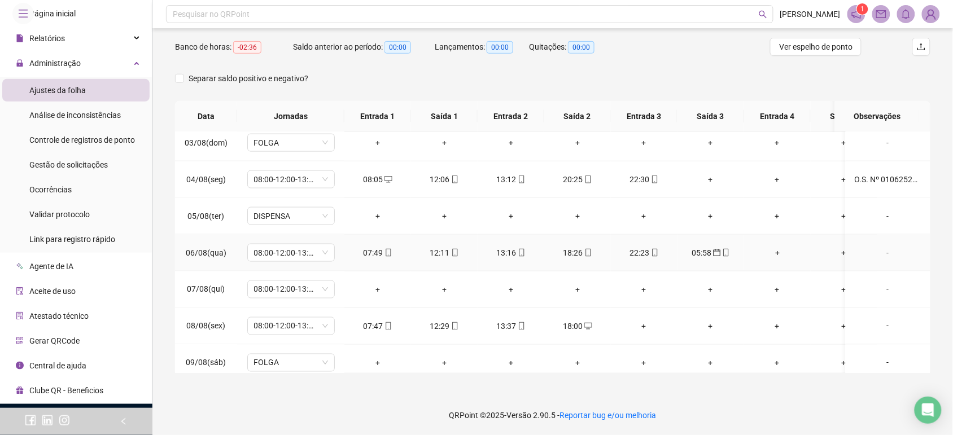
scroll to position [487, 0]
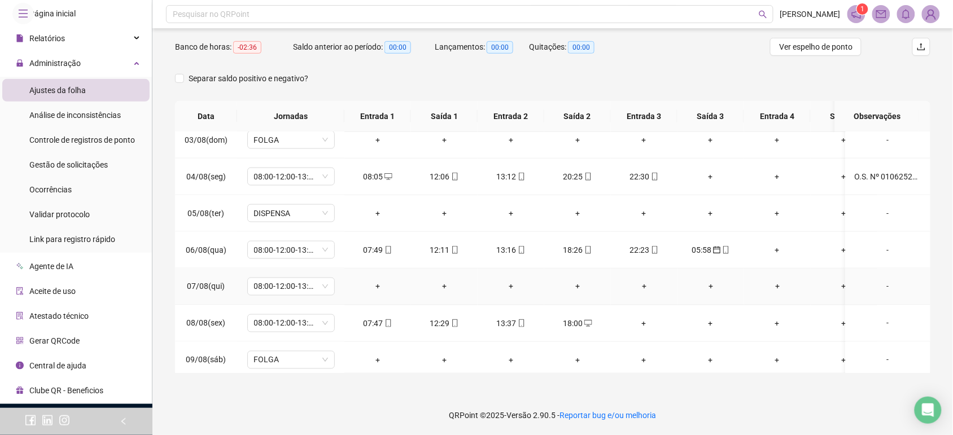
drag, startPoint x: 325, startPoint y: 290, endPoint x: 338, endPoint y: 284, distance: 14.2
click at [325, 290] on span "08:00-12:00-13:12-18:00" at bounding box center [291, 286] width 74 height 17
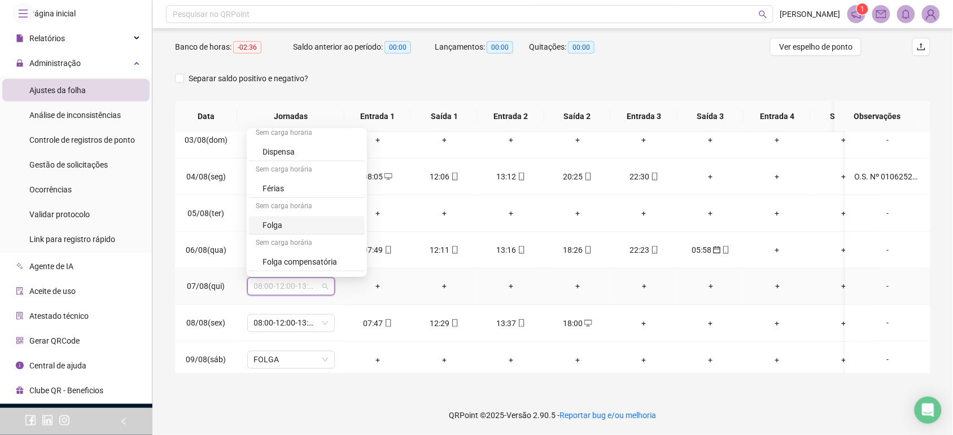
scroll to position [6674, 0]
click at [291, 171] on div "Dispensa" at bounding box center [310, 164] width 95 height 12
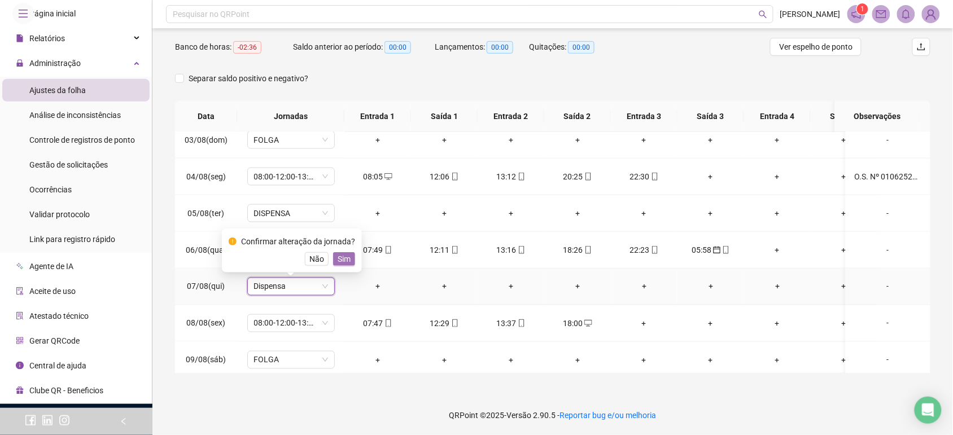
click at [341, 256] on span "Sim" at bounding box center [344, 259] width 13 height 12
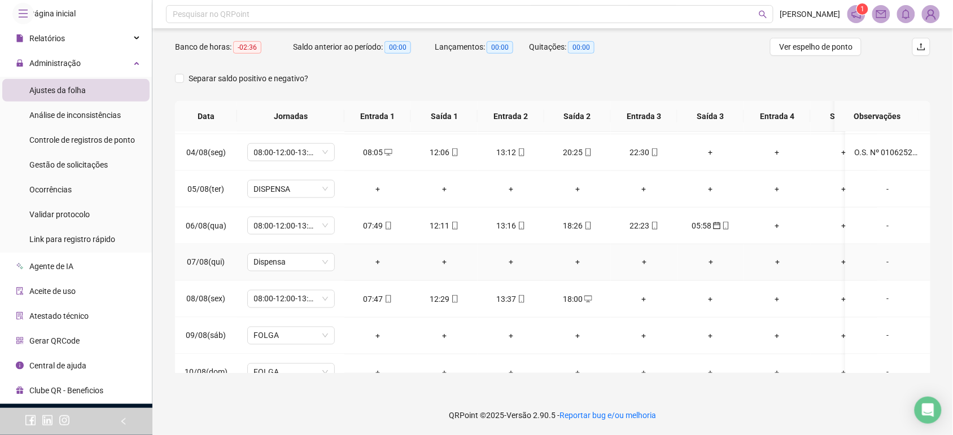
scroll to position [487, 0]
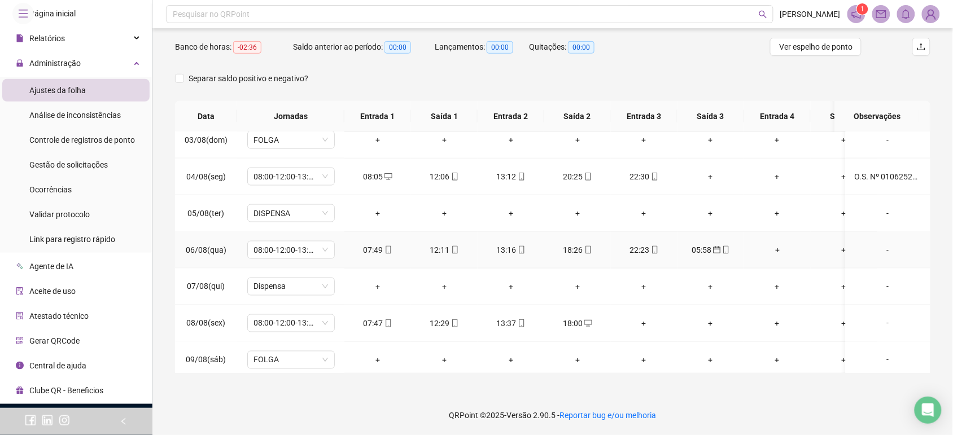
click at [876, 249] on div "-" at bounding box center [888, 250] width 67 height 12
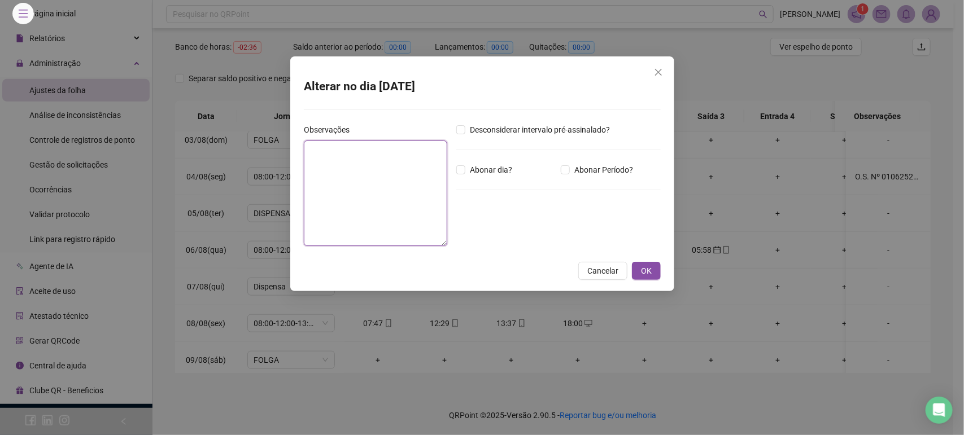
click at [397, 178] on textarea at bounding box center [375, 193] width 143 height 105
paste textarea "**********"
type textarea "**********"
click at [647, 265] on span "OK" at bounding box center [646, 271] width 11 height 12
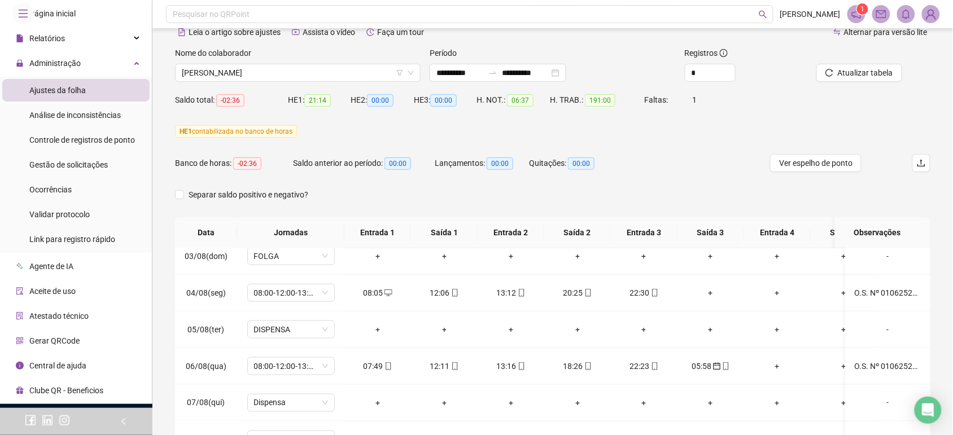
scroll to position [32, 0]
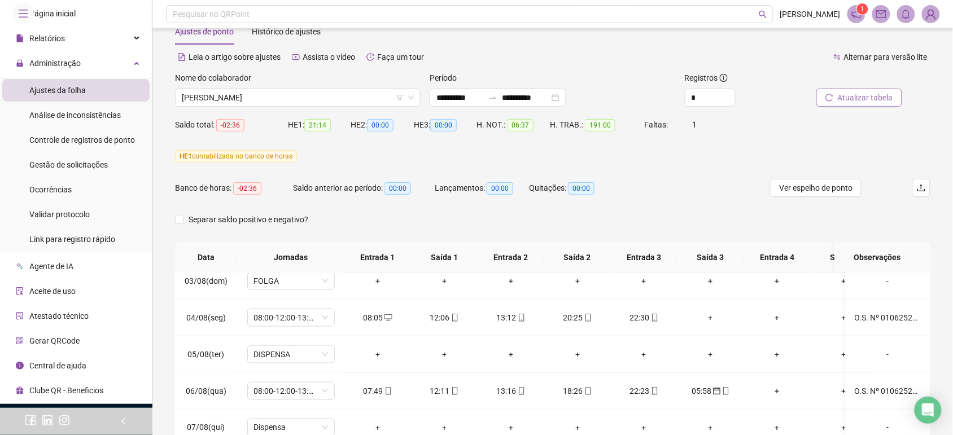
click at [867, 94] on span "Atualizar tabela" at bounding box center [865, 97] width 55 height 12
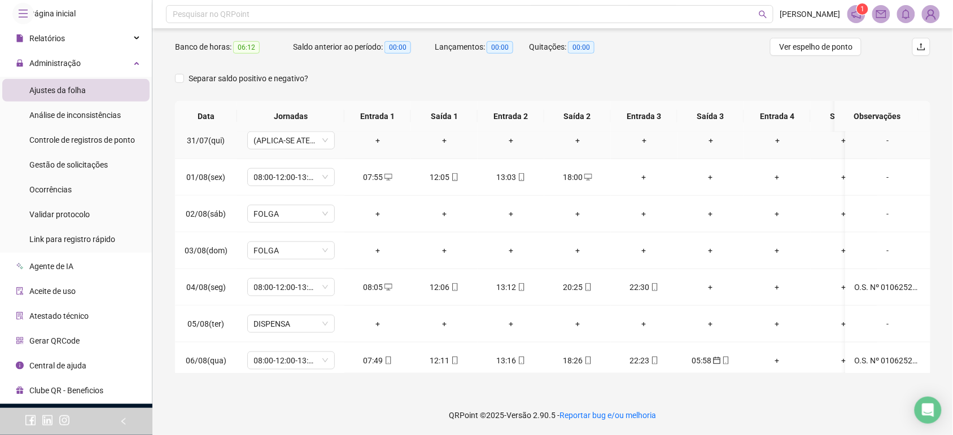
scroll to position [487, 0]
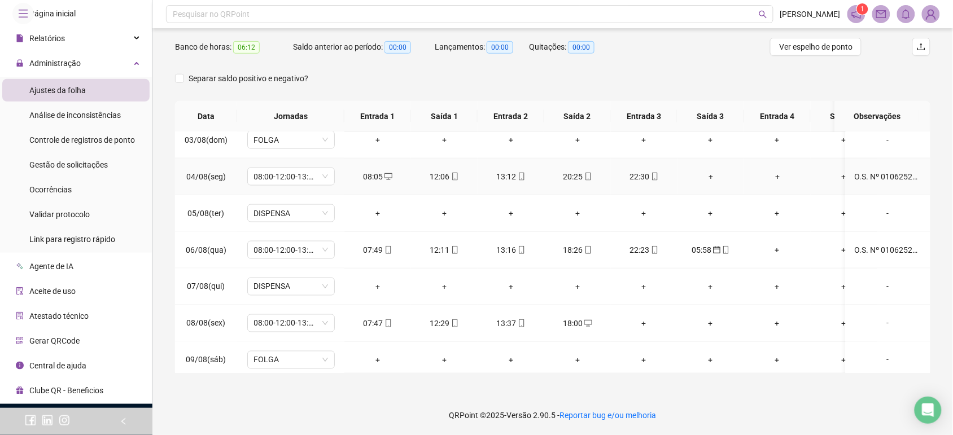
click at [896, 181] on div "O.S. Nº 010625211171205734 O.S. Nº 010625216144906587" at bounding box center [888, 177] width 67 height 12
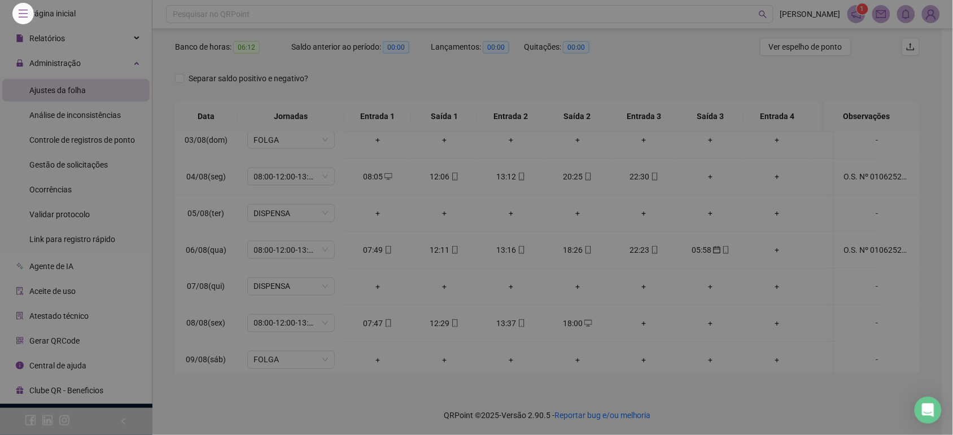
type textarea "**********"
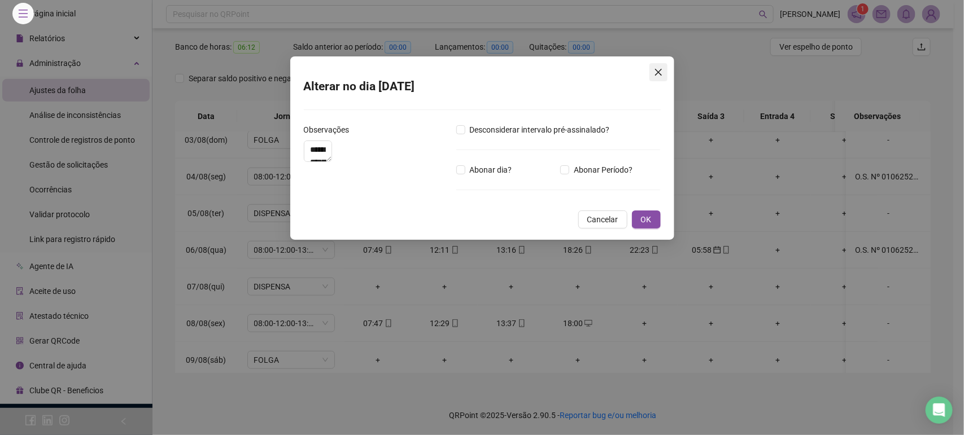
click at [659, 71] on icon "close" at bounding box center [658, 72] width 9 height 9
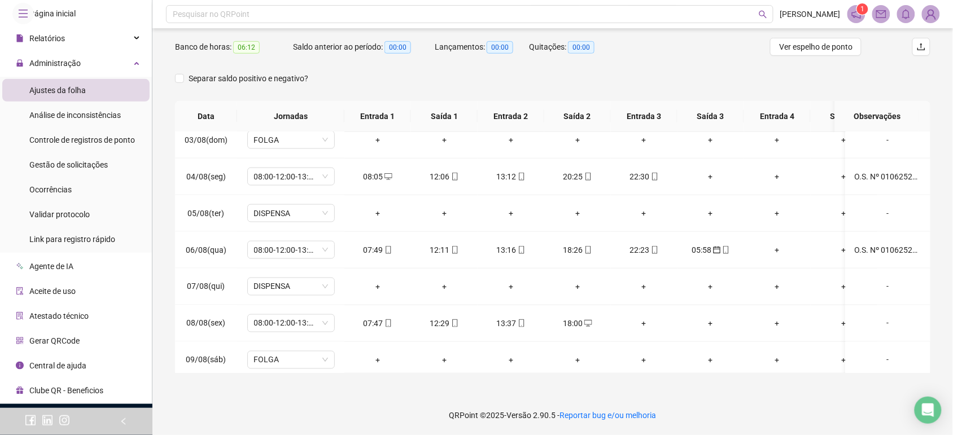
scroll to position [103, 0]
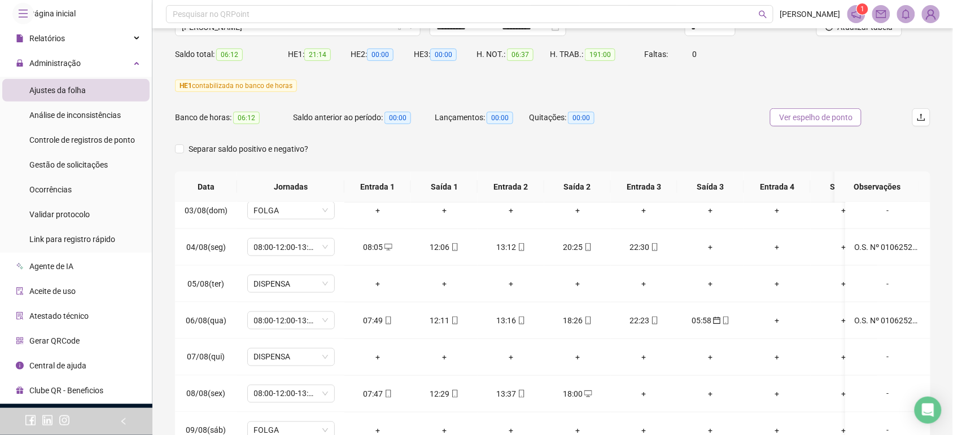
click at [788, 119] on span "Ver espelho de ponto" at bounding box center [815, 117] width 73 height 12
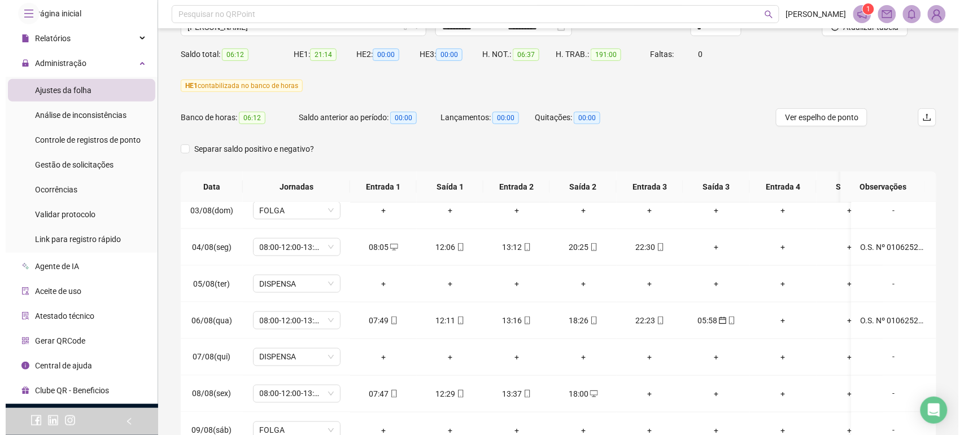
scroll to position [32, 0]
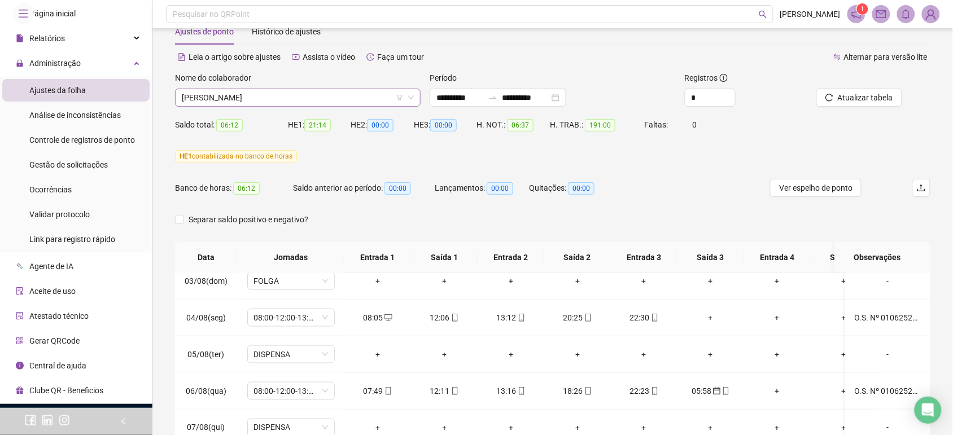
click at [213, 97] on span "[PERSON_NAME]" at bounding box center [298, 97] width 232 height 17
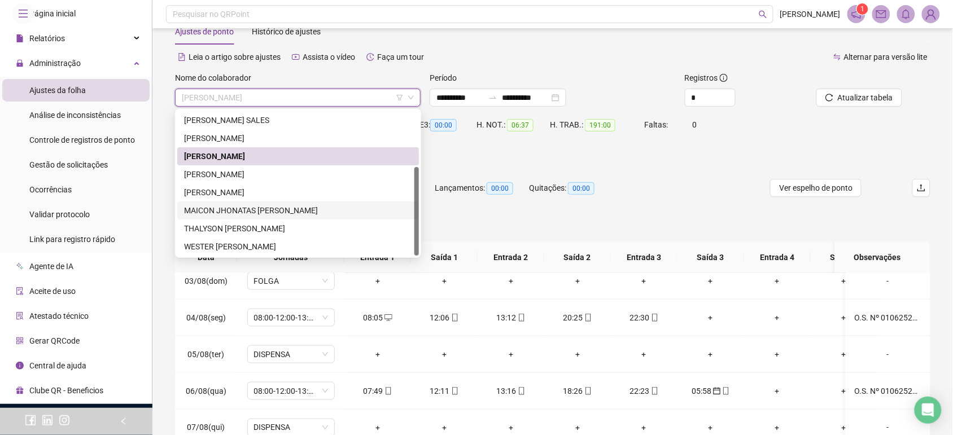
drag, startPoint x: 257, startPoint y: 215, endPoint x: 569, endPoint y: 111, distance: 328.8
click at [257, 215] on div "MAICON JHONATAS [PERSON_NAME]" at bounding box center [298, 210] width 228 height 12
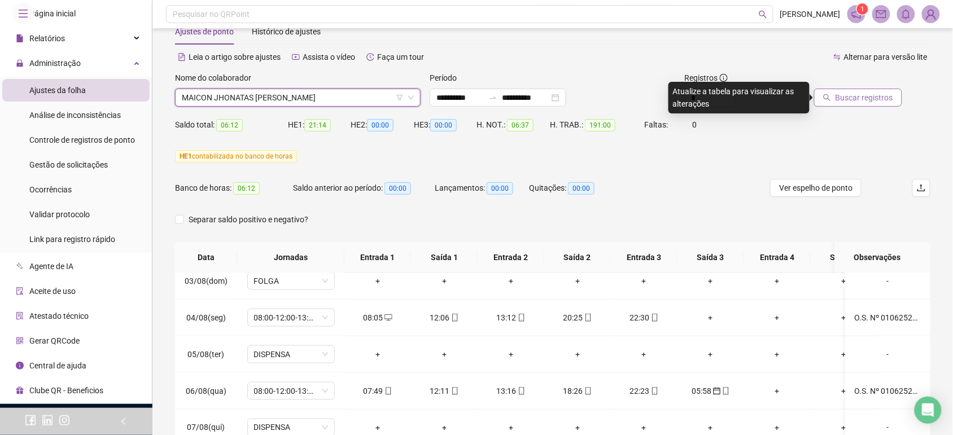
click at [886, 94] on span "Buscar registros" at bounding box center [865, 97] width 58 height 12
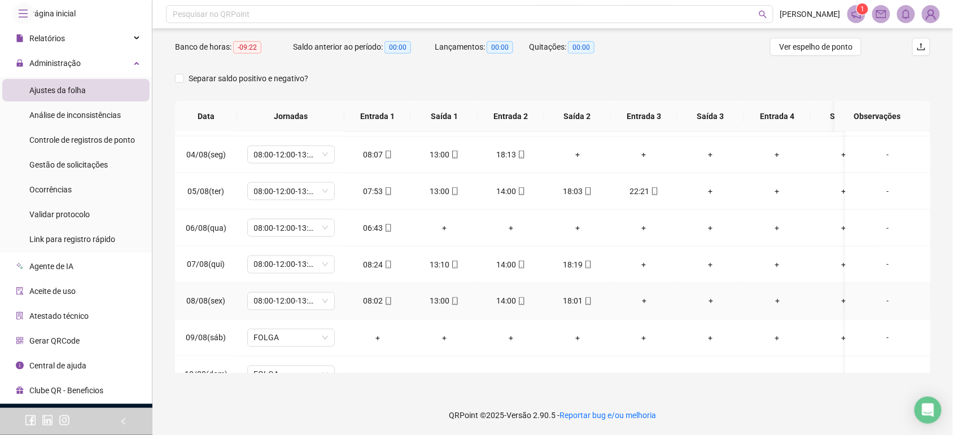
scroll to position [487, 0]
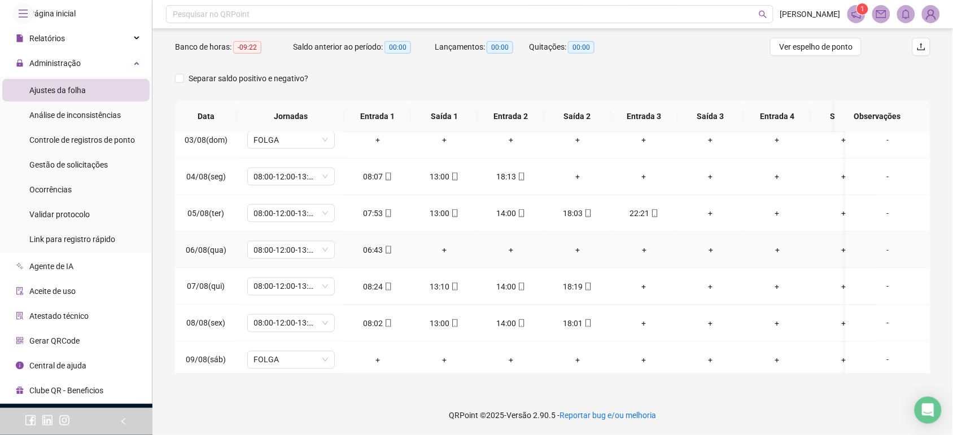
click at [394, 248] on div "06:43" at bounding box center [378, 250] width 49 height 12
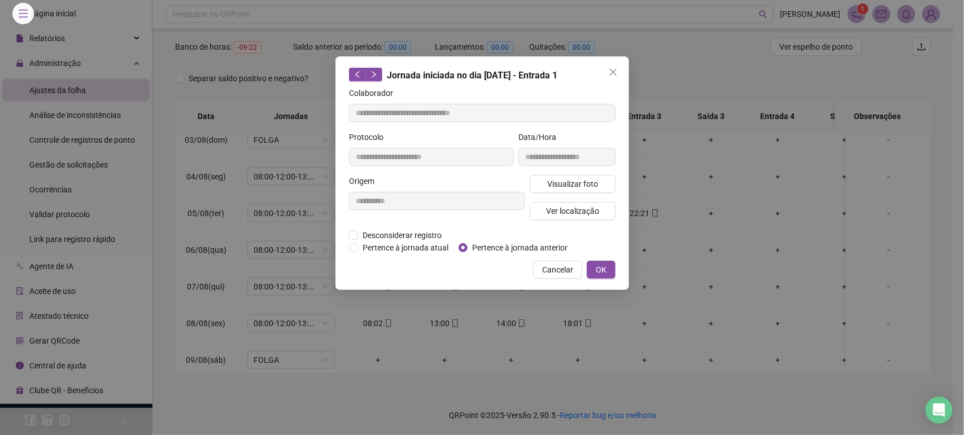
type input "**********"
click at [511, 247] on span "Pertence à jornada anterior" at bounding box center [520, 248] width 104 height 12
click at [607, 272] on button "OK" at bounding box center [601, 270] width 29 height 18
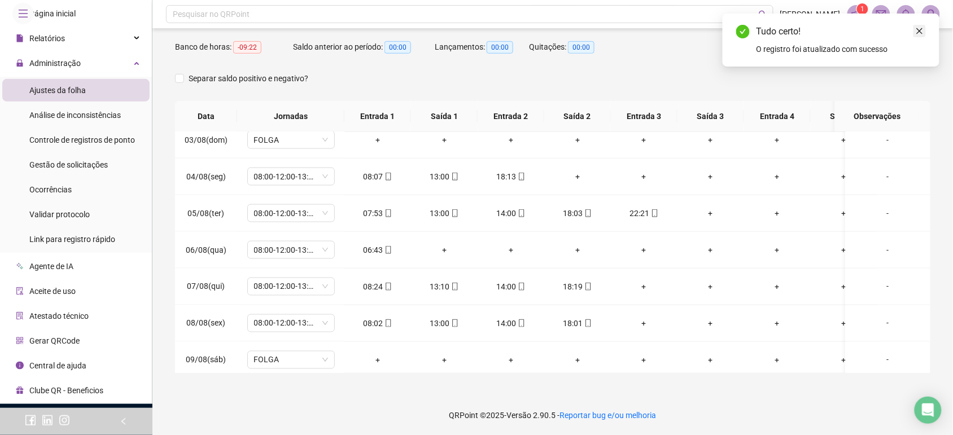
click at [919, 30] on icon "close" at bounding box center [920, 31] width 8 height 8
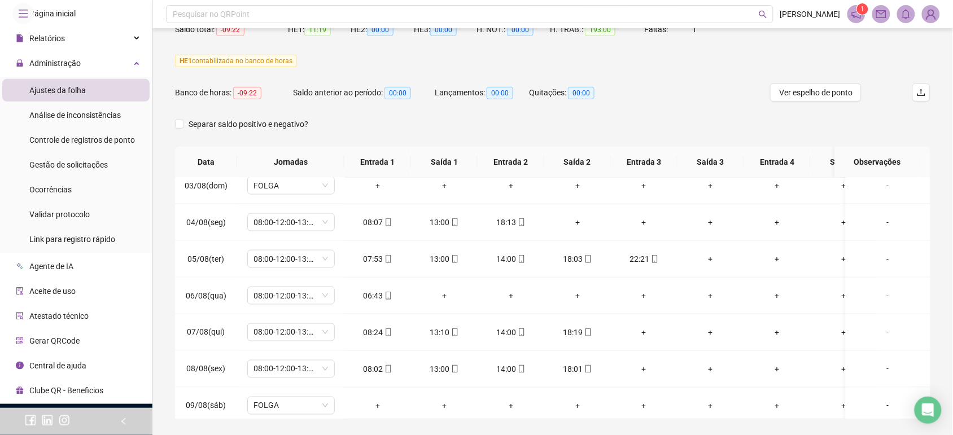
scroll to position [103, 0]
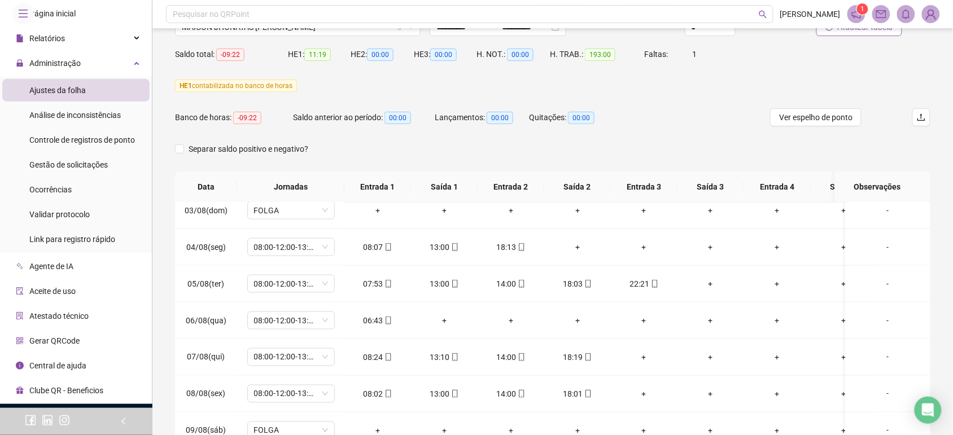
click at [868, 34] on button "Atualizar tabela" at bounding box center [860, 27] width 86 height 18
click at [328, 318] on span "08:00-12:00-13:12-18:00" at bounding box center [291, 320] width 74 height 17
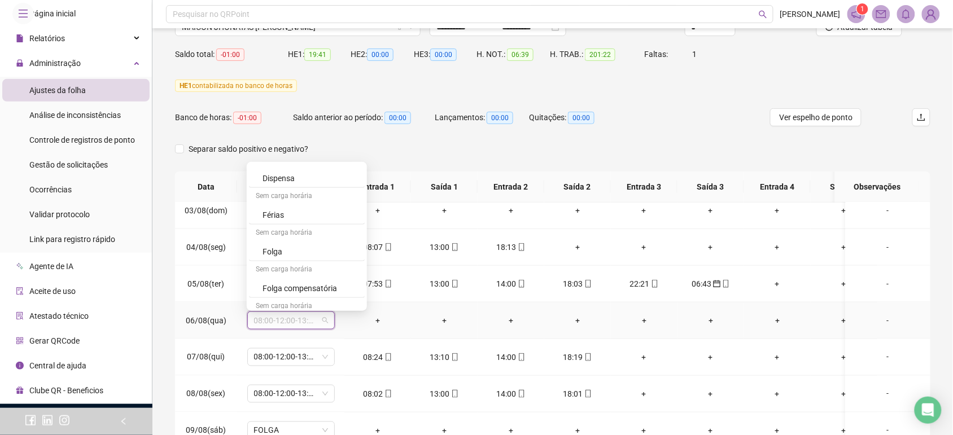
scroll to position [6674, 0]
click at [281, 204] on div "Dispensa" at bounding box center [310, 198] width 95 height 12
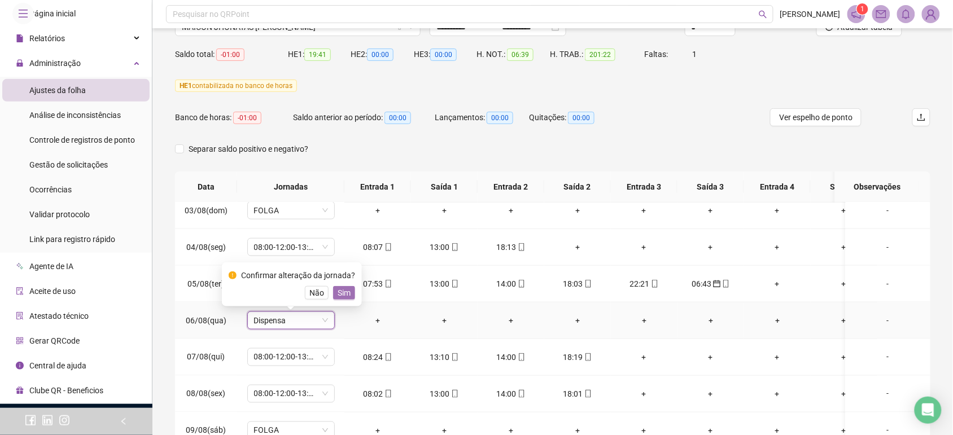
click at [339, 294] on span "Sim" at bounding box center [344, 293] width 13 height 12
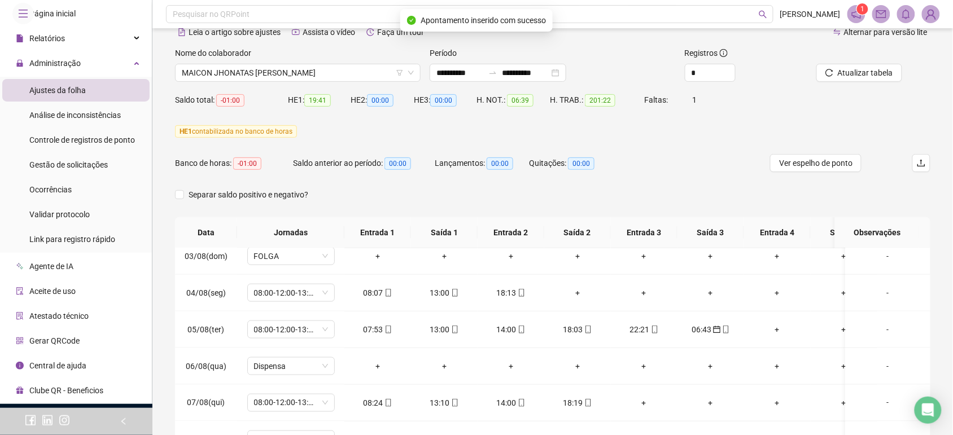
scroll to position [32, 0]
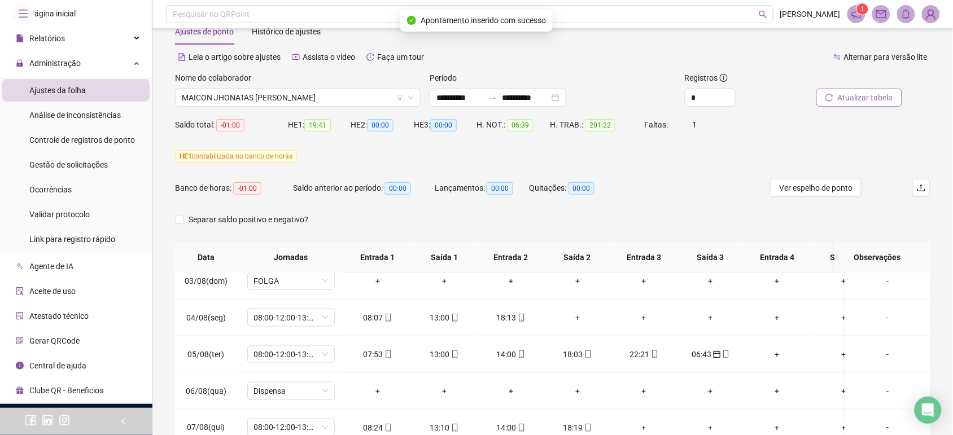
click at [859, 102] on span "Atualizar tabela" at bounding box center [865, 97] width 55 height 12
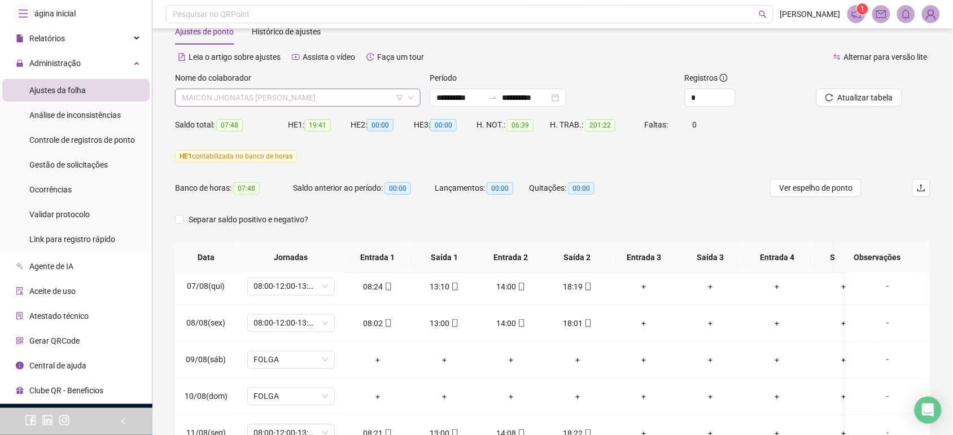
click at [272, 95] on span "MAICON JHONATAS [PERSON_NAME]" at bounding box center [298, 97] width 232 height 17
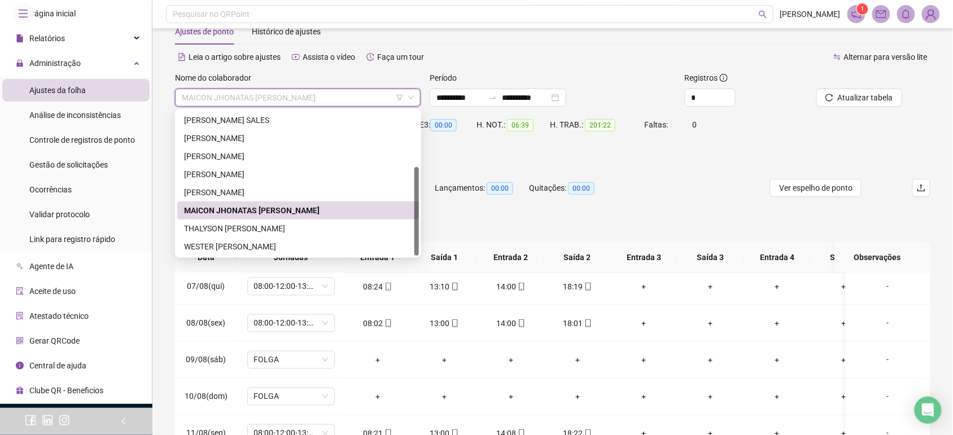
scroll to position [103, 0]
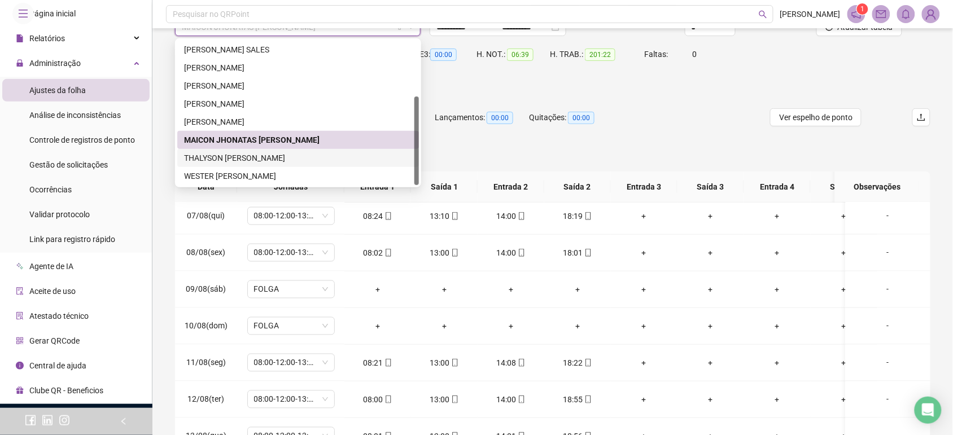
click at [346, 159] on div "THALYSON [PERSON_NAME]" at bounding box center [298, 158] width 228 height 12
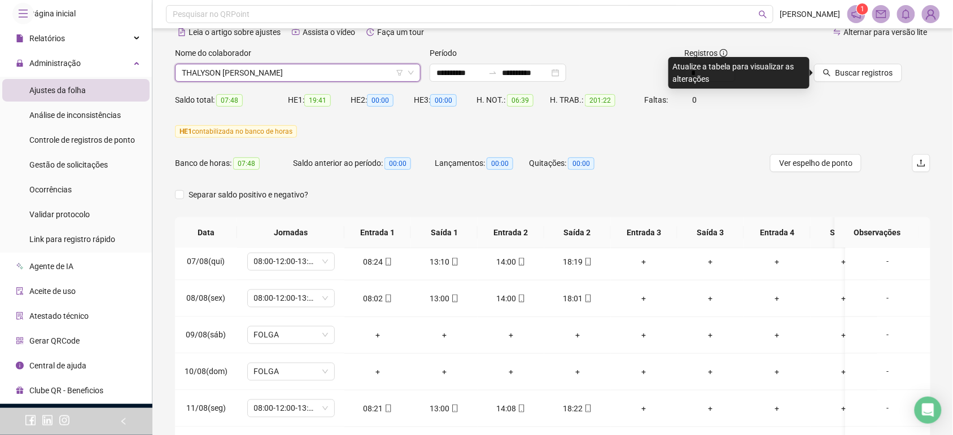
scroll to position [32, 0]
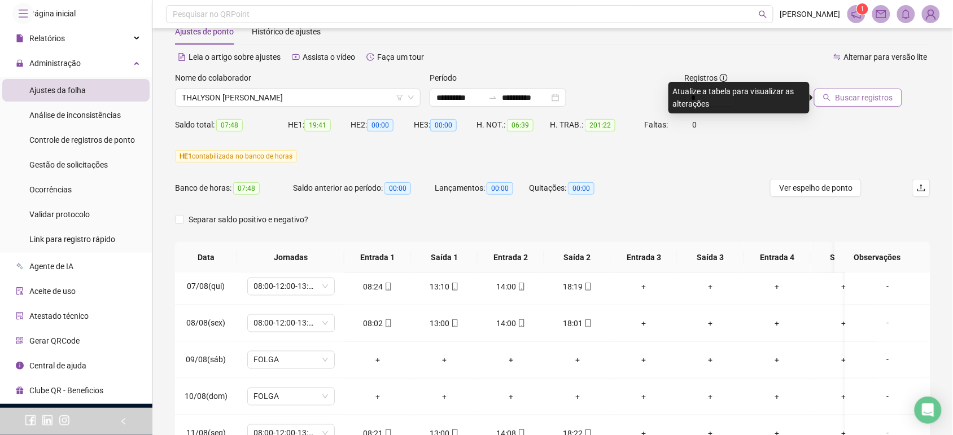
drag, startPoint x: 859, startPoint y: 99, endPoint x: 381, endPoint y: 2, distance: 487.6
click at [859, 100] on span "Buscar registros" at bounding box center [865, 97] width 58 height 12
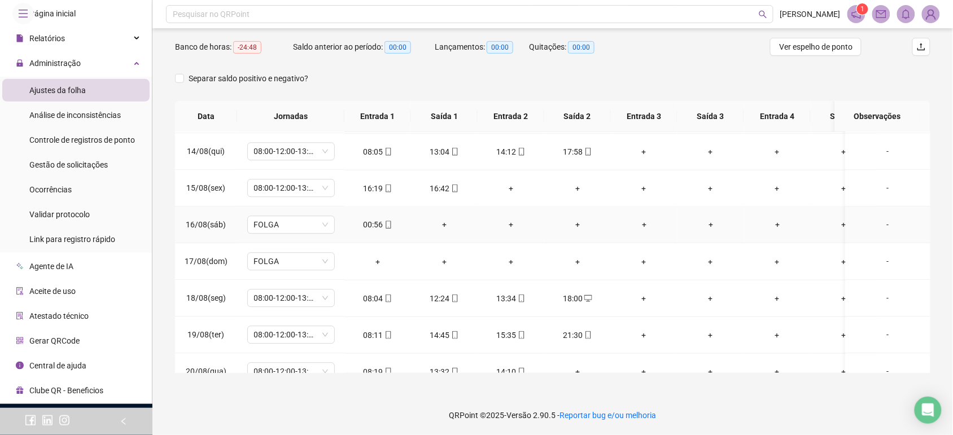
scroll to position [911, 0]
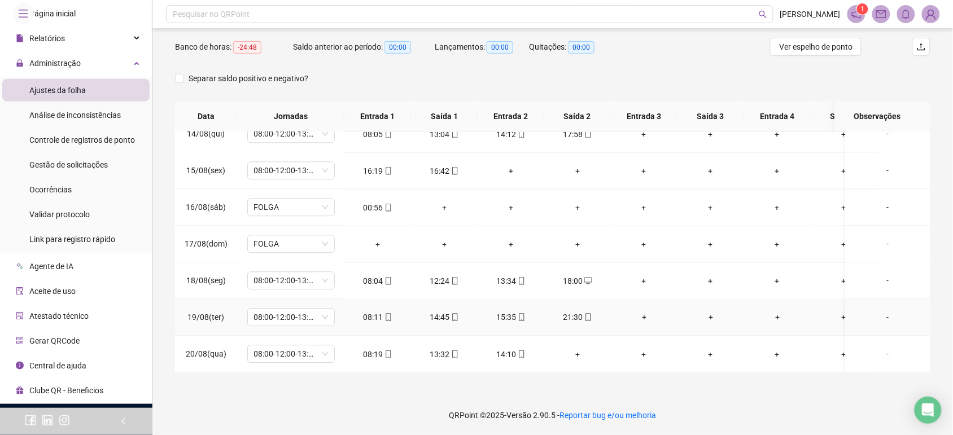
click at [883, 312] on div "-" at bounding box center [888, 318] width 67 height 12
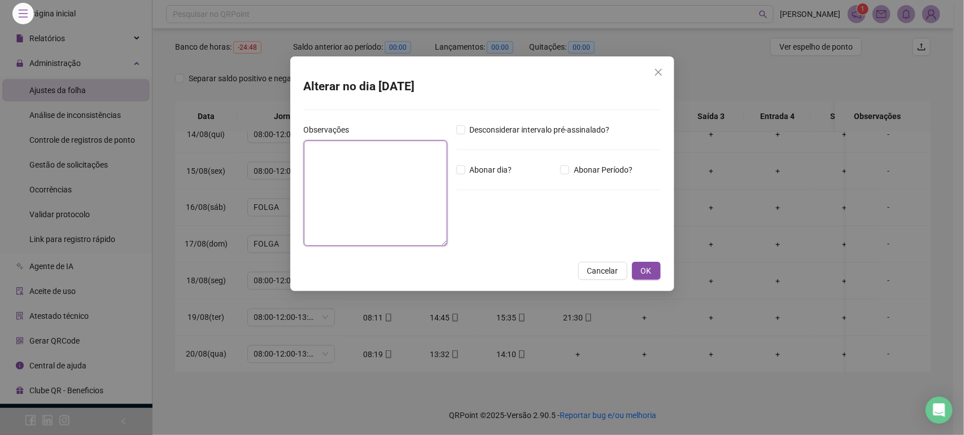
click at [427, 187] on textarea at bounding box center [375, 193] width 143 height 105
paste textarea "**********"
type textarea "**********"
click at [651, 262] on button "OK" at bounding box center [646, 271] width 29 height 18
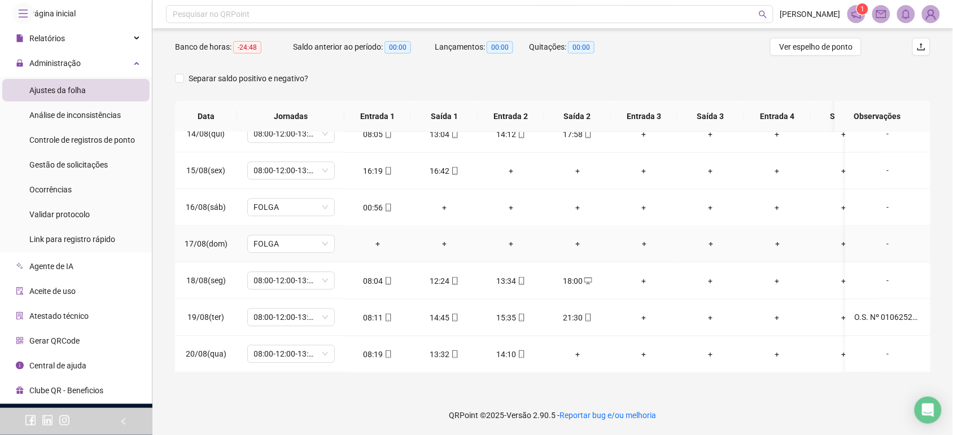
scroll to position [840, 0]
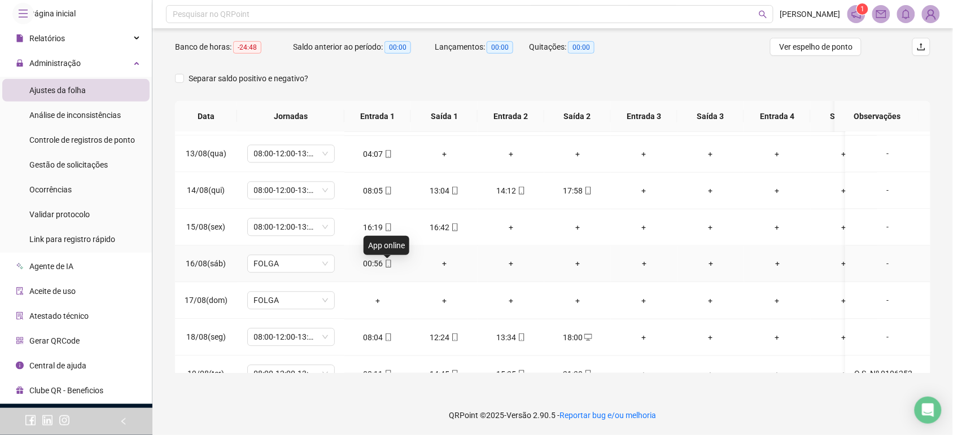
click at [387, 263] on span at bounding box center [387, 264] width 9 height 9
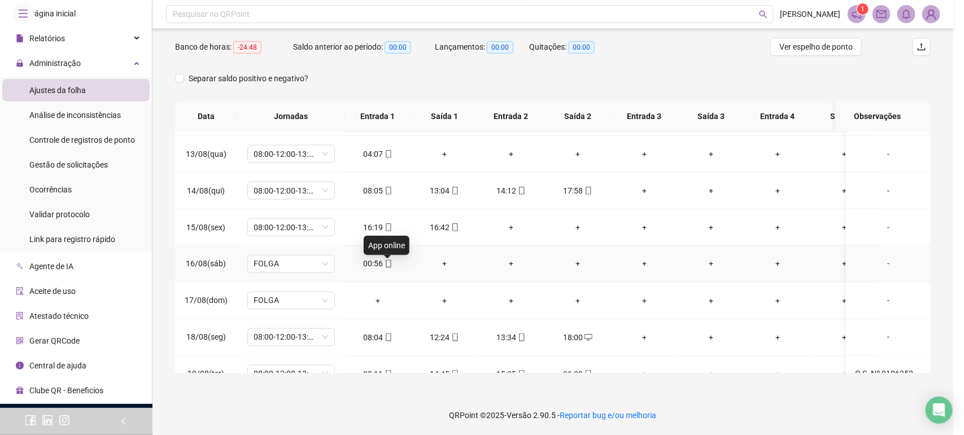
type input "**********"
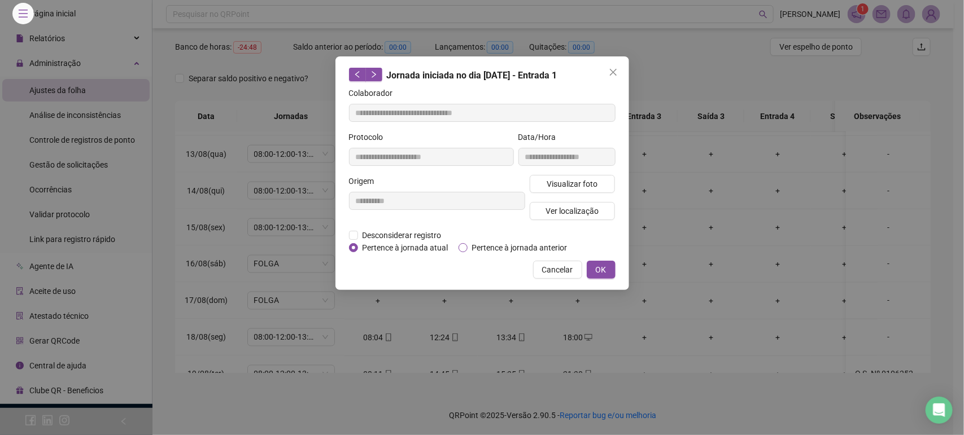
click at [520, 246] on span "Pertence à jornada anterior" at bounding box center [520, 248] width 104 height 12
click at [609, 264] on button "OK" at bounding box center [601, 270] width 29 height 18
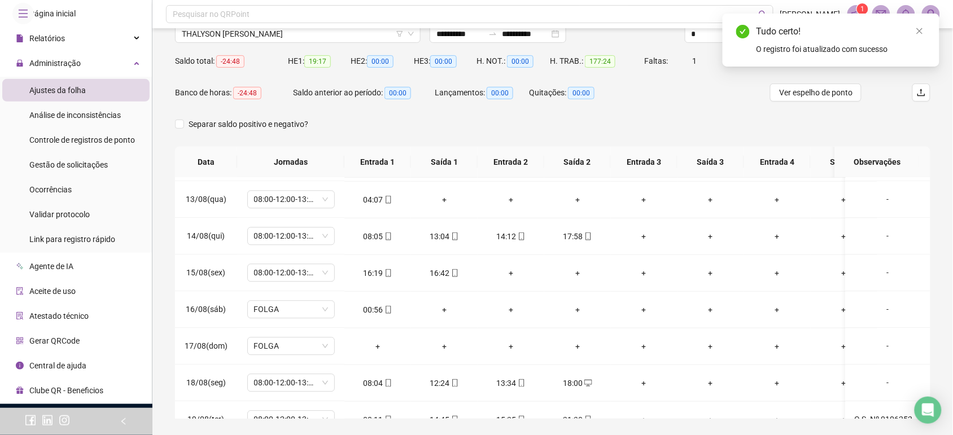
scroll to position [71, 0]
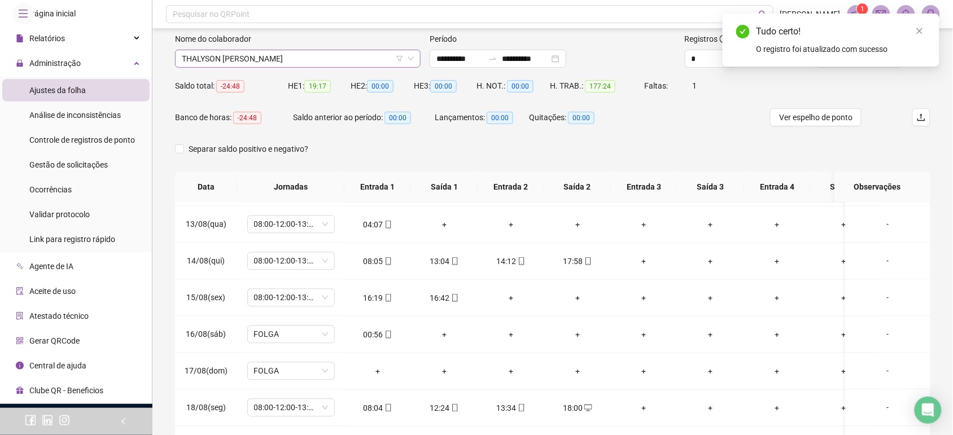
click at [282, 64] on span "THALYSON [PERSON_NAME]" at bounding box center [298, 58] width 232 height 17
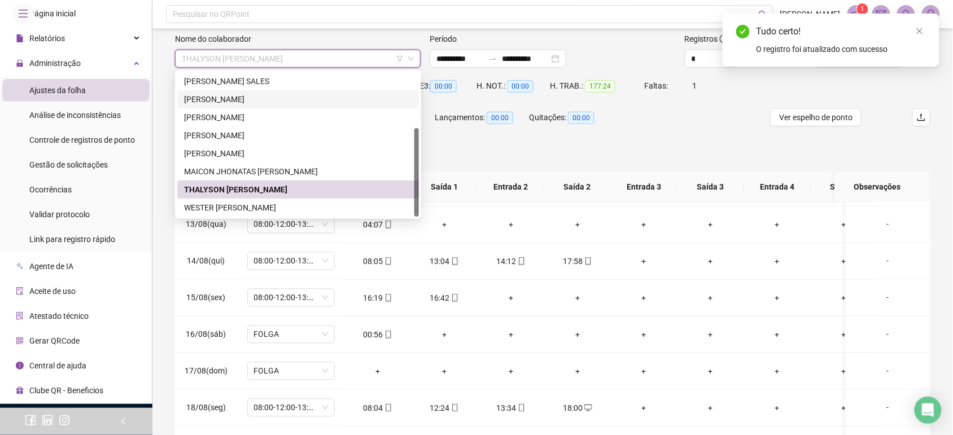
click at [225, 102] on div "[PERSON_NAME]" at bounding box center [298, 99] width 228 height 12
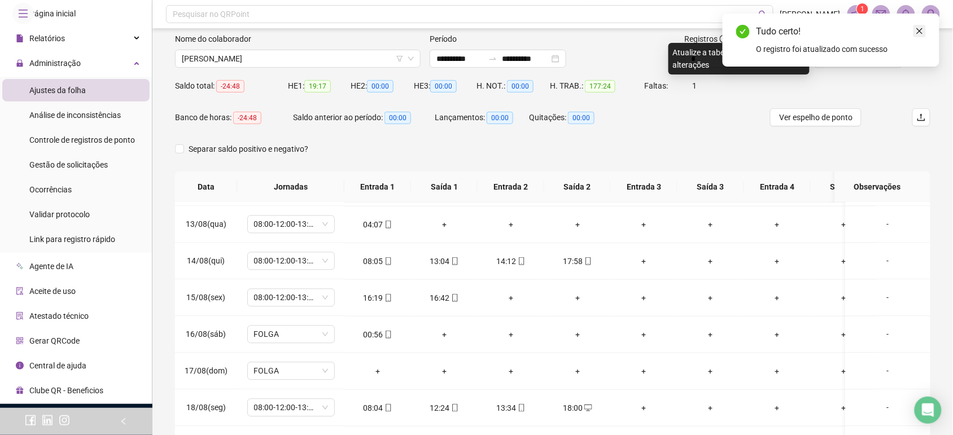
click at [915, 32] on link "Close" at bounding box center [920, 31] width 12 height 12
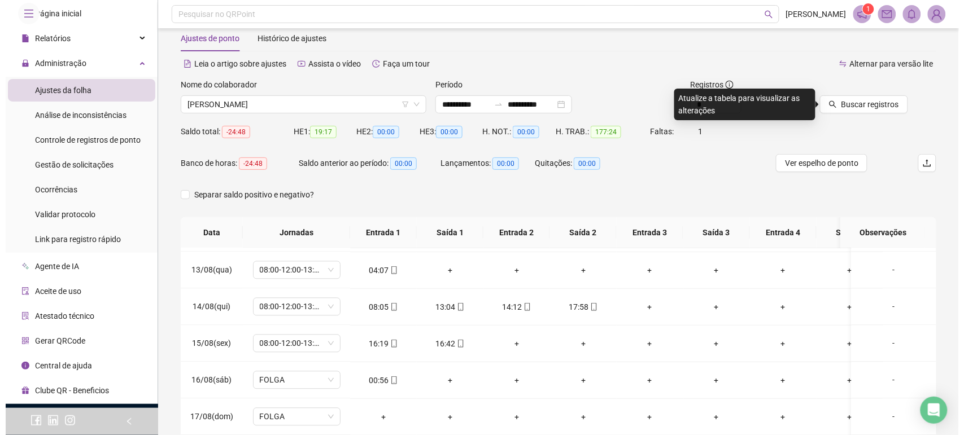
scroll to position [1, 0]
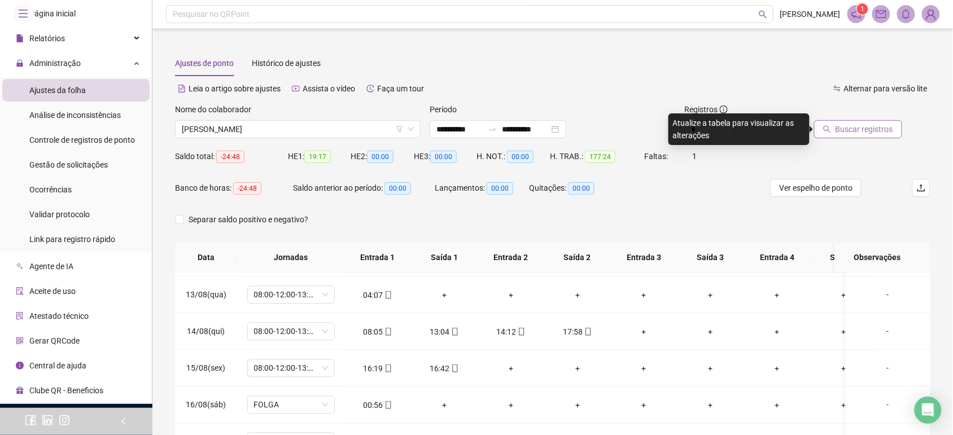
click at [861, 133] on span "Buscar registros" at bounding box center [865, 129] width 58 height 12
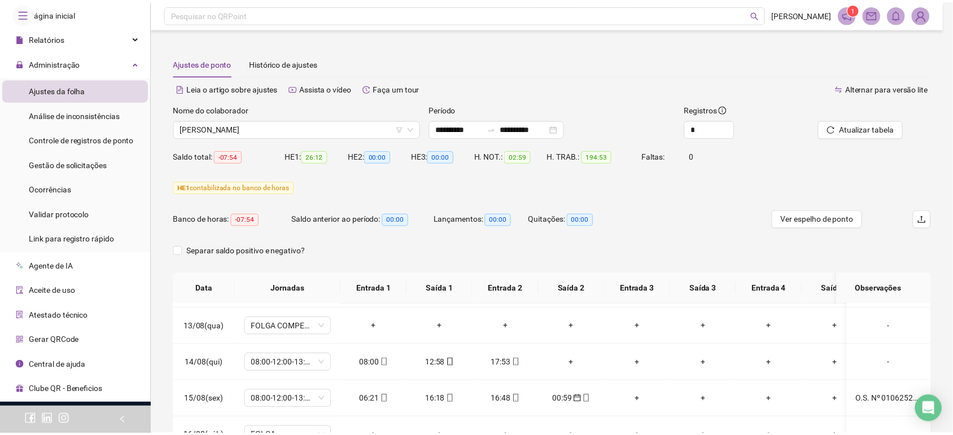
scroll to position [173, 0]
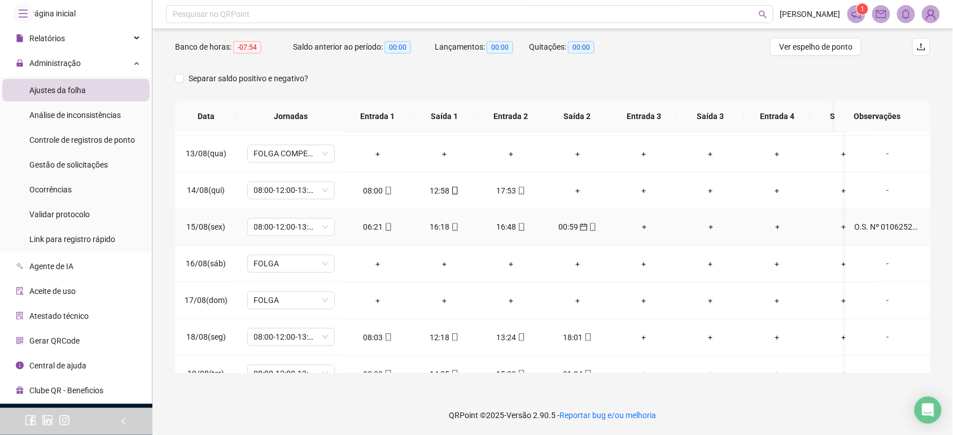
click at [876, 229] on div "O.S. Nº 010625227055557438 O.S. Nº 010625227155318705" at bounding box center [888, 227] width 67 height 12
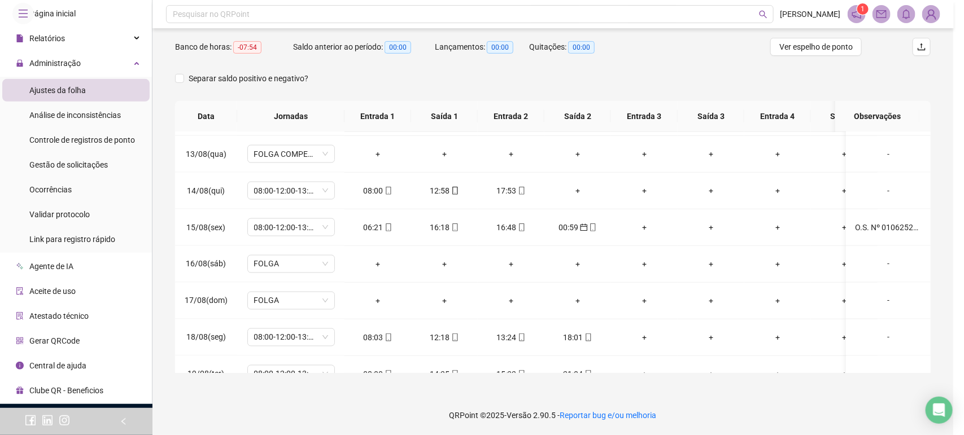
type textarea "**********"
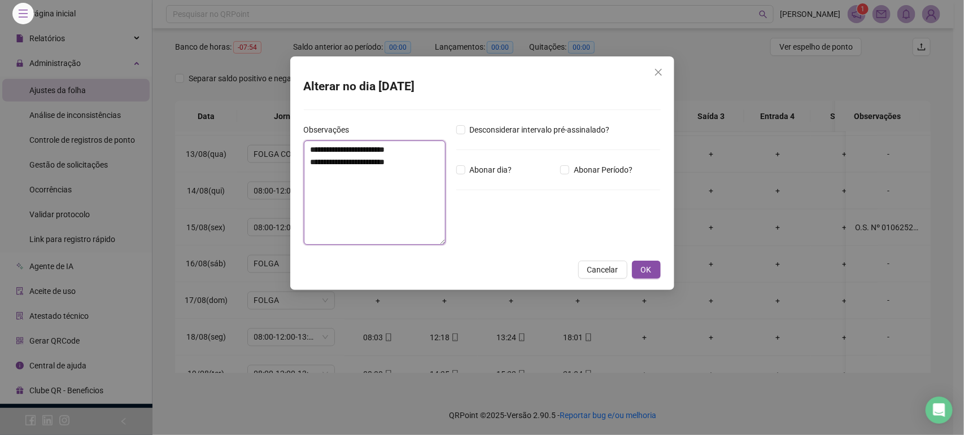
drag, startPoint x: 429, startPoint y: 157, endPoint x: 281, endPoint y: 113, distance: 154.9
click at [281, 113] on div "**********" at bounding box center [482, 217] width 964 height 435
click at [650, 264] on span "OK" at bounding box center [646, 270] width 11 height 12
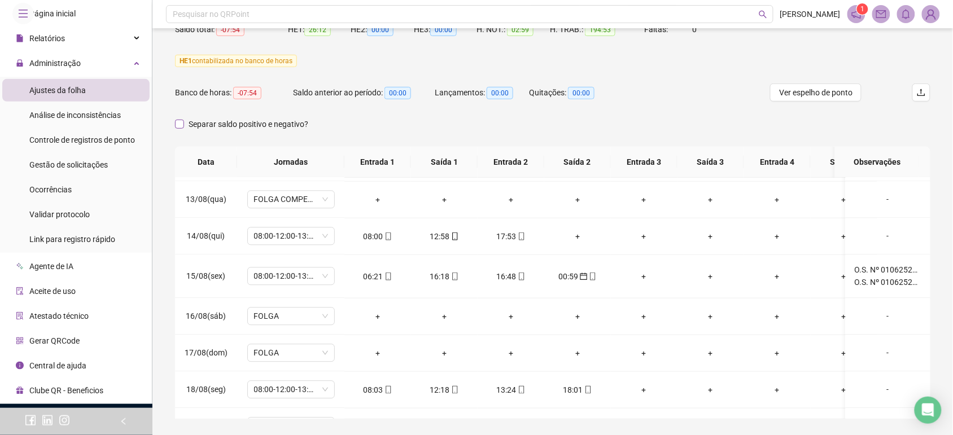
scroll to position [32, 0]
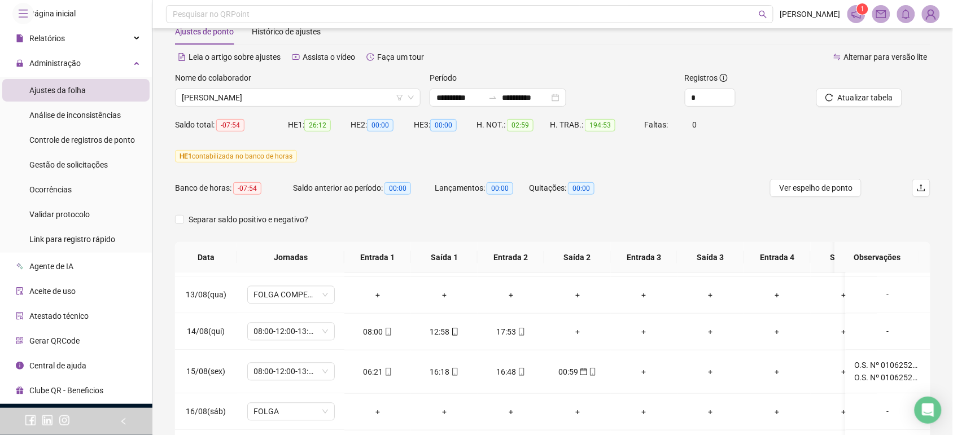
click at [253, 85] on div "Nome do colaborador" at bounding box center [298, 80] width 246 height 17
click at [252, 98] on span "[PERSON_NAME]" at bounding box center [298, 97] width 232 height 17
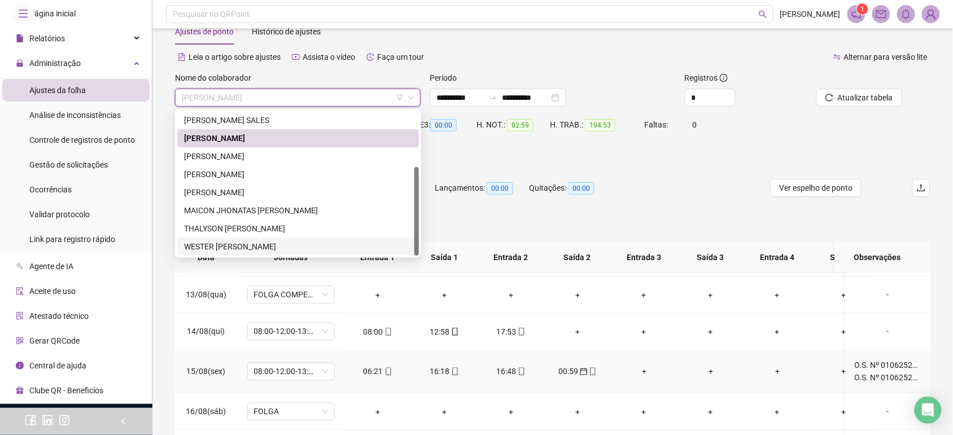
scroll to position [173, 0]
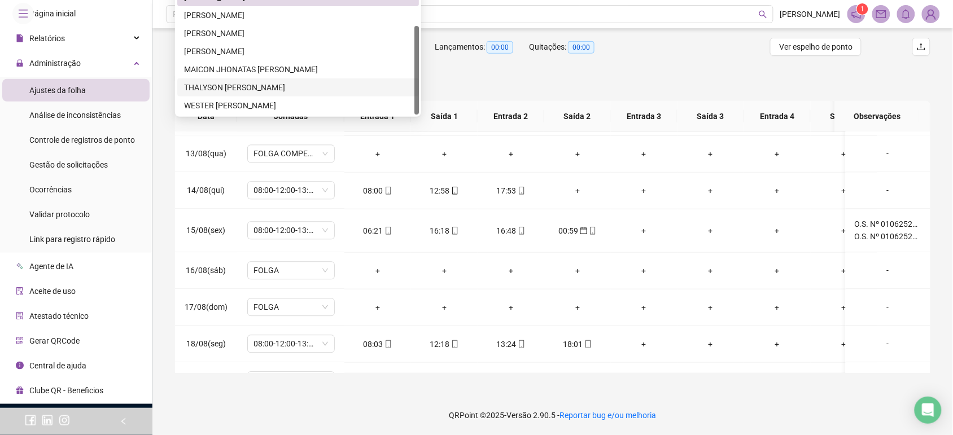
drag, startPoint x: 281, startPoint y: 86, endPoint x: 497, endPoint y: 181, distance: 236.0
click at [284, 86] on div "THALYSON [PERSON_NAME]" at bounding box center [298, 87] width 228 height 12
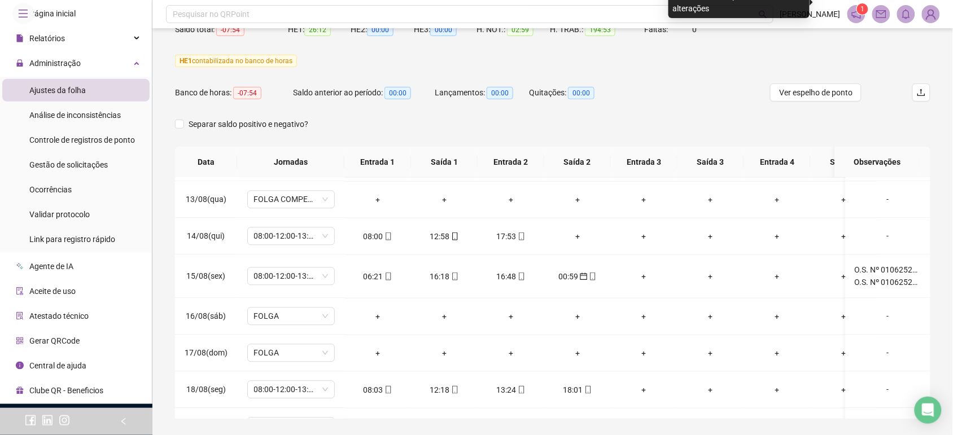
scroll to position [103, 0]
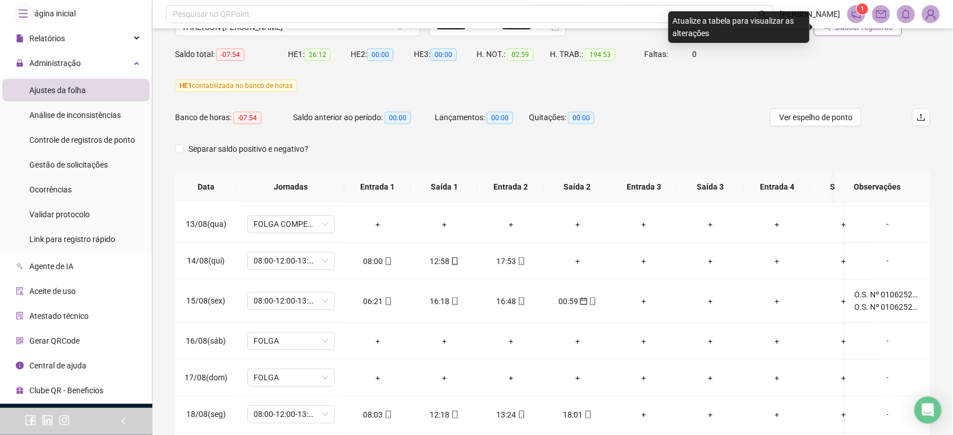
click at [865, 28] on span "Buscar registros" at bounding box center [865, 27] width 58 height 12
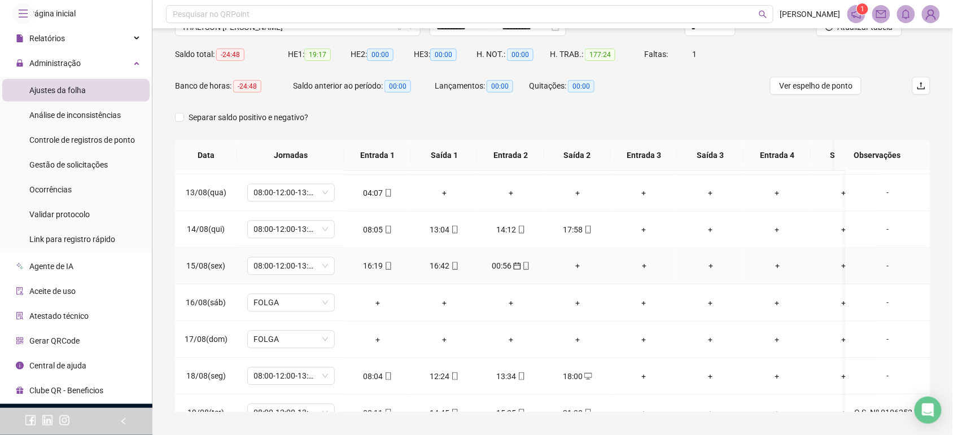
drag, startPoint x: 882, startPoint y: 264, endPoint x: 583, endPoint y: 283, distance: 299.3
click at [882, 265] on div "-" at bounding box center [888, 266] width 67 height 12
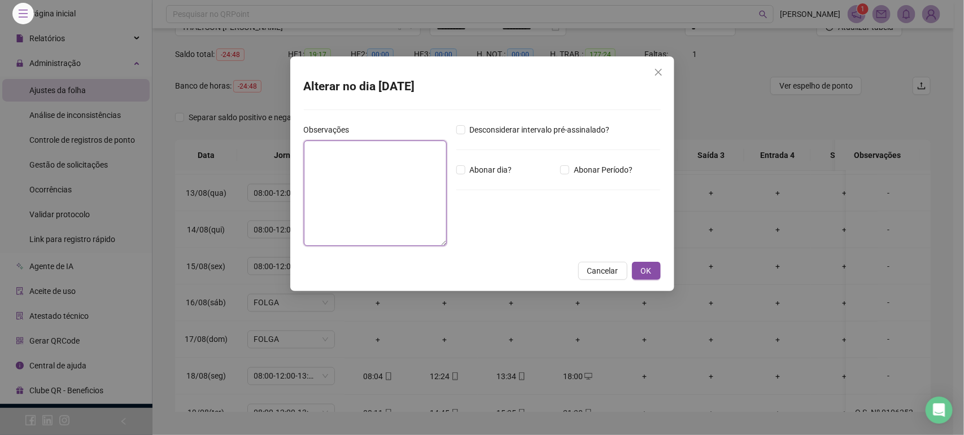
click at [386, 208] on textarea at bounding box center [375, 193] width 143 height 105
paste textarea "**********"
type textarea "**********"
click at [652, 264] on button "OK" at bounding box center [646, 271] width 29 height 18
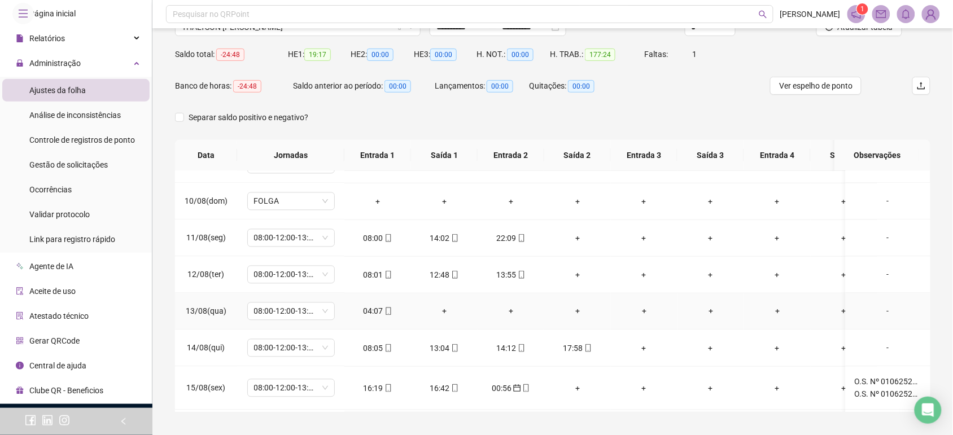
scroll to position [699, 0]
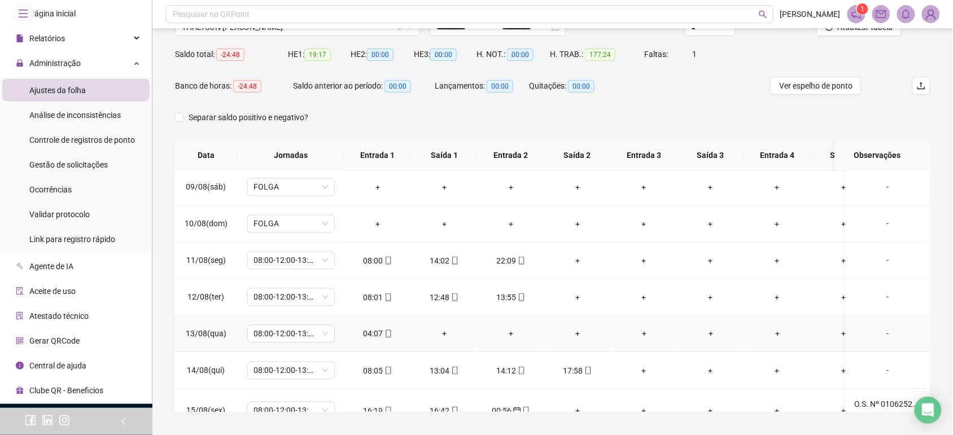
click at [393, 335] on div "04:07" at bounding box center [378, 334] width 49 height 12
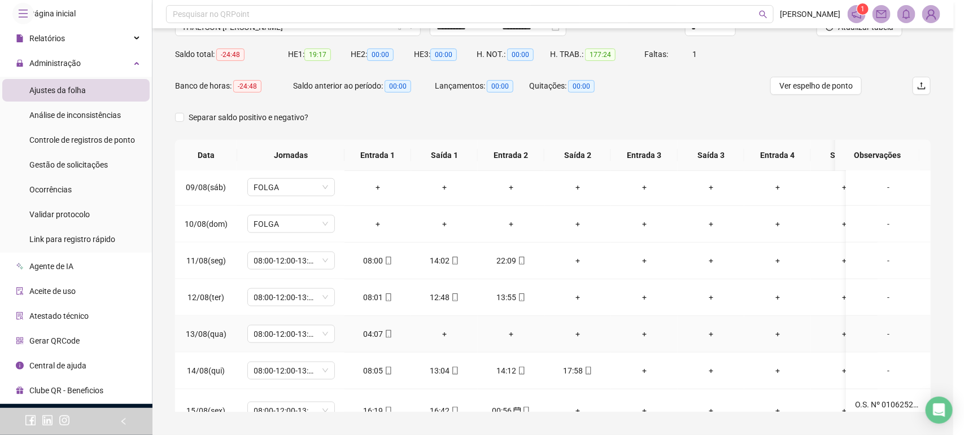
type input "**********"
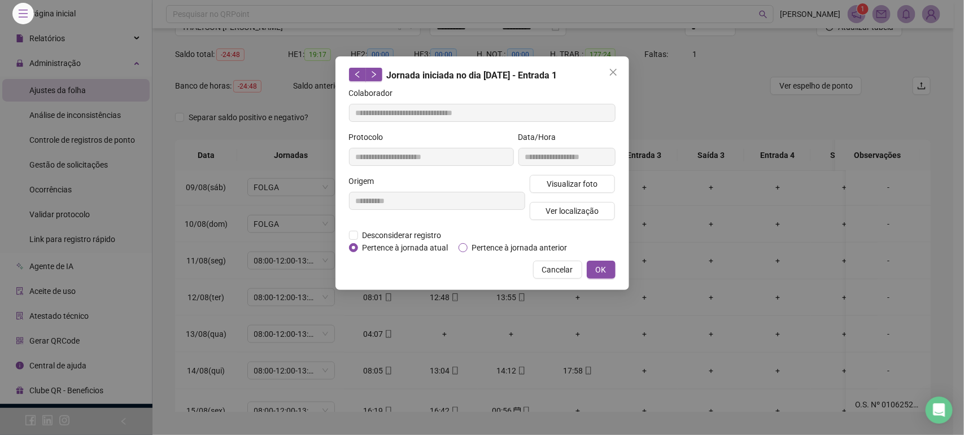
click at [492, 250] on span "Pertence à jornada anterior" at bounding box center [520, 248] width 104 height 12
click at [617, 267] on div "**********" at bounding box center [482, 173] width 294 height 234
click at [605, 267] on span "OK" at bounding box center [601, 270] width 11 height 12
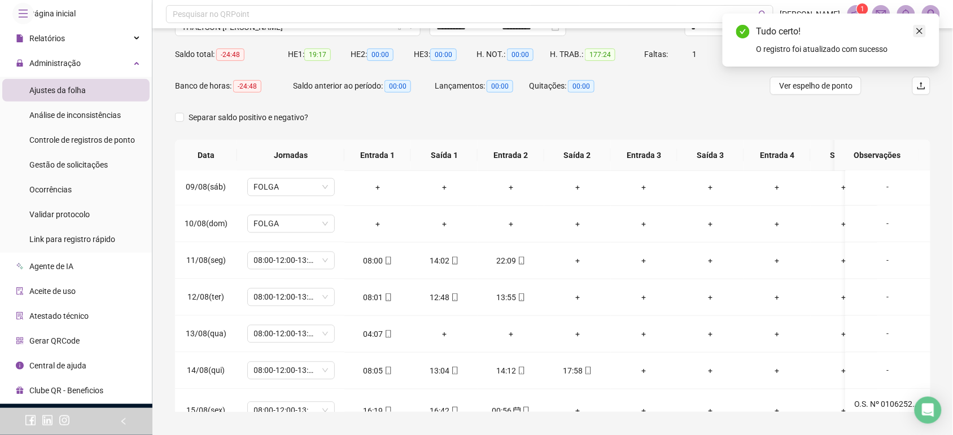
click at [918, 30] on icon "close" at bounding box center [920, 31] width 8 height 8
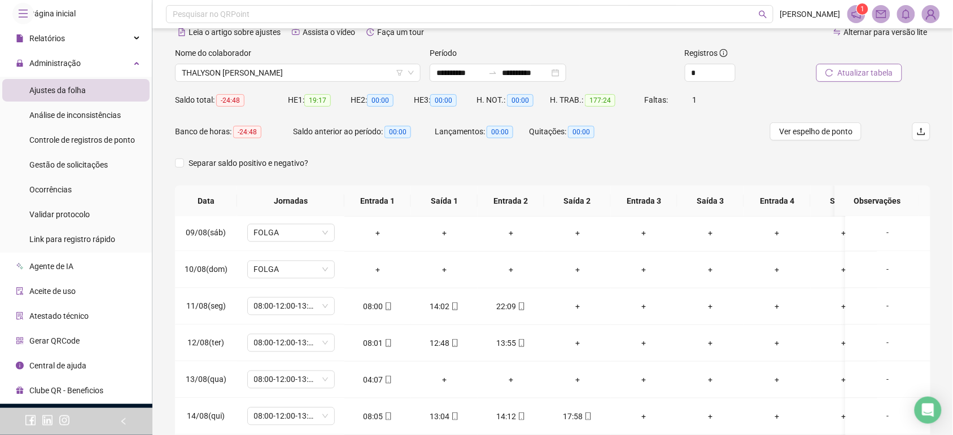
scroll to position [32, 0]
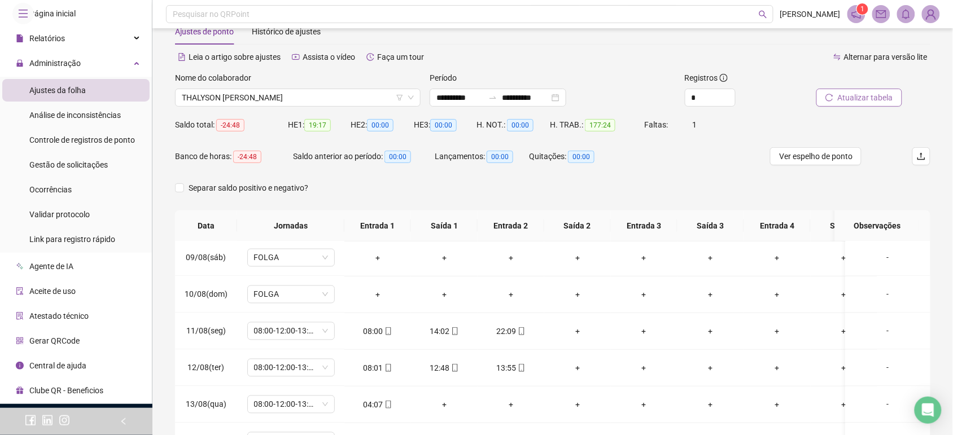
click at [865, 101] on span "Atualizar tabela" at bounding box center [865, 97] width 55 height 12
click at [250, 92] on span "THALYSON [PERSON_NAME]" at bounding box center [298, 97] width 232 height 17
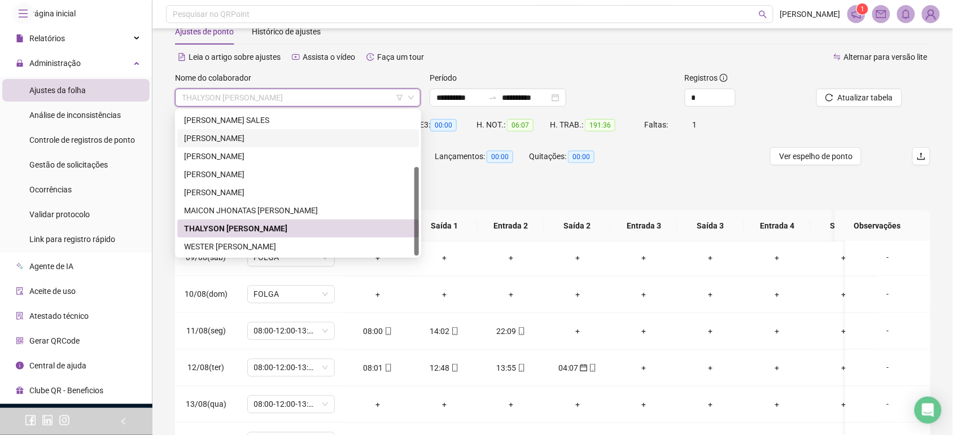
click at [236, 139] on div "[PERSON_NAME]" at bounding box center [298, 138] width 228 height 12
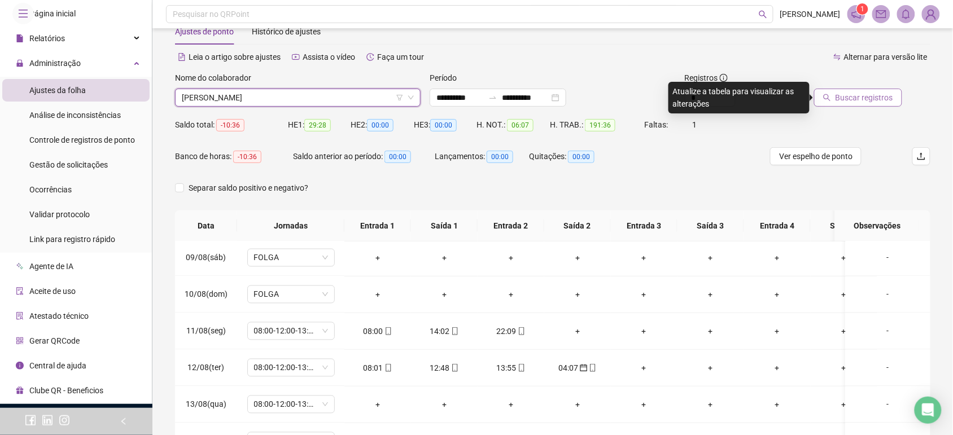
click at [867, 89] on button "Buscar registros" at bounding box center [858, 98] width 88 height 18
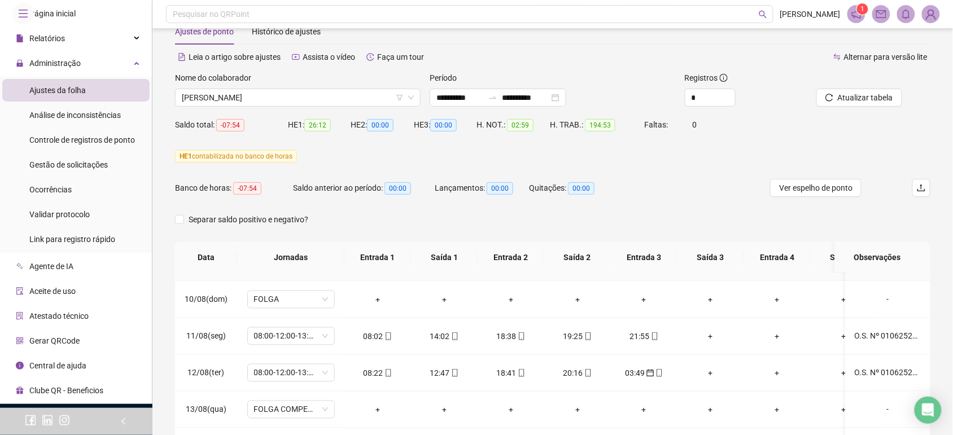
scroll to position [770, 0]
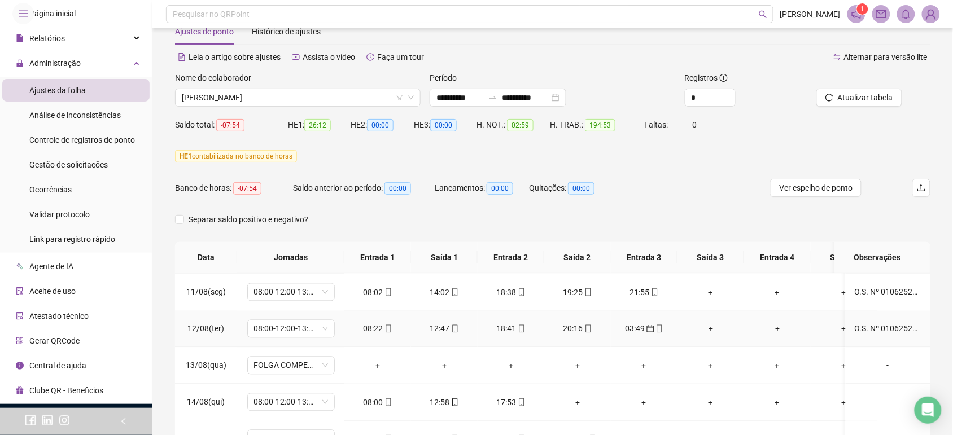
click at [877, 328] on div "O.S. Nº 010625224085336794 O.S. Nº 010625224195848274" at bounding box center [888, 329] width 67 height 12
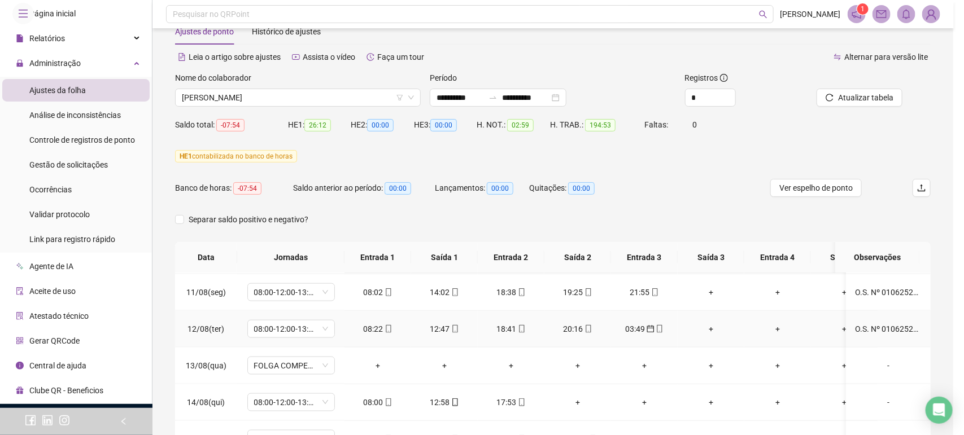
type textarea "**********"
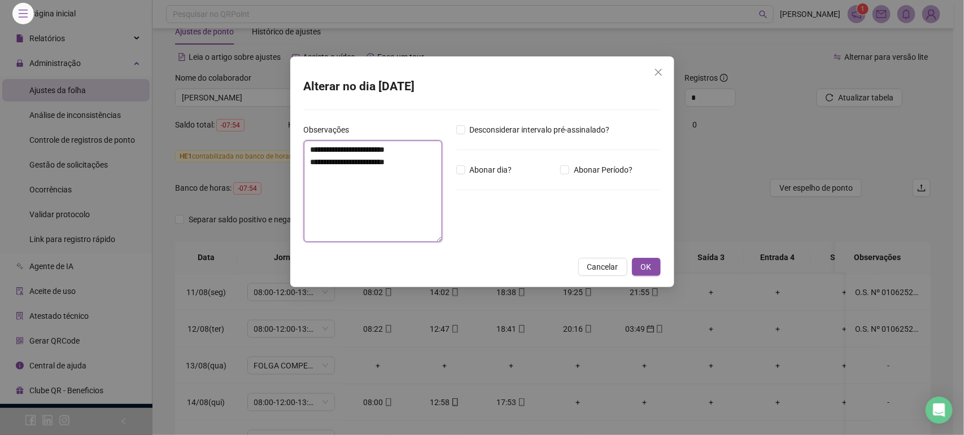
drag, startPoint x: 428, startPoint y: 155, endPoint x: 267, endPoint y: 122, distance: 164.4
click at [267, 122] on div "**********" at bounding box center [482, 217] width 964 height 435
click at [639, 258] on button "OK" at bounding box center [646, 267] width 29 height 18
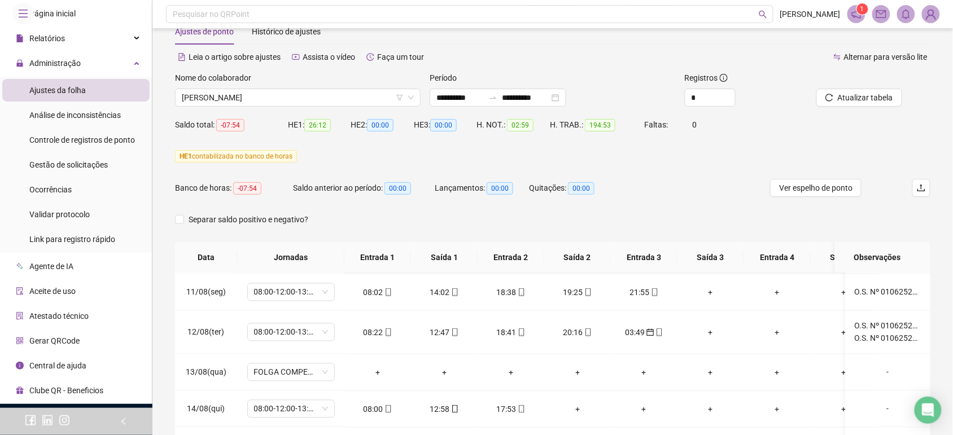
click at [227, 101] on span "[PERSON_NAME]" at bounding box center [298, 97] width 232 height 17
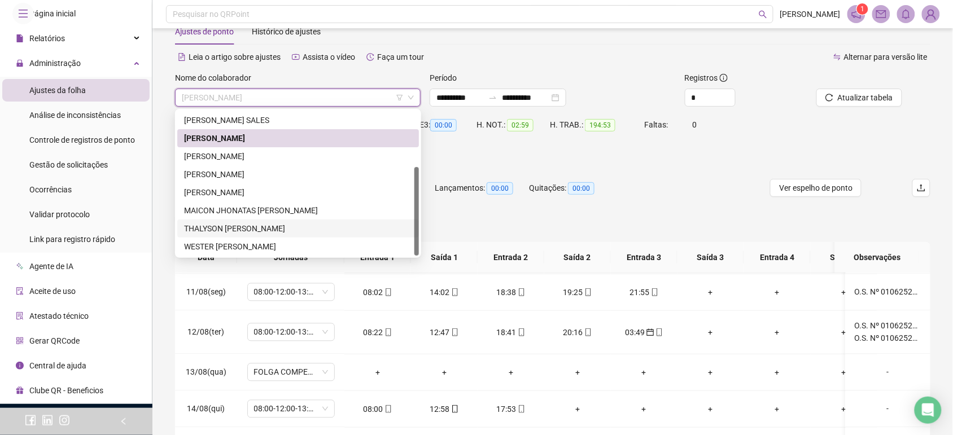
drag, startPoint x: 248, startPoint y: 222, endPoint x: 796, endPoint y: 156, distance: 551.7
click at [248, 223] on div "THALYSON [PERSON_NAME]" at bounding box center [298, 229] width 228 height 12
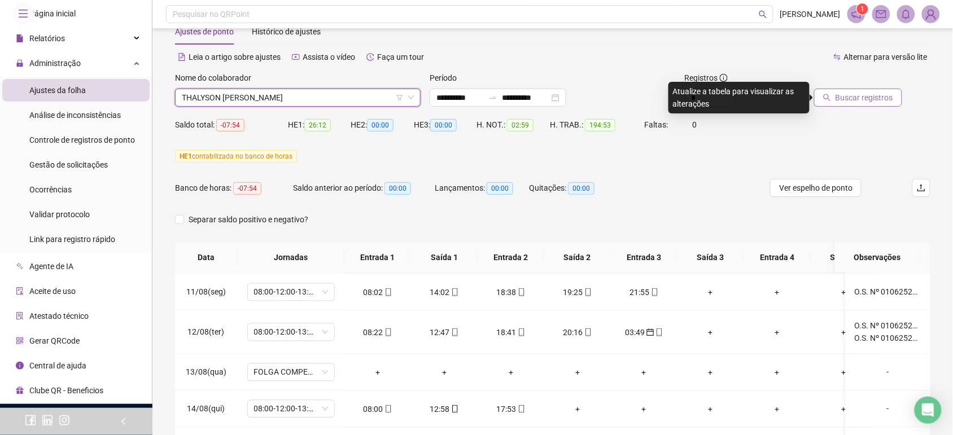
click at [890, 94] on span "Buscar registros" at bounding box center [865, 97] width 58 height 12
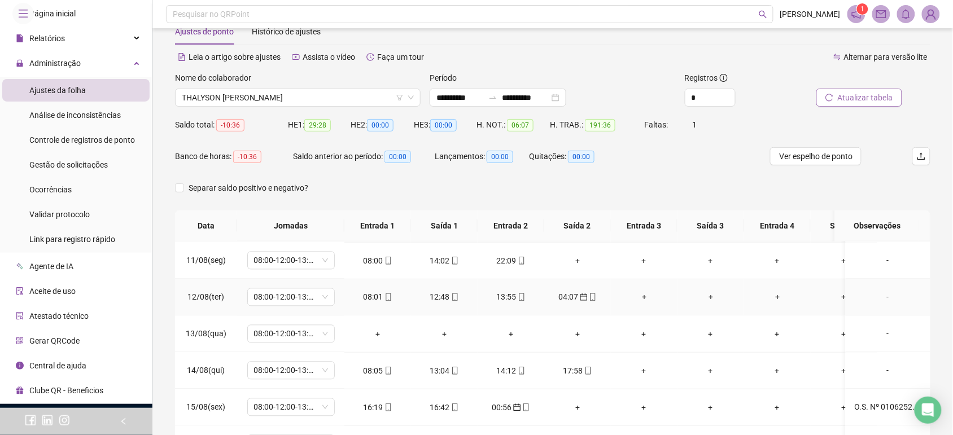
click at [878, 296] on div "-" at bounding box center [888, 297] width 67 height 12
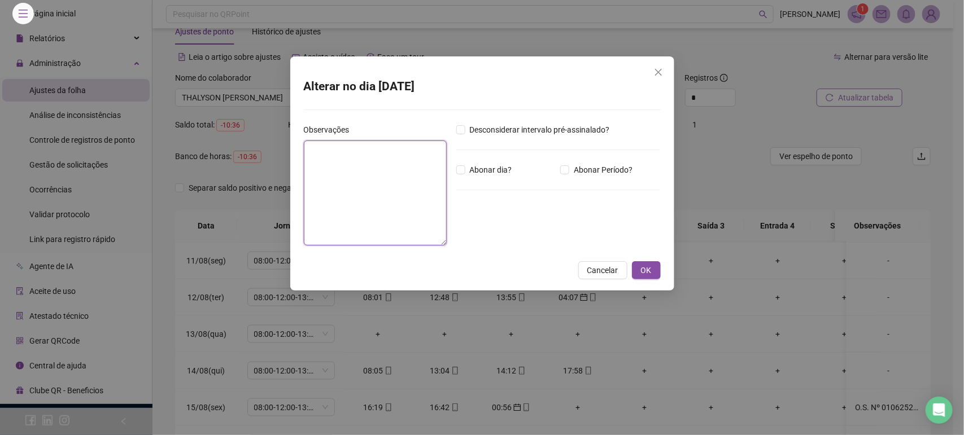
click at [326, 205] on textarea at bounding box center [375, 193] width 143 height 105
paste textarea "**********"
type textarea "**********"
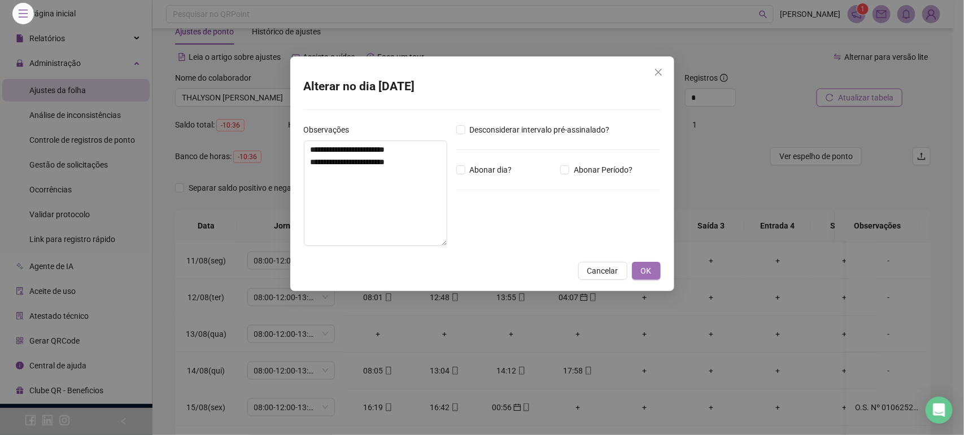
click at [643, 265] on span "OK" at bounding box center [646, 271] width 11 height 12
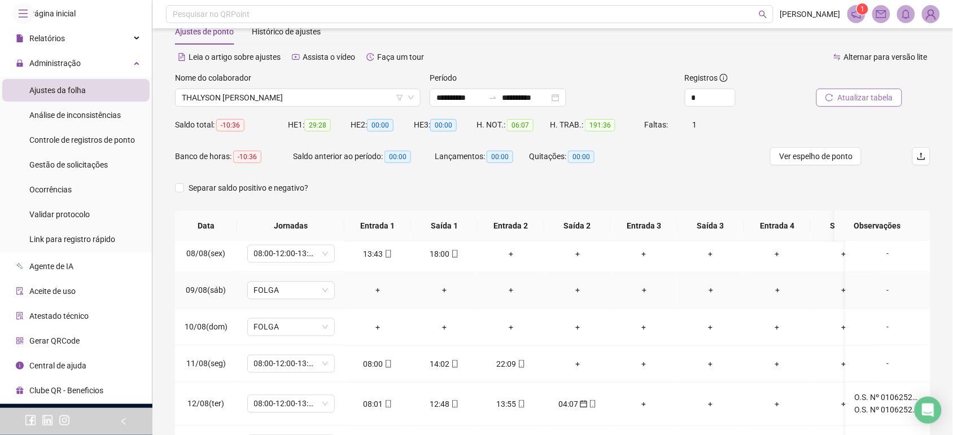
scroll to position [699, 0]
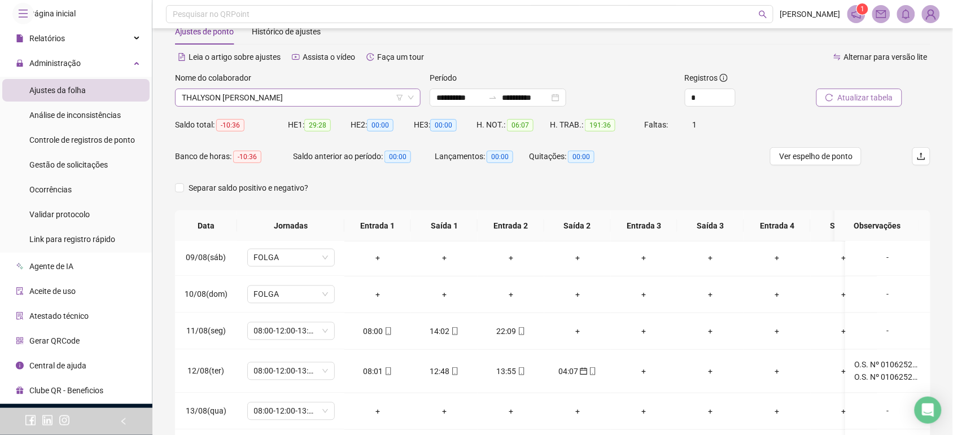
click at [330, 93] on span "THALYSON [PERSON_NAME]" at bounding box center [298, 97] width 232 height 17
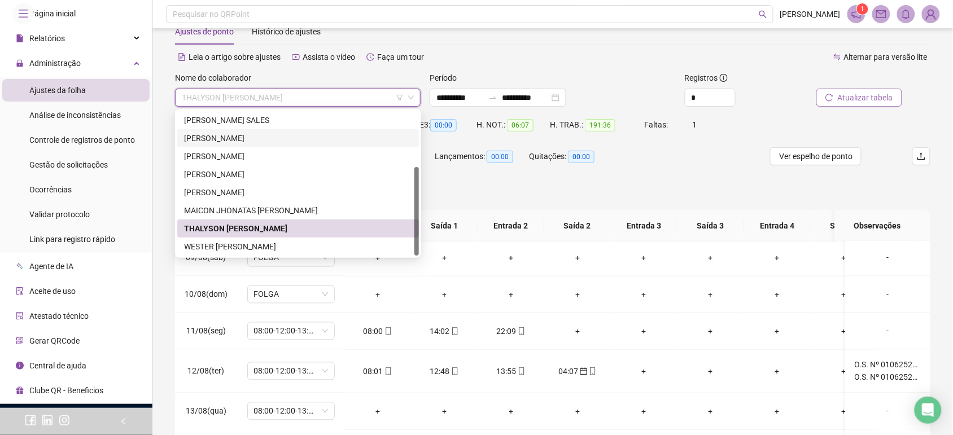
click at [234, 139] on div "[PERSON_NAME]" at bounding box center [298, 138] width 228 height 12
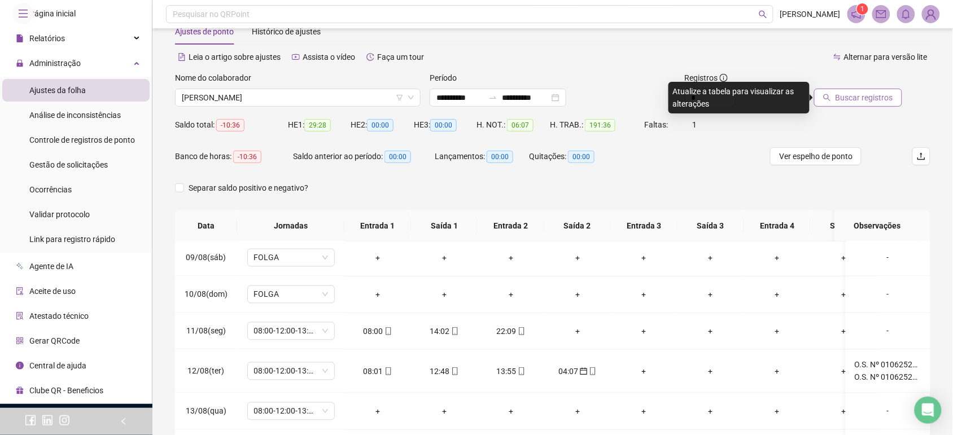
click at [861, 94] on span "Buscar registros" at bounding box center [865, 97] width 58 height 12
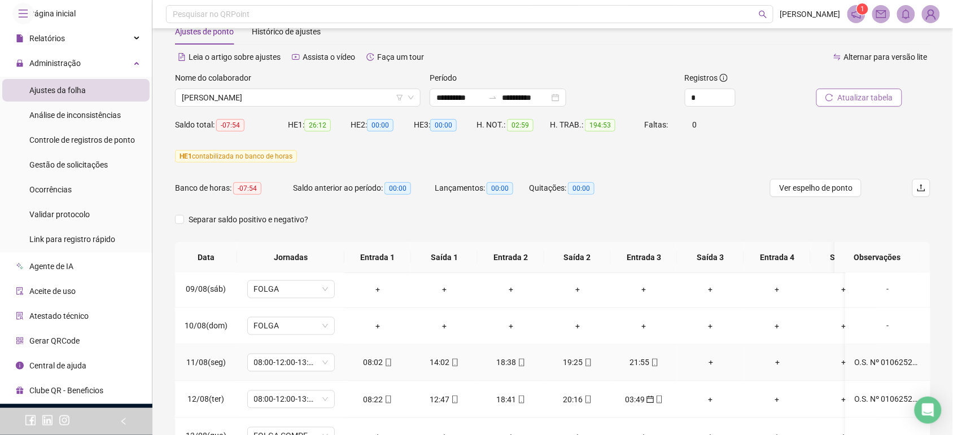
click at [860, 361] on div "O.S. Nº 010625223090158323" at bounding box center [888, 363] width 67 height 12
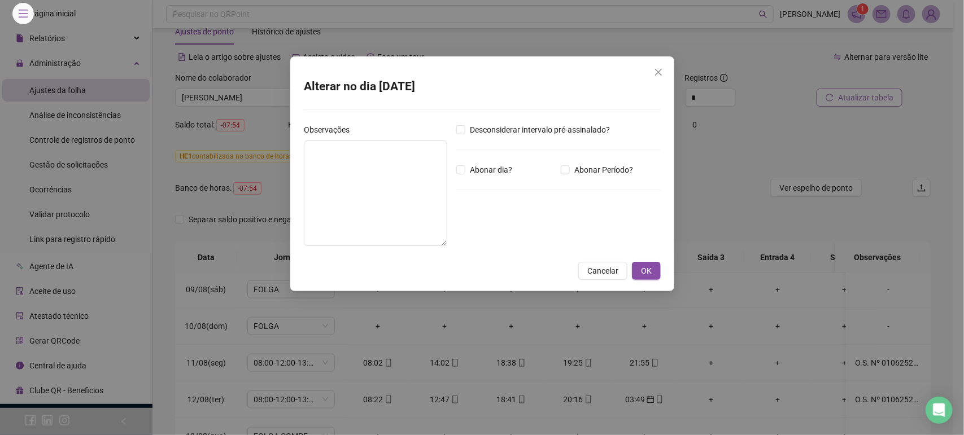
type textarea "**********"
drag, startPoint x: 399, startPoint y: 142, endPoint x: 241, endPoint y: 142, distance: 158.1
click at [241, 142] on div "**********" at bounding box center [482, 217] width 964 height 435
click at [656, 264] on button "OK" at bounding box center [646, 271] width 29 height 18
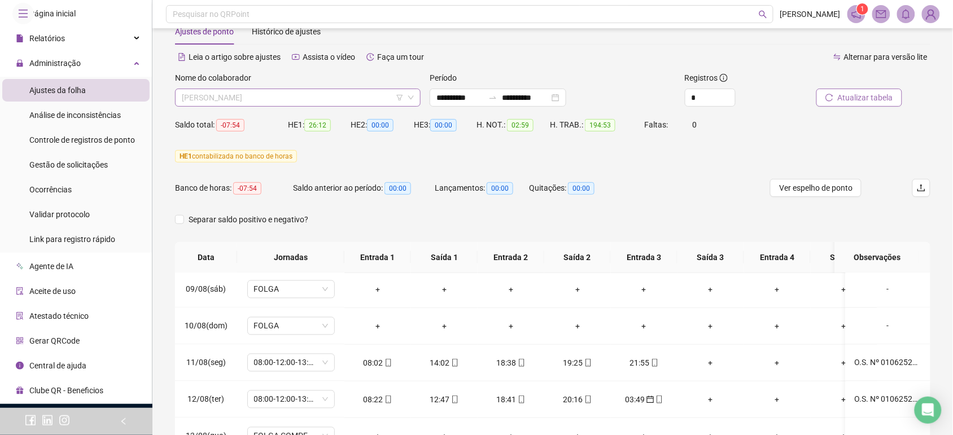
click at [238, 96] on span "[PERSON_NAME]" at bounding box center [298, 97] width 232 height 17
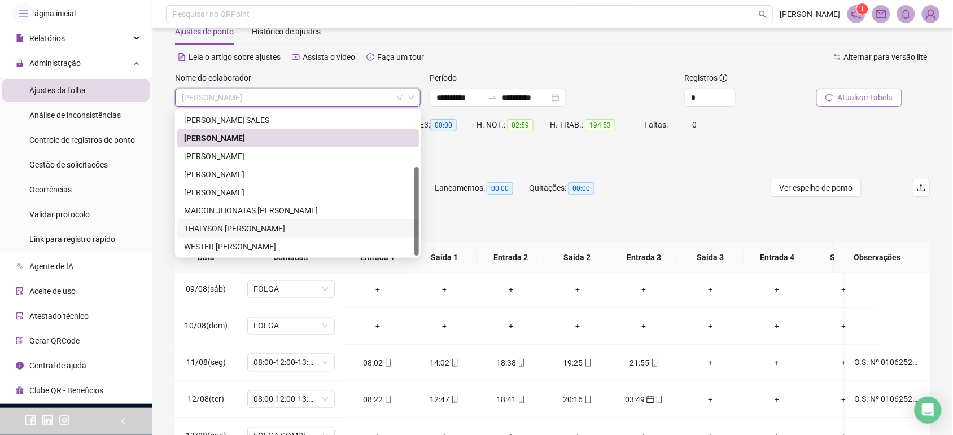
click at [236, 225] on div "THALYSON [PERSON_NAME]" at bounding box center [298, 229] width 228 height 12
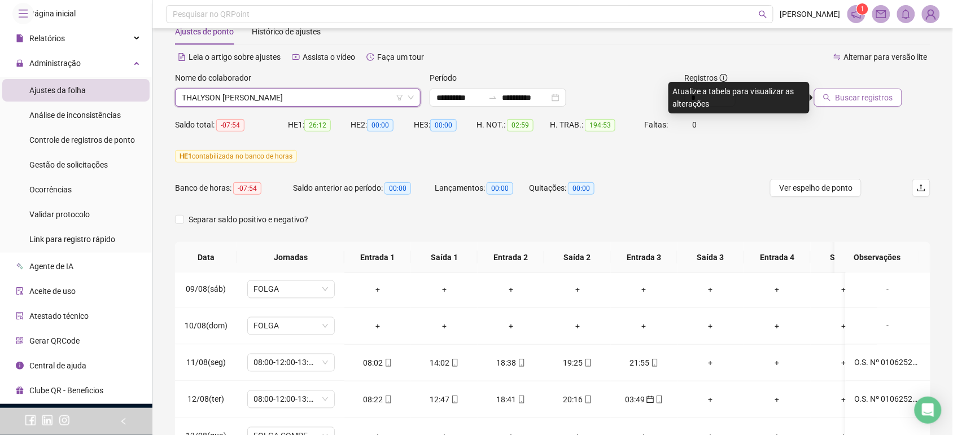
click at [862, 96] on span "Buscar registros" at bounding box center [865, 97] width 58 height 12
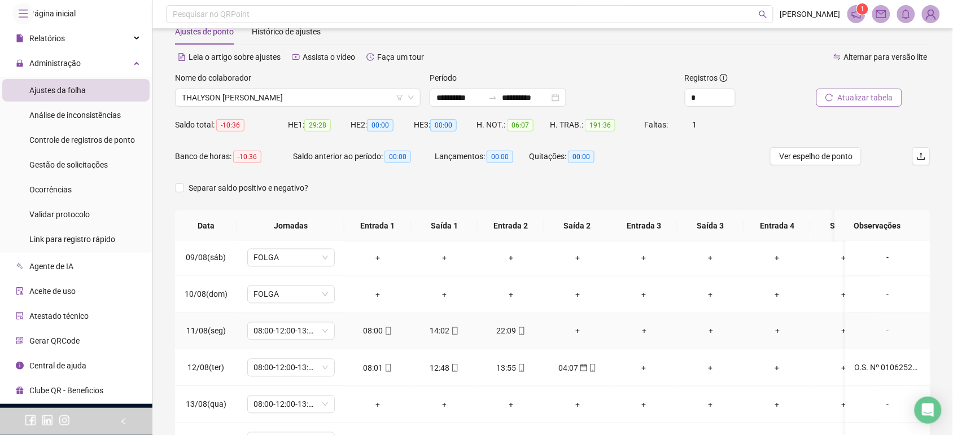
click at [874, 337] on div "-" at bounding box center [888, 331] width 67 height 12
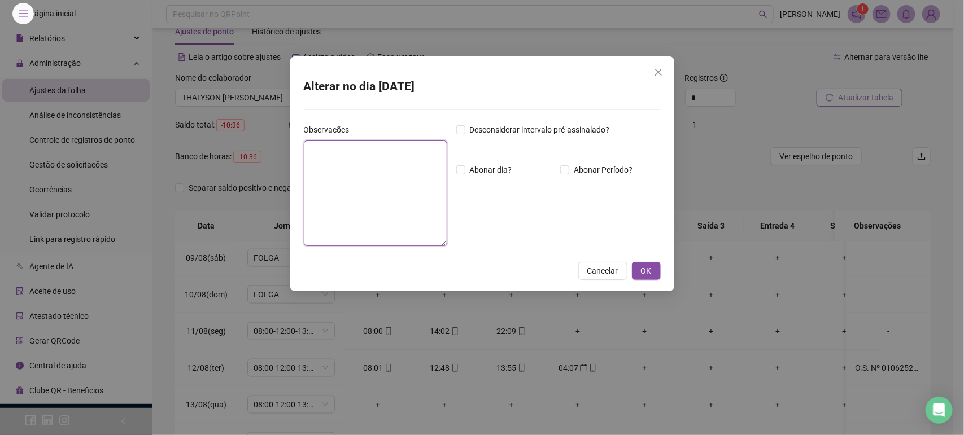
click at [387, 225] on textarea at bounding box center [375, 193] width 143 height 105
paste textarea "**********"
type textarea "**********"
click at [645, 265] on span "OK" at bounding box center [646, 271] width 11 height 12
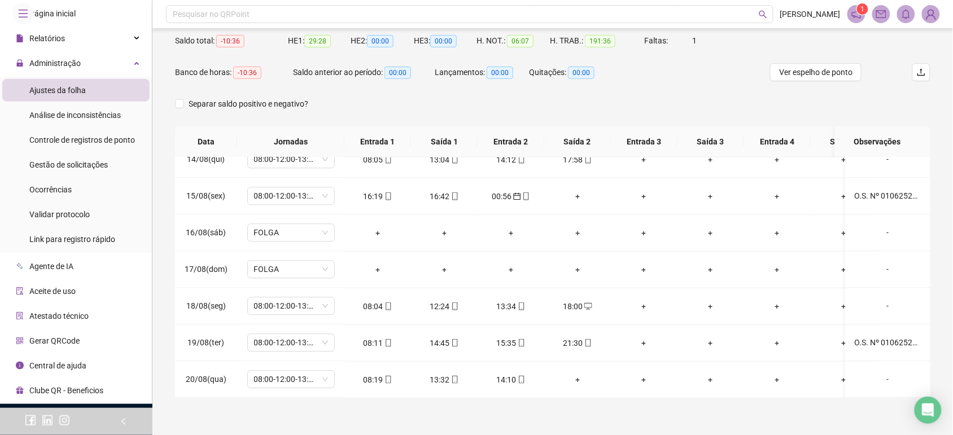
scroll to position [71, 0]
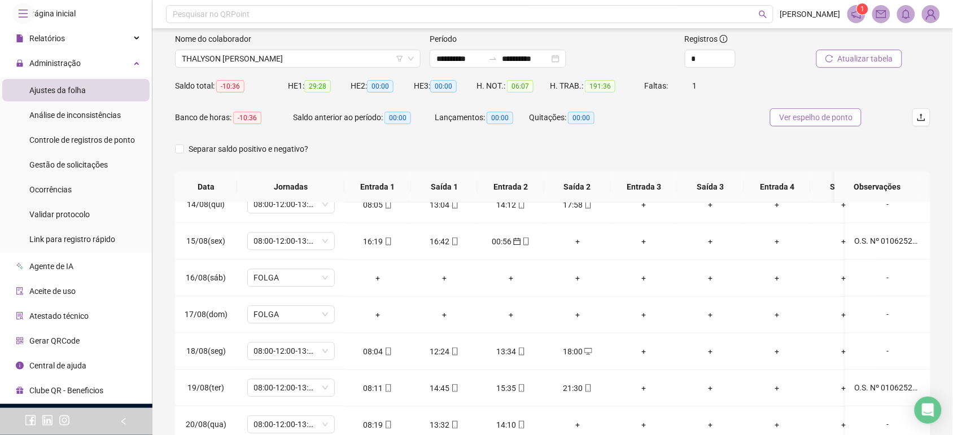
click at [800, 119] on span "Ver espelho de ponto" at bounding box center [815, 117] width 73 height 12
click at [281, 65] on span "THALYSON [PERSON_NAME]" at bounding box center [298, 58] width 232 height 17
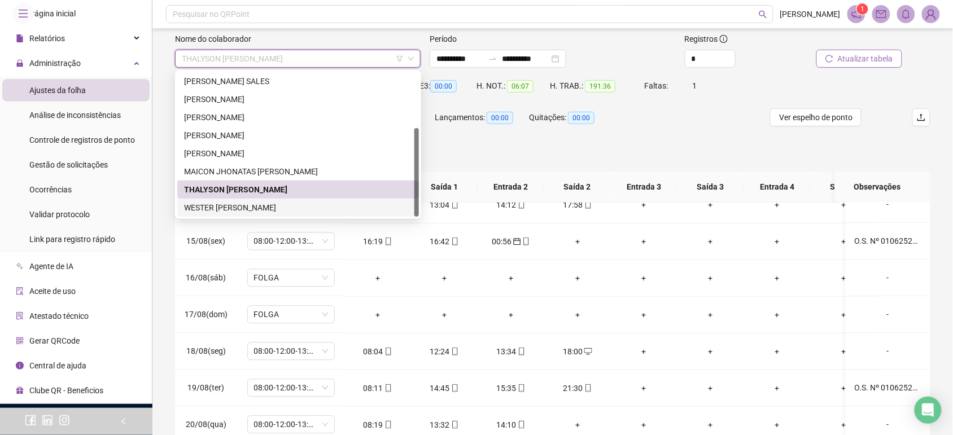
click at [245, 200] on div "WESTER [PERSON_NAME]" at bounding box center [298, 208] width 242 height 18
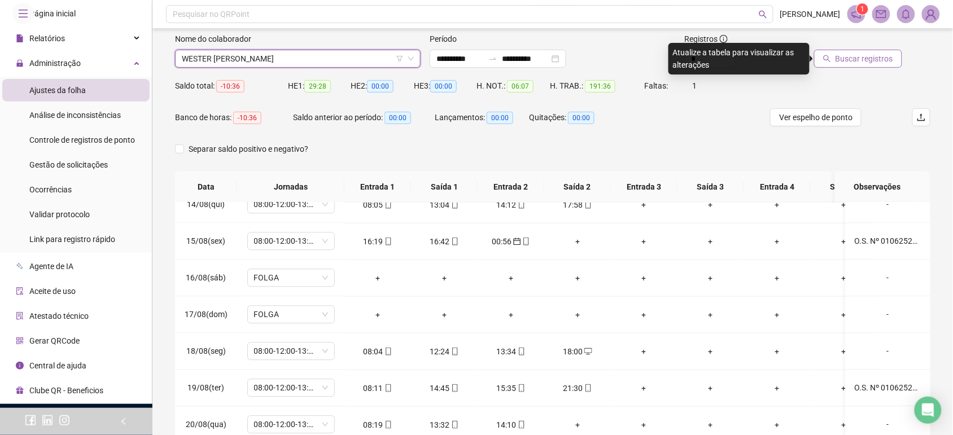
click at [860, 64] on span "Buscar registros" at bounding box center [865, 59] width 58 height 12
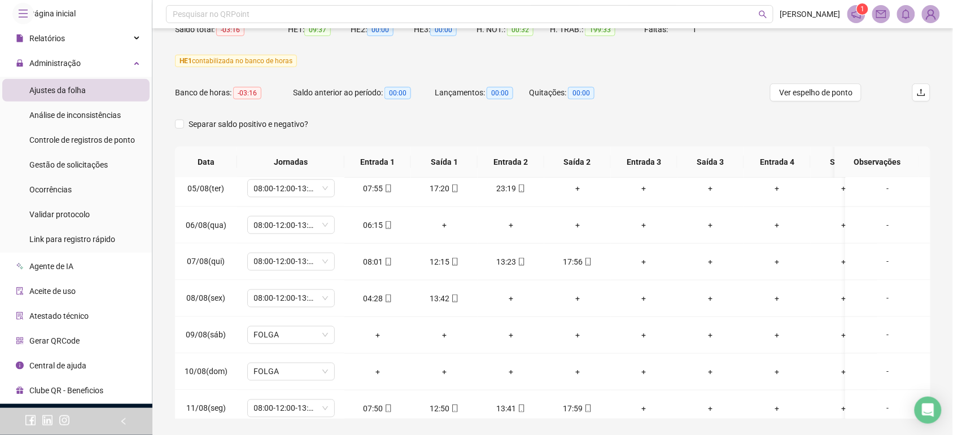
scroll to position [103, 0]
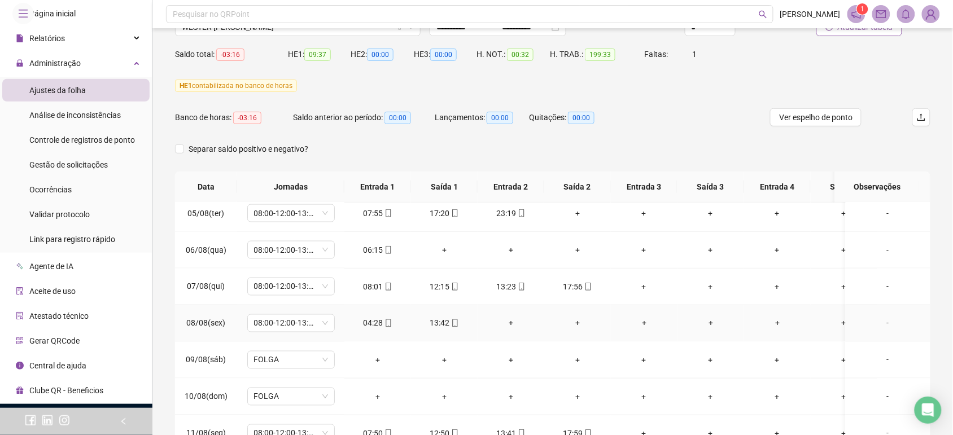
click at [457, 322] on icon "mobile" at bounding box center [455, 324] width 8 height 8
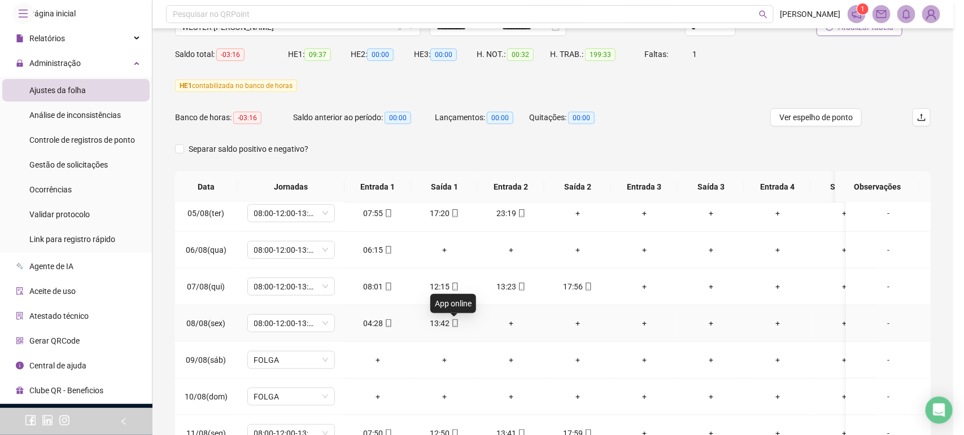
type input "**********"
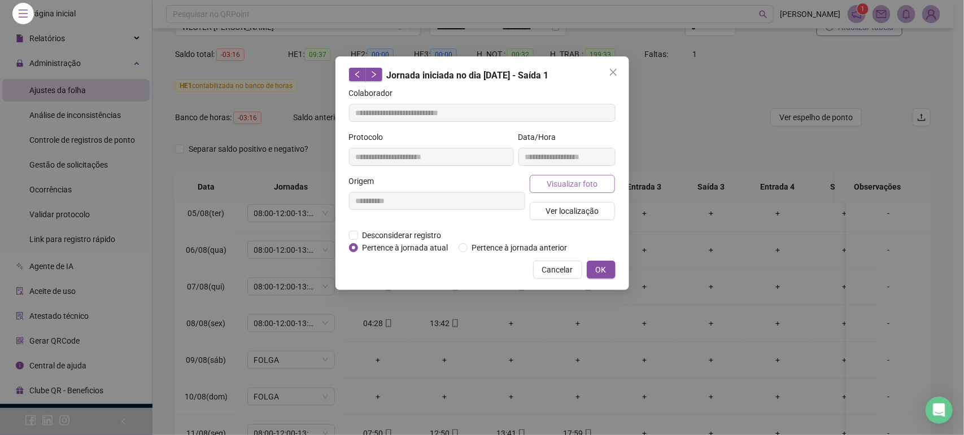
click at [578, 185] on span "Visualizar foto" at bounding box center [572, 184] width 51 height 12
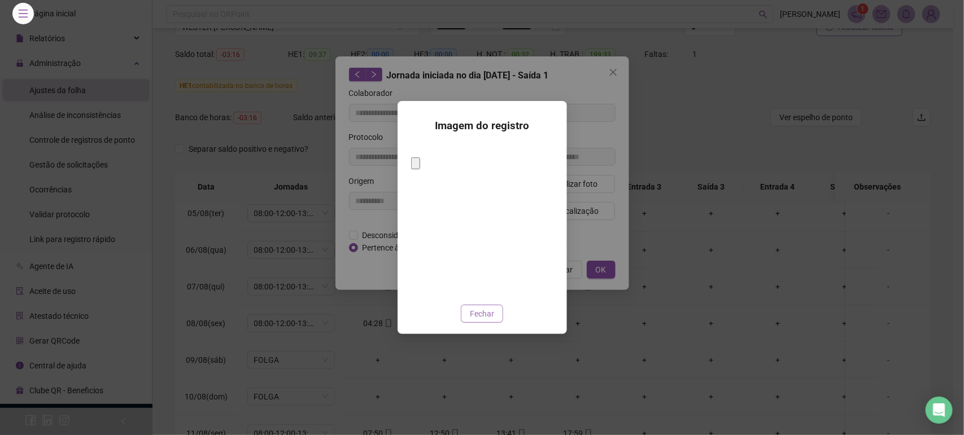
click at [483, 312] on button "Fechar" at bounding box center [482, 314] width 42 height 18
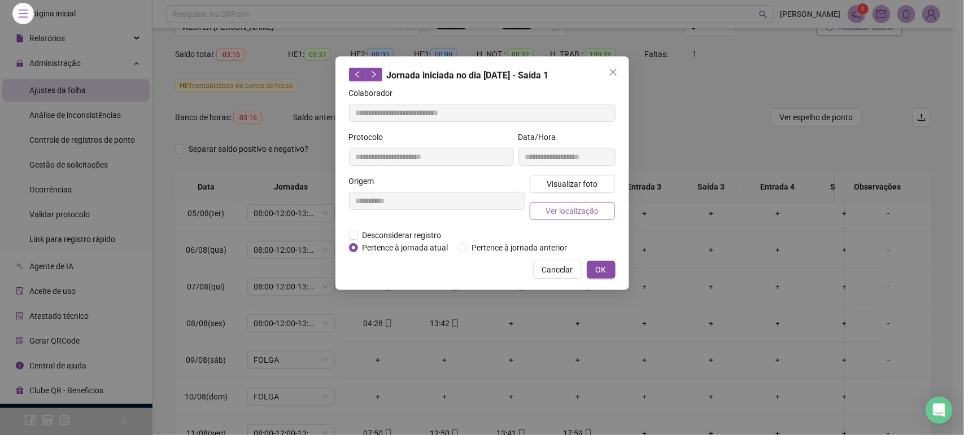
click at [582, 212] on span "Ver localização" at bounding box center [572, 211] width 53 height 12
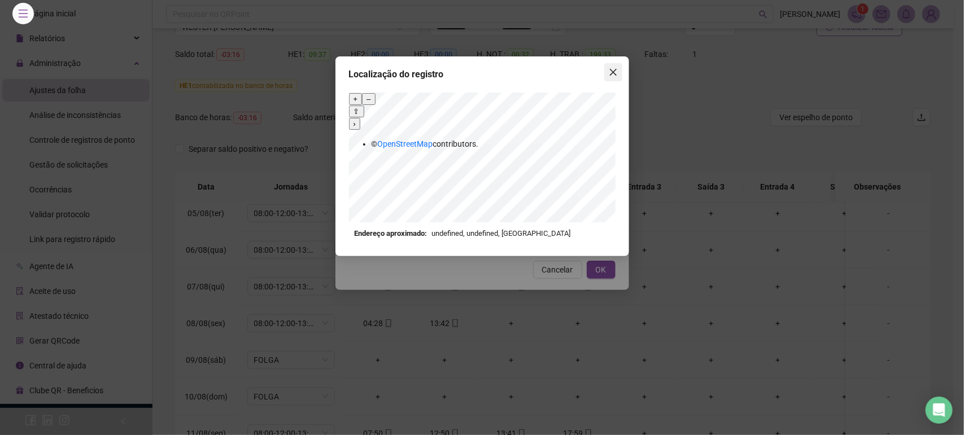
click at [612, 73] on icon "close" at bounding box center [612, 72] width 7 height 7
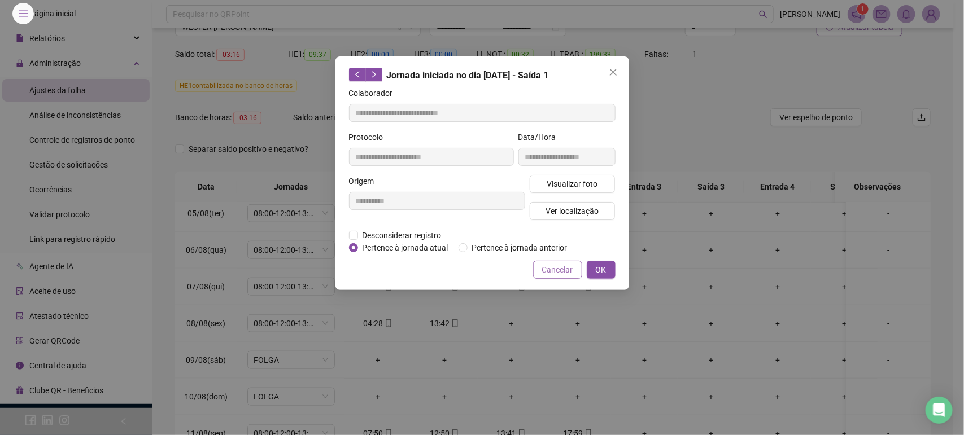
click at [555, 277] on button "Cancelar" at bounding box center [557, 270] width 49 height 18
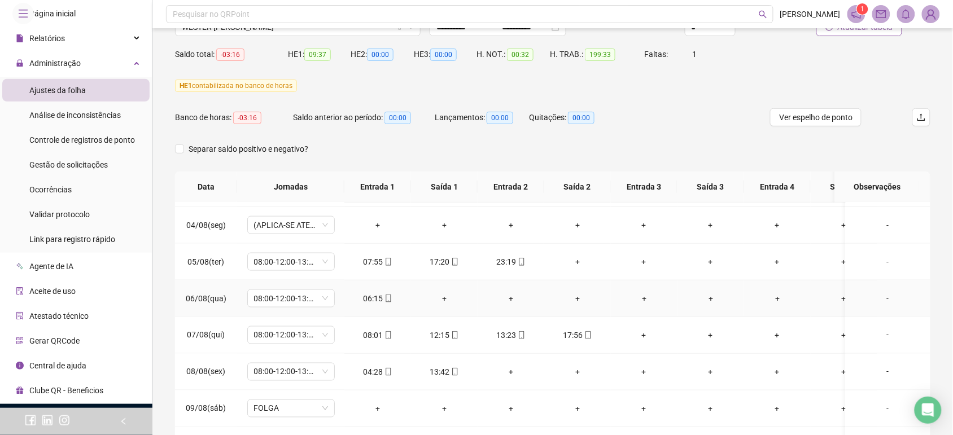
scroll to position [487, 0]
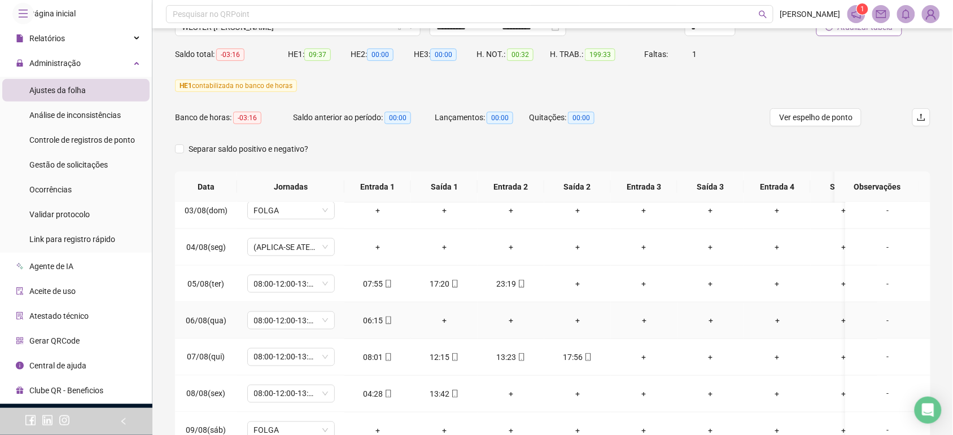
click at [388, 322] on icon "mobile" at bounding box center [389, 321] width 8 height 8
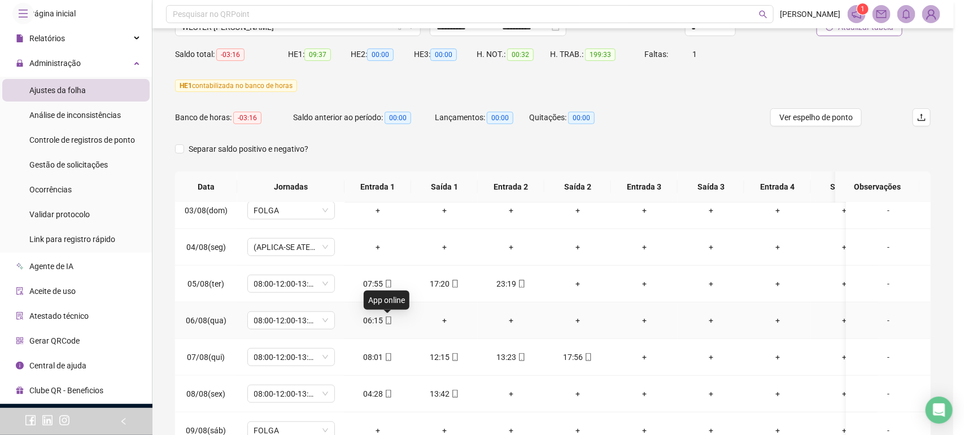
type input "**********"
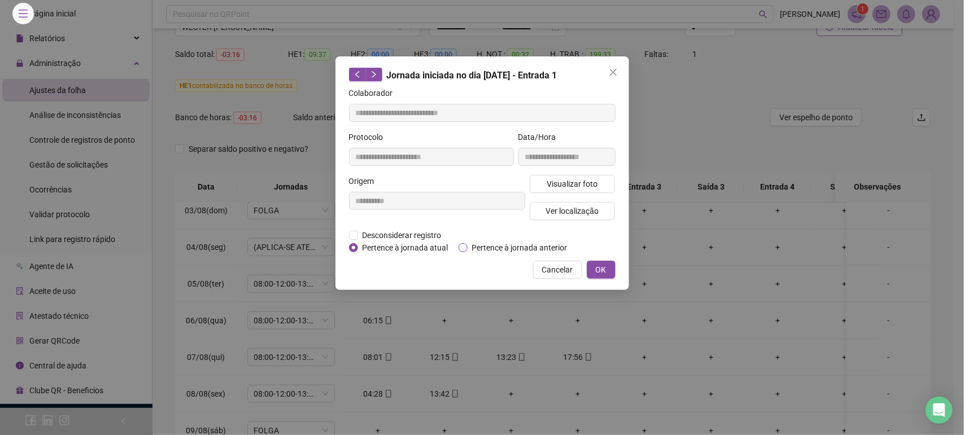
click at [480, 247] on span "Pertence à jornada anterior" at bounding box center [520, 248] width 104 height 12
click at [605, 272] on span "OK" at bounding box center [601, 270] width 11 height 12
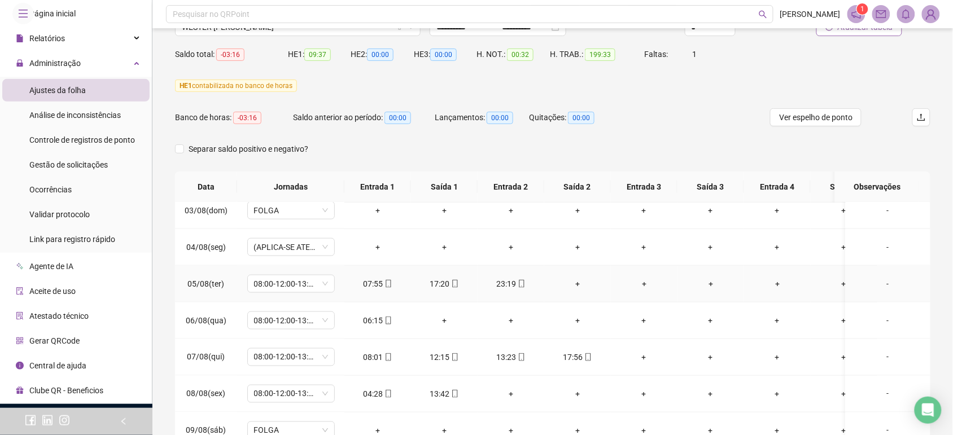
click at [882, 288] on div "-" at bounding box center [888, 284] width 67 height 12
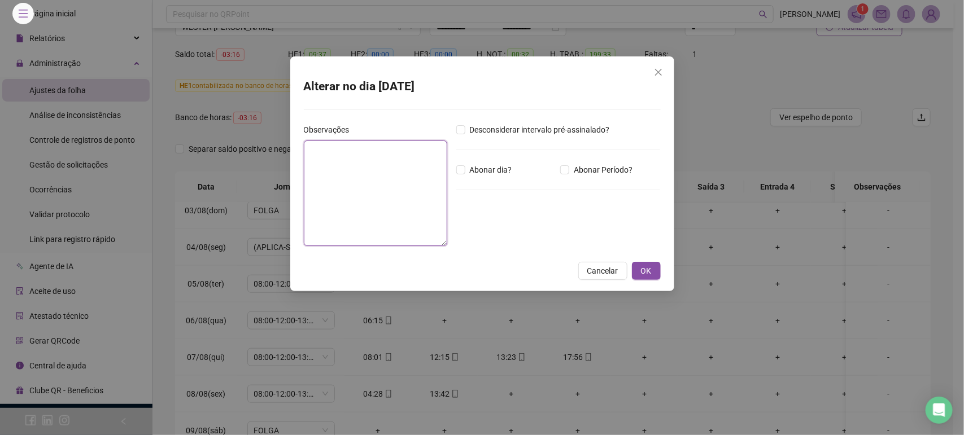
click at [360, 177] on textarea at bounding box center [375, 193] width 143 height 105
paste textarea "**********"
type textarea "**********"
click at [650, 265] on span "OK" at bounding box center [646, 271] width 11 height 12
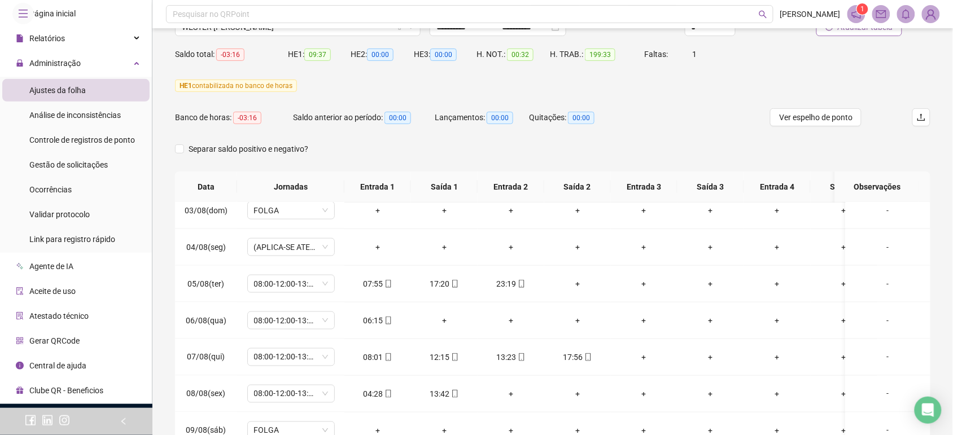
click at [846, 28] on span "Atualizar tabela" at bounding box center [865, 27] width 55 height 12
drag, startPoint x: 309, startPoint y: 320, endPoint x: 317, endPoint y: 322, distance: 8.9
click at [309, 320] on span "08:00-12:00-13:12-18:00" at bounding box center [291, 320] width 74 height 17
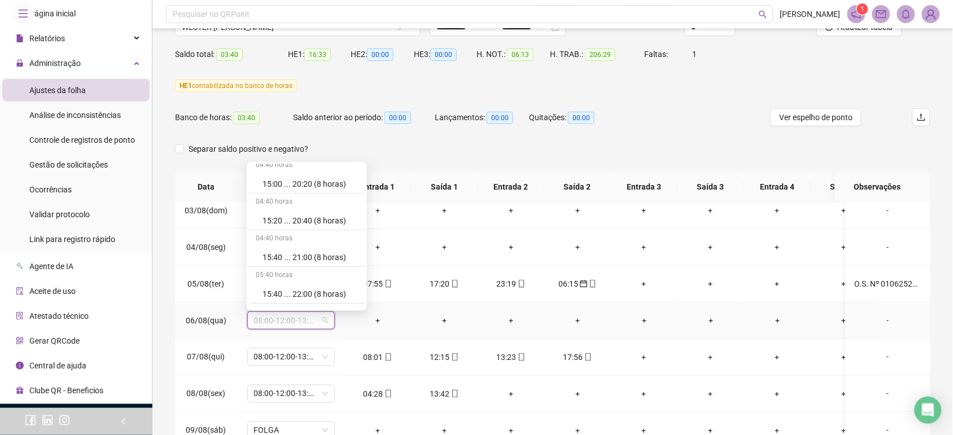
scroll to position [6744, 0]
click at [293, 260] on div "Folga compensatória" at bounding box center [310, 262] width 95 height 12
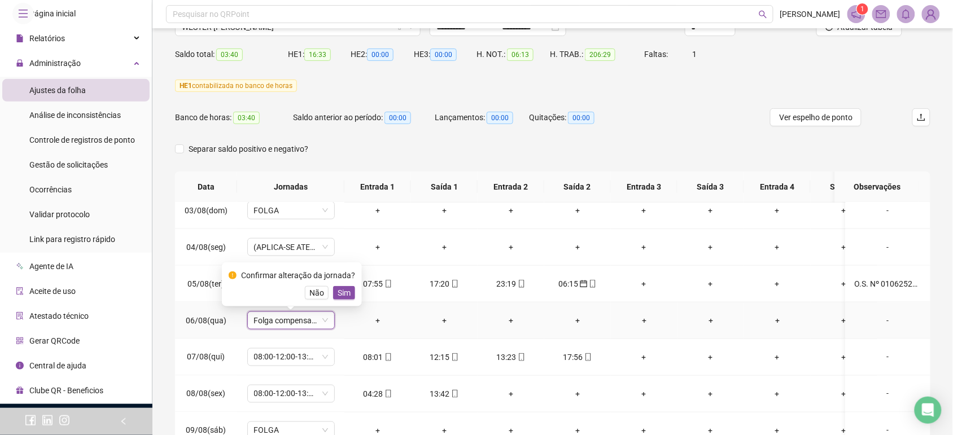
click at [342, 289] on span "Sim" at bounding box center [344, 293] width 13 height 12
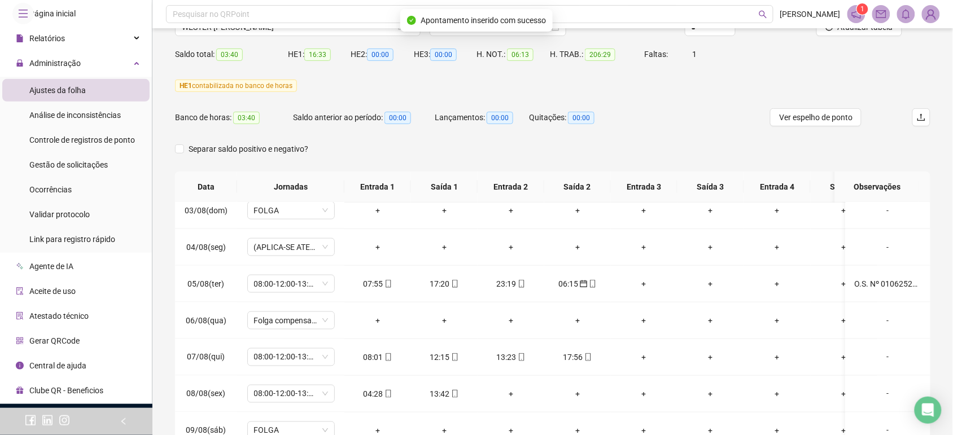
scroll to position [32, 0]
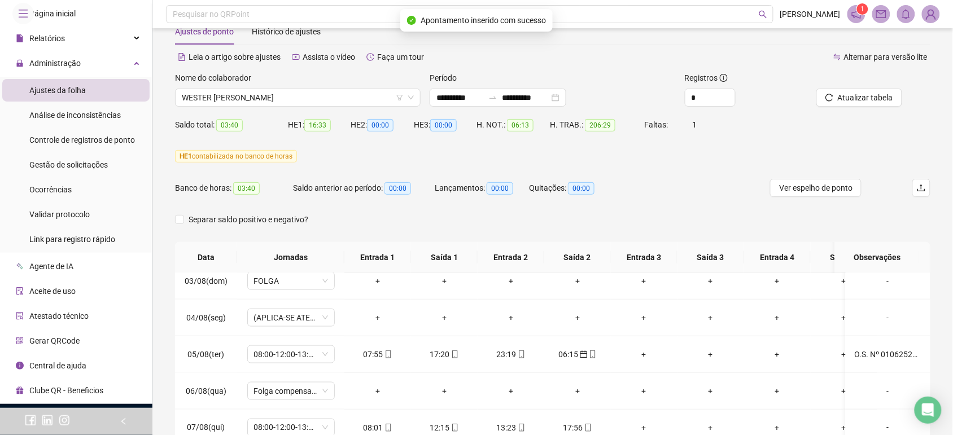
click at [870, 97] on span "Atualizar tabela" at bounding box center [865, 97] width 55 height 12
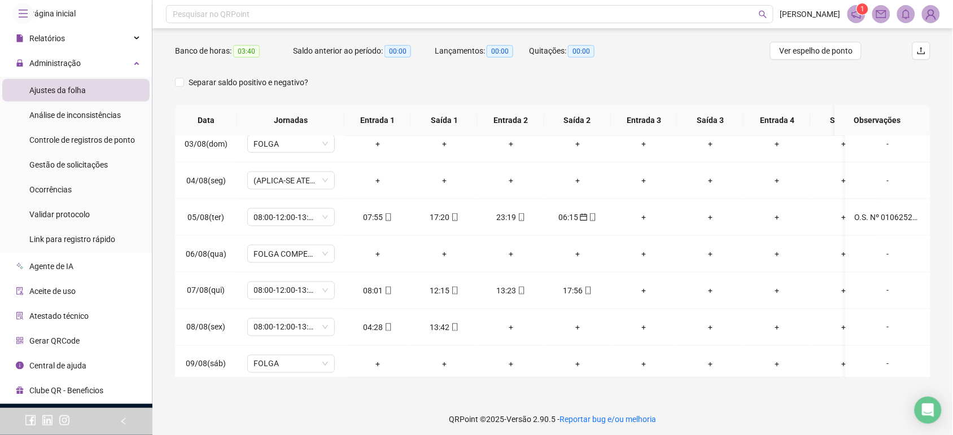
scroll to position [173, 0]
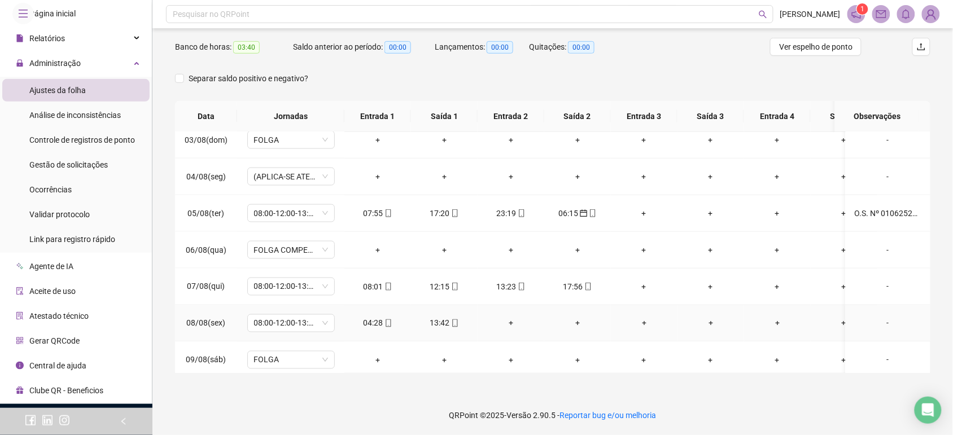
click at [882, 325] on div "-" at bounding box center [888, 323] width 67 height 12
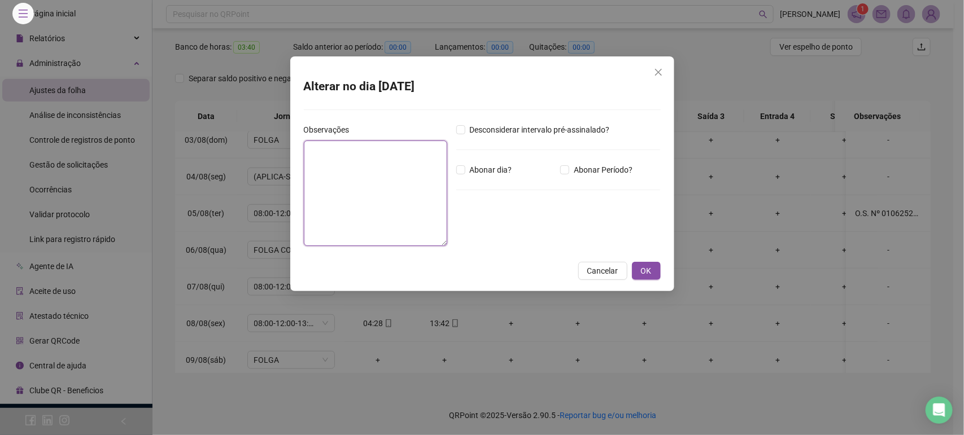
click at [346, 154] on textarea at bounding box center [375, 193] width 143 height 105
paste textarea "**********"
type textarea "**********"
click at [653, 262] on button "OK" at bounding box center [646, 271] width 29 height 18
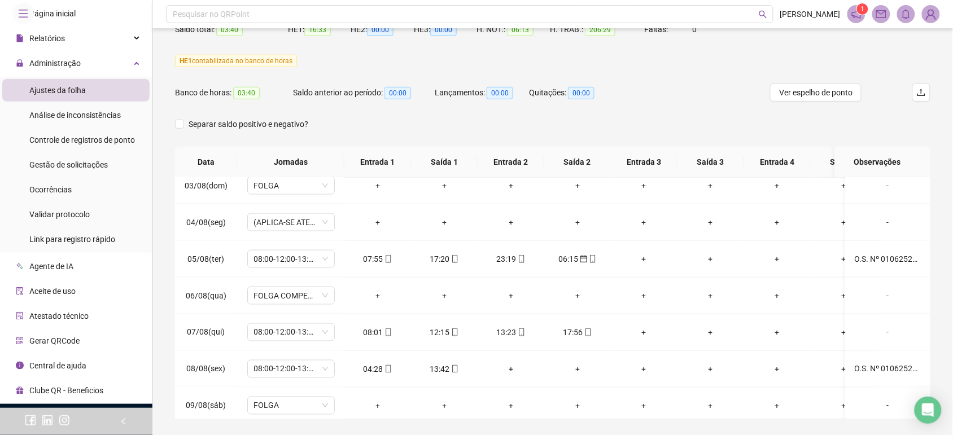
scroll to position [103, 0]
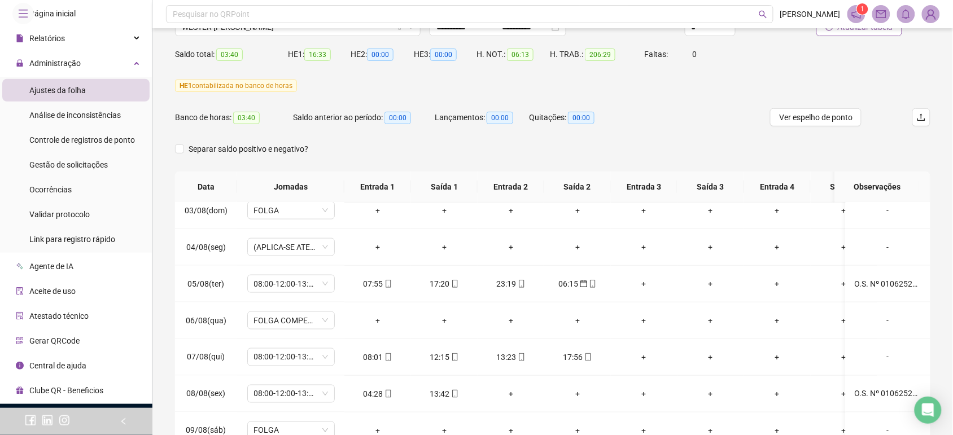
click at [856, 32] on span "Atualizar tabela" at bounding box center [865, 27] width 55 height 12
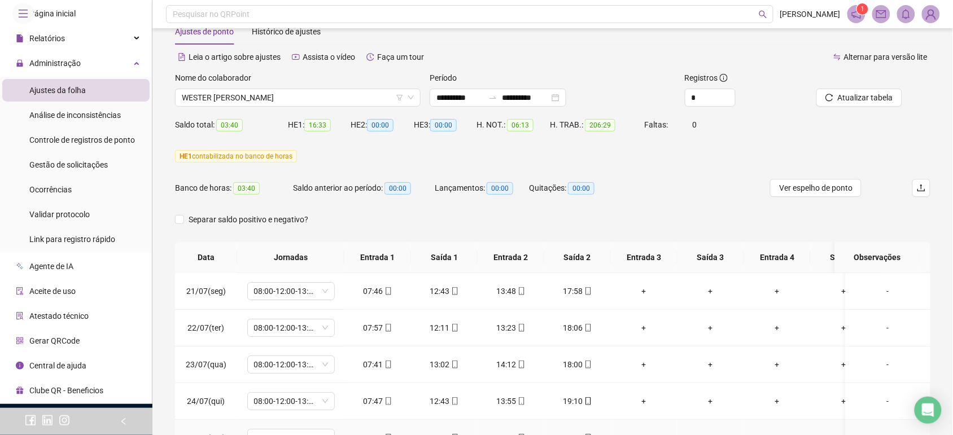
scroll to position [0, 0]
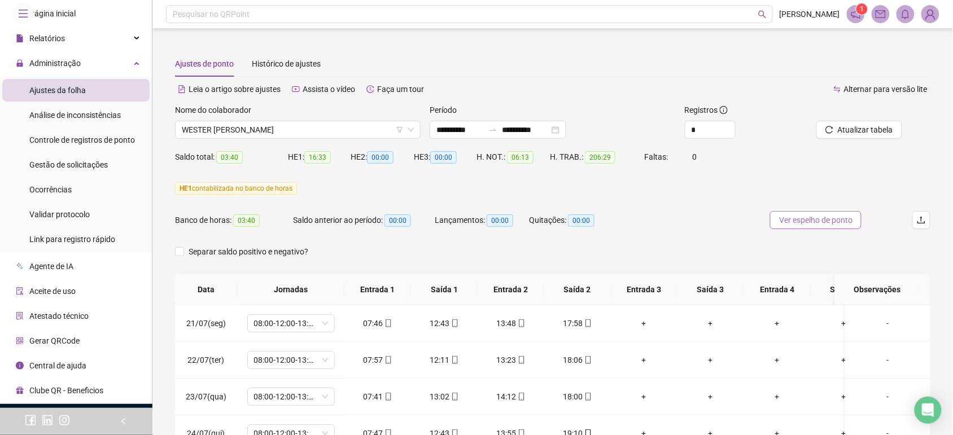
click at [794, 214] on span "Ver espelho de ponto" at bounding box center [815, 220] width 73 height 12
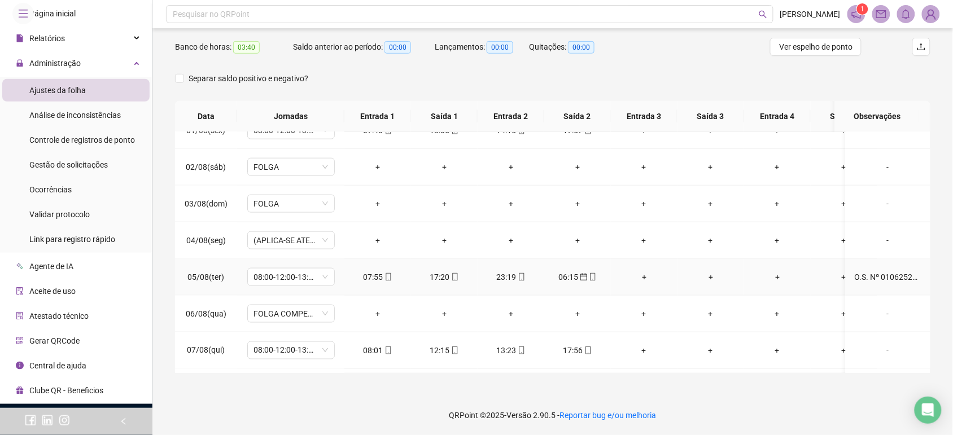
scroll to position [494, 0]
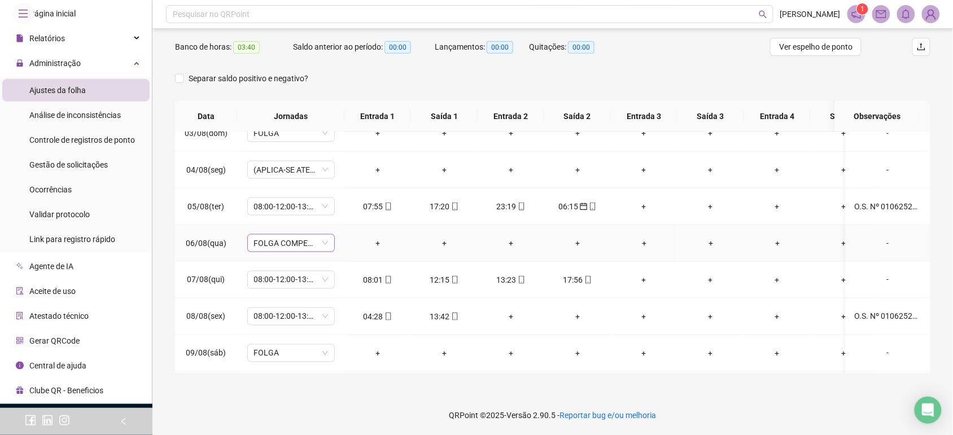
click at [325, 243] on span "FOLGA COMPENSATÓRIA" at bounding box center [291, 243] width 74 height 17
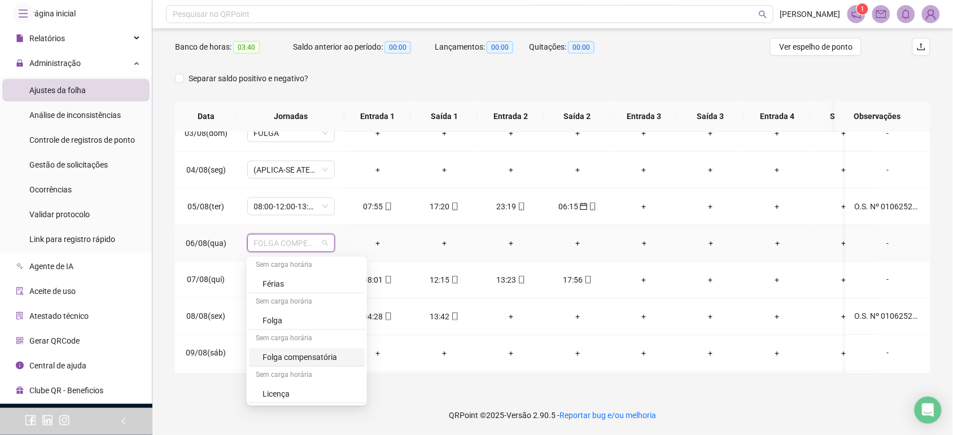
scroll to position [6674, 0]
click at [278, 300] on div "Dispensa" at bounding box center [310, 293] width 95 height 12
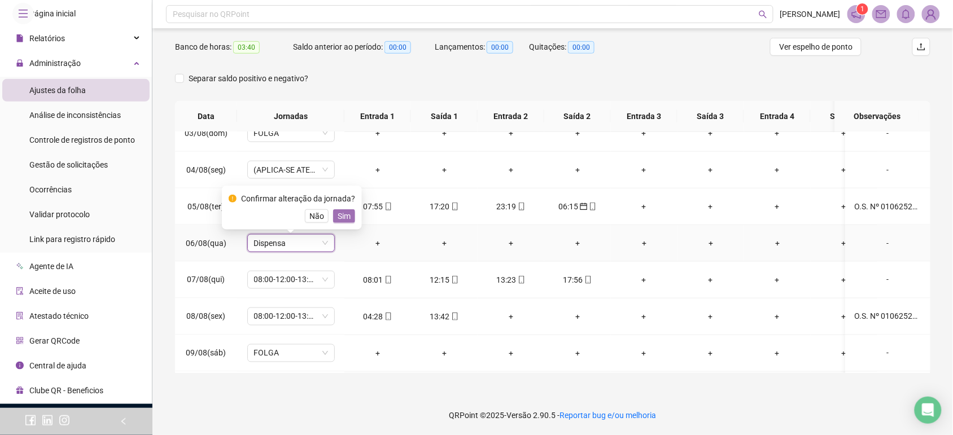
click at [348, 215] on button "Sim" at bounding box center [344, 217] width 22 height 14
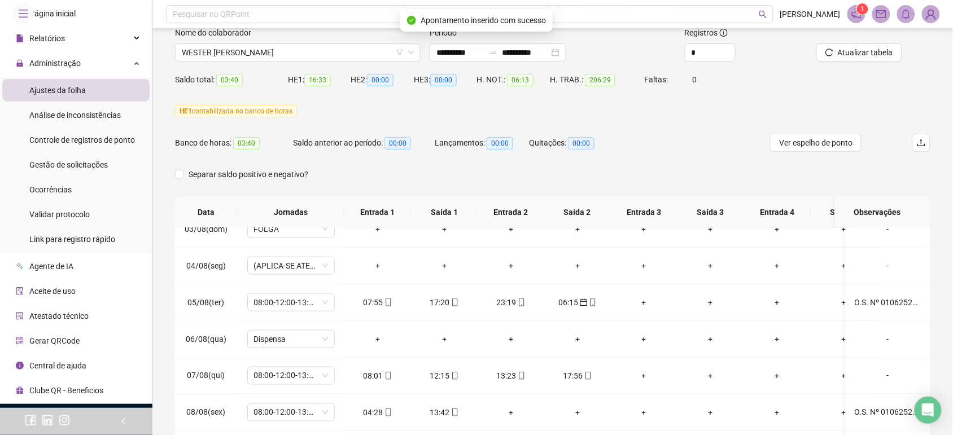
scroll to position [32, 0]
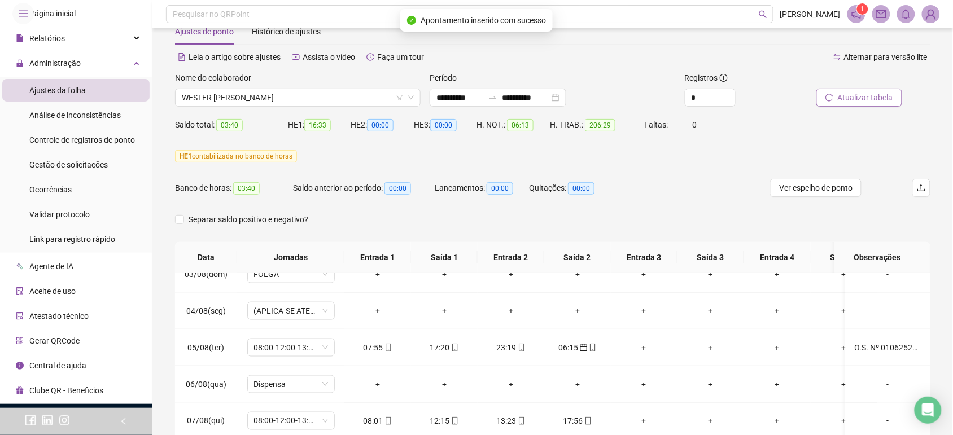
click at [845, 102] on span "Atualizar tabela" at bounding box center [865, 97] width 55 height 12
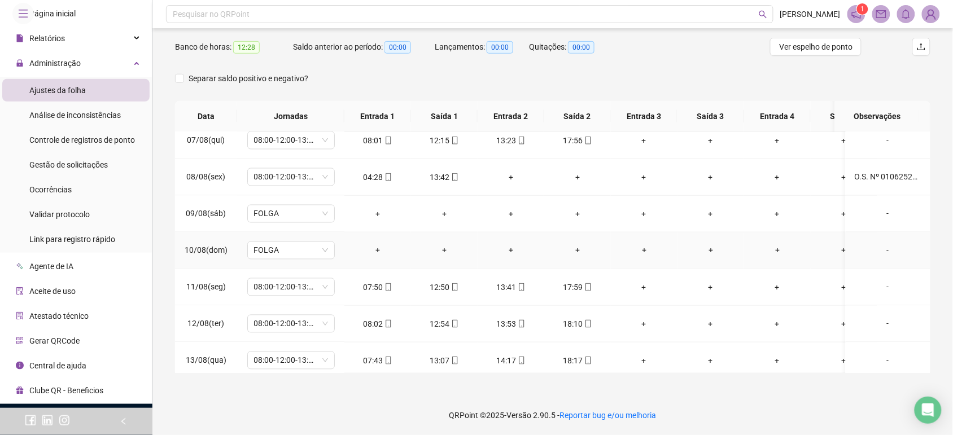
scroll to position [635, 0]
click at [820, 49] on span "Ver espelho de ponto" at bounding box center [815, 47] width 73 height 12
click at [89, 176] on div "Gestão de solicitações" at bounding box center [68, 165] width 79 height 23
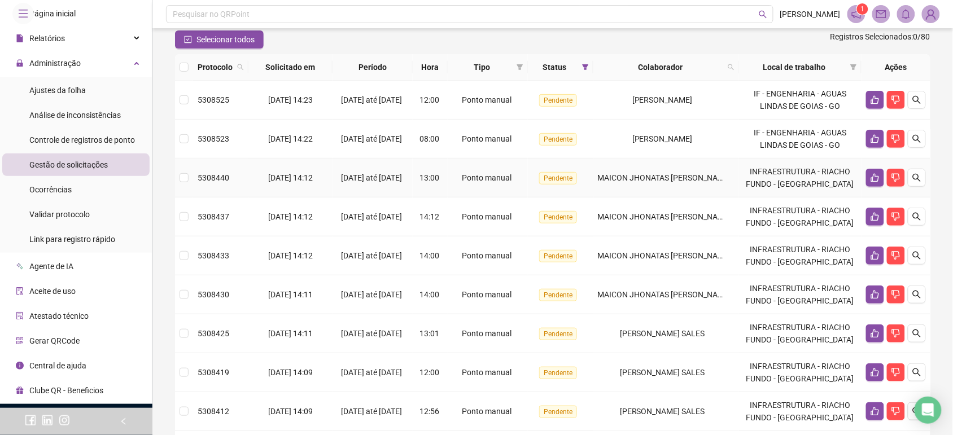
scroll to position [97, 0]
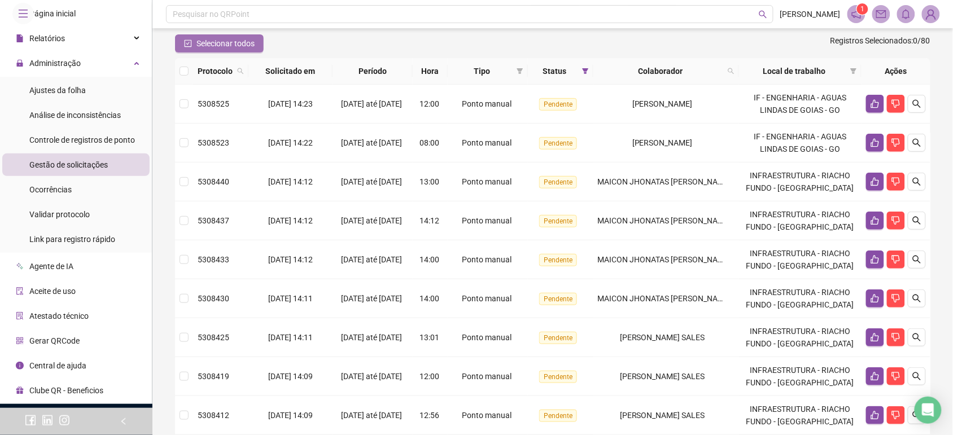
click at [198, 41] on span "Selecionar todos" at bounding box center [226, 43] width 58 height 12
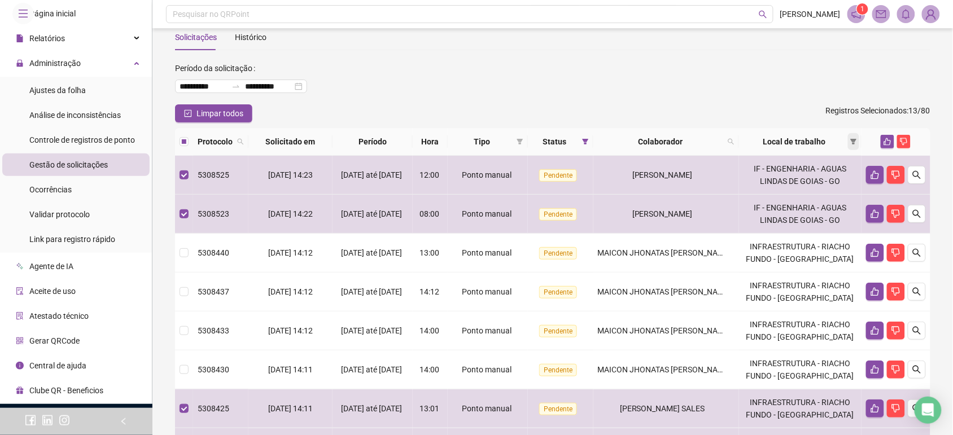
scroll to position [0, 0]
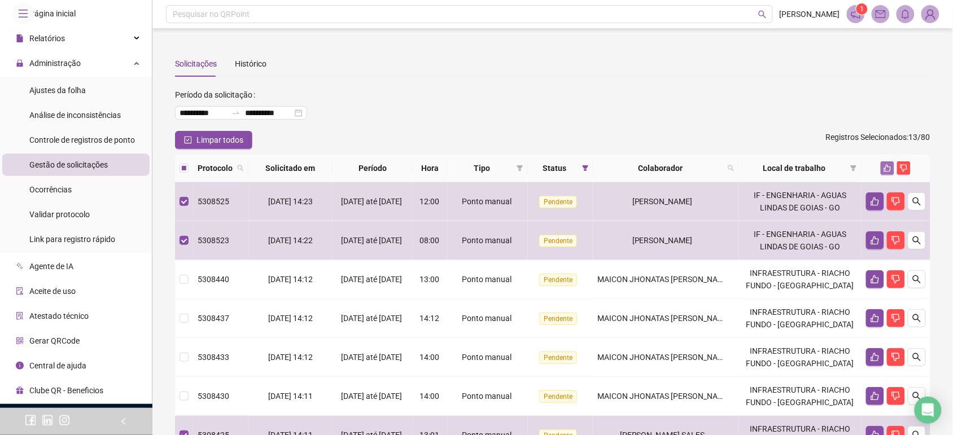
click at [887, 165] on icon "like" at bounding box center [887, 168] width 7 height 7
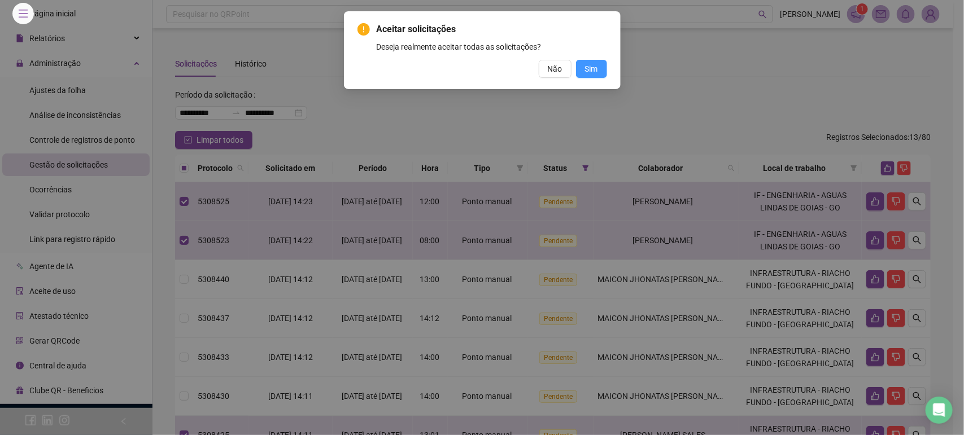
click at [599, 72] on button "Sim" at bounding box center [591, 69] width 31 height 18
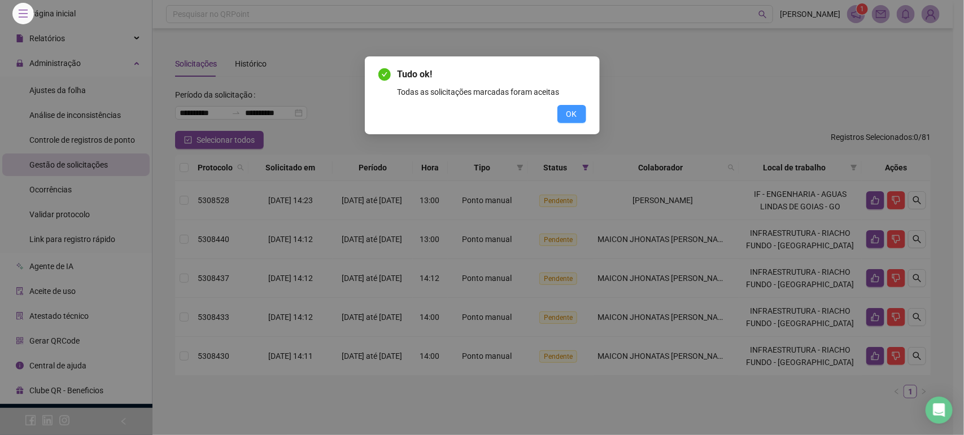
click at [574, 106] on button "OK" at bounding box center [571, 114] width 29 height 18
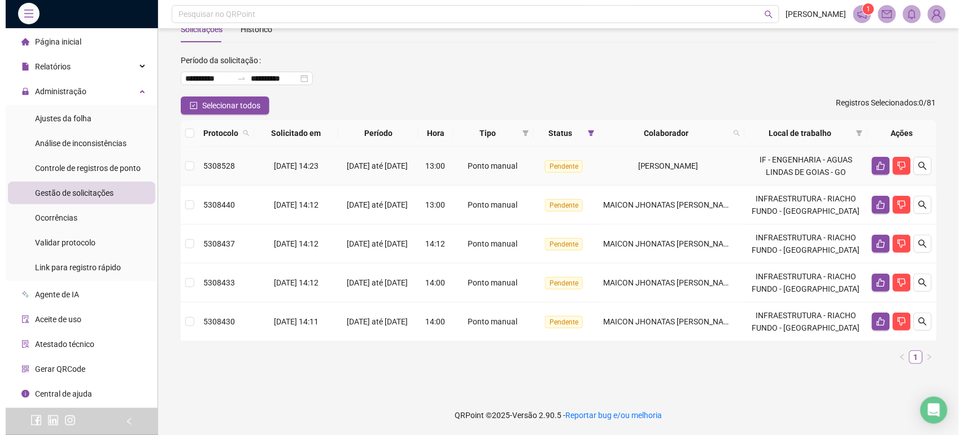
scroll to position [35, 0]
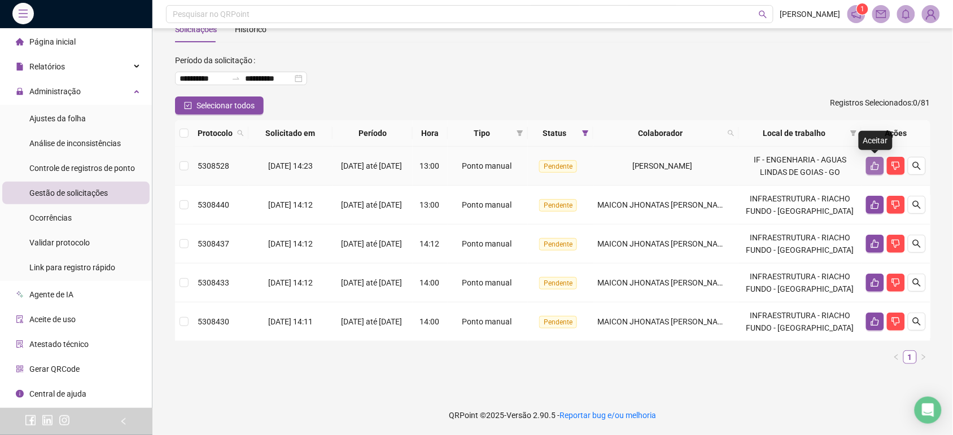
click at [873, 162] on icon "like" at bounding box center [875, 166] width 9 height 9
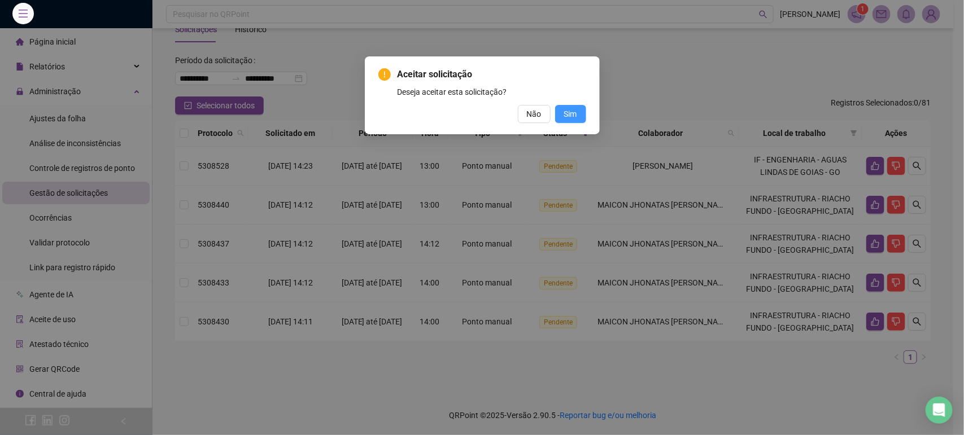
click at [557, 116] on button "Sim" at bounding box center [570, 114] width 31 height 18
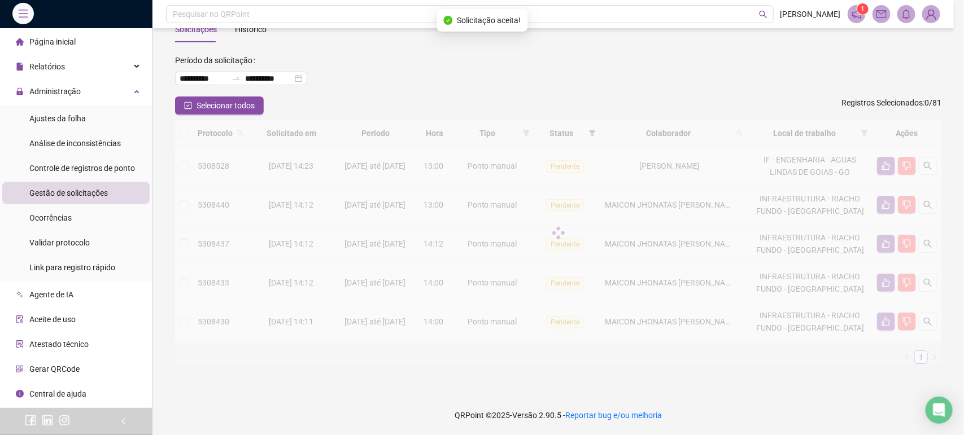
scroll to position [0, 0]
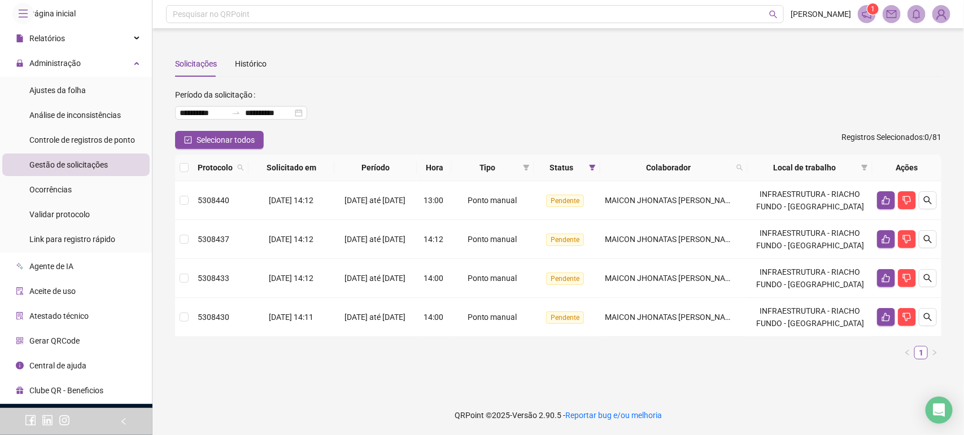
click at [560, 120] on div "**********" at bounding box center [558, 108] width 766 height 45
